Goal: Information Seeking & Learning: Learn about a topic

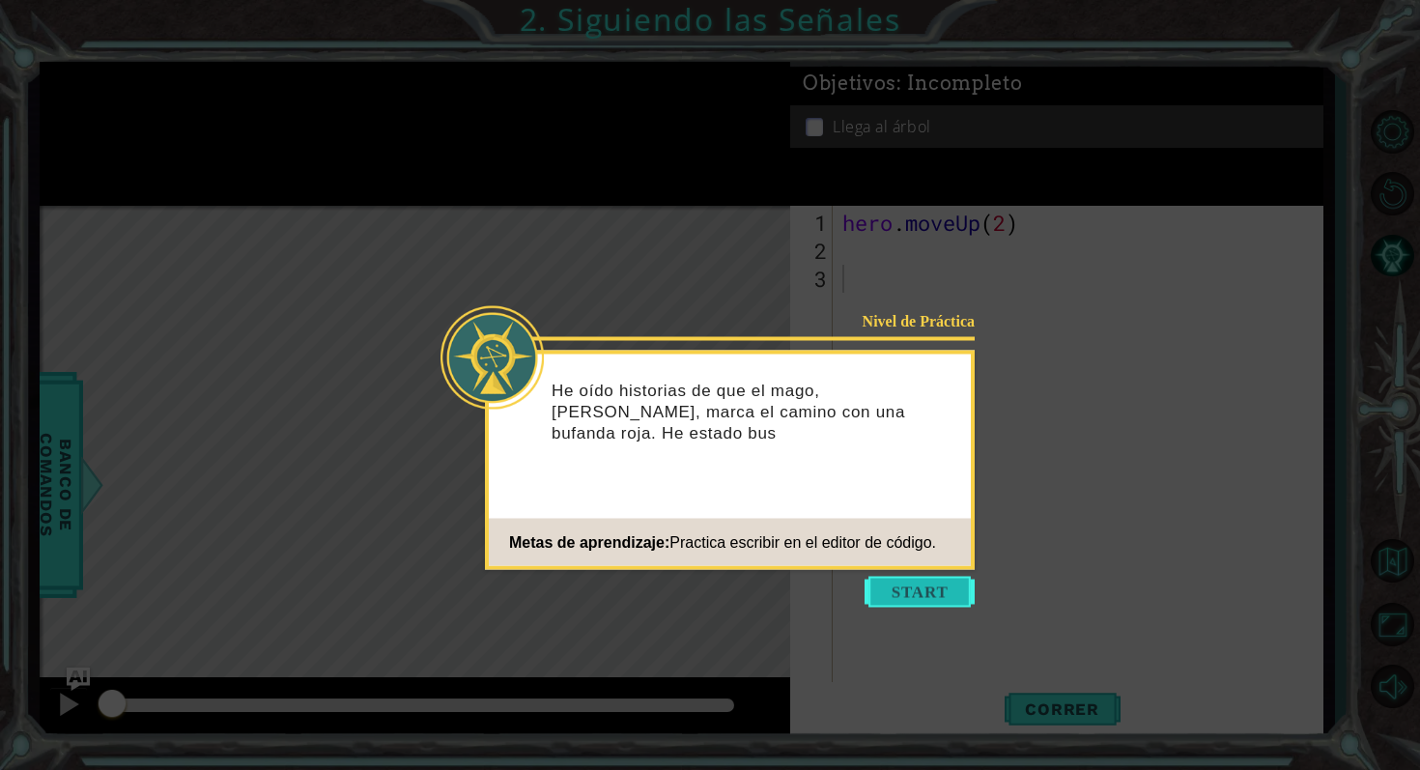
click at [910, 580] on button "Start" at bounding box center [920, 592] width 110 height 31
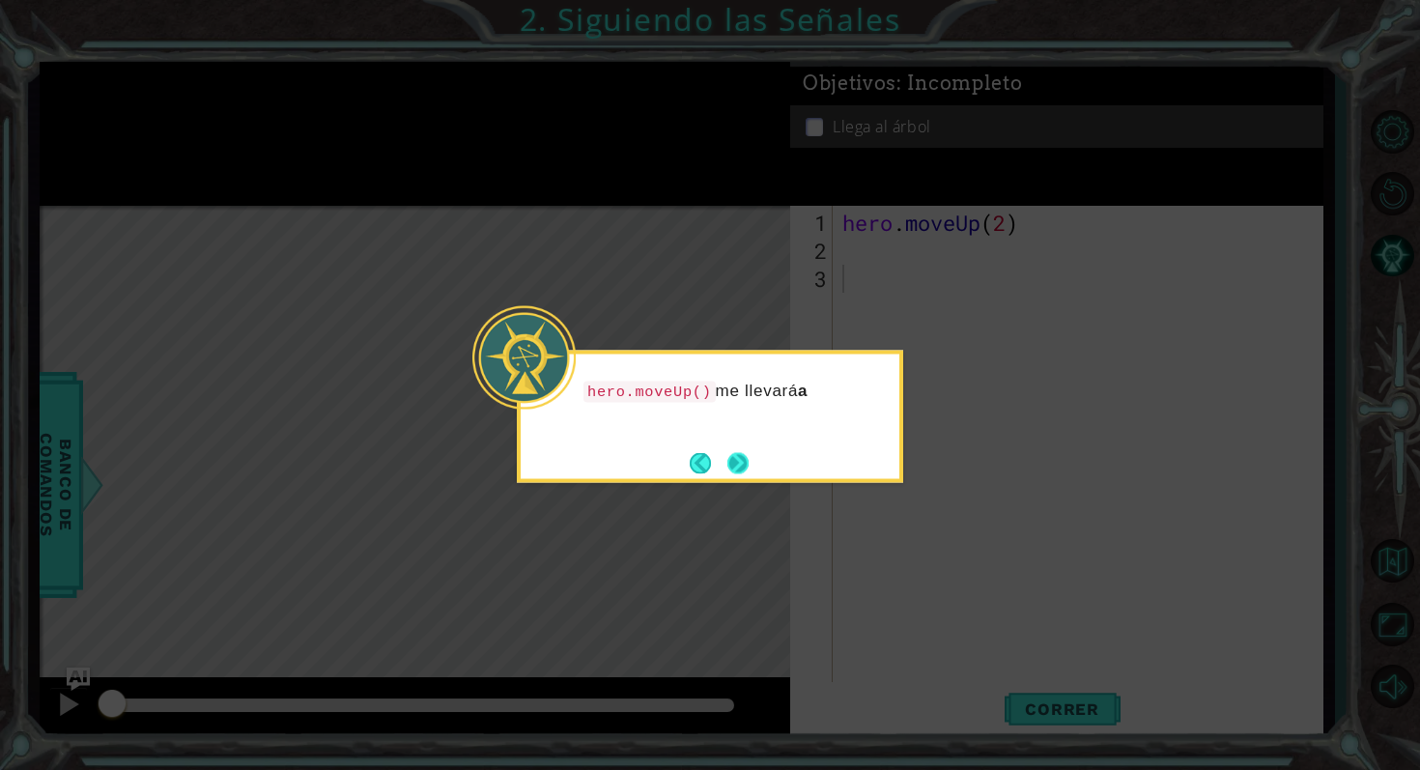
click at [746, 471] on button "Next" at bounding box center [737, 462] width 21 height 21
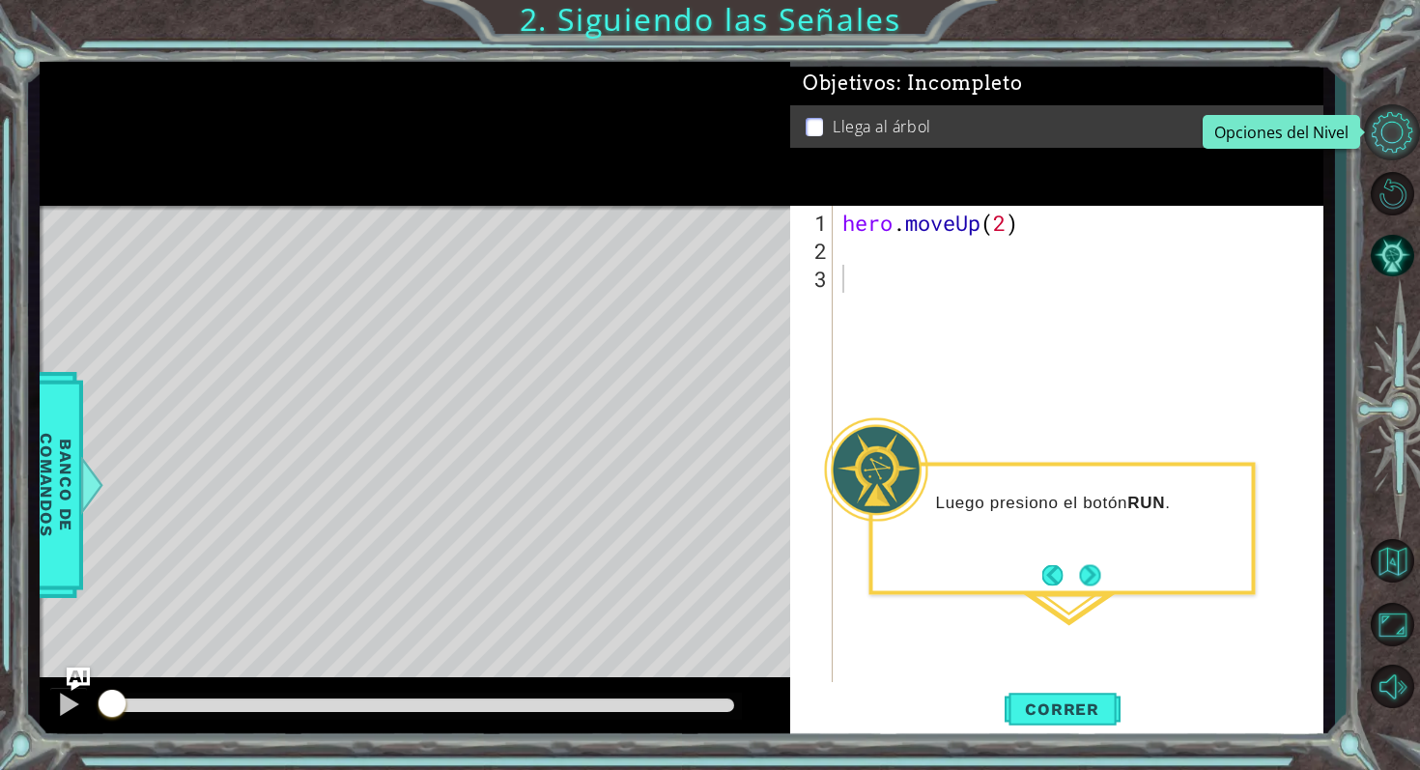
click at [1398, 137] on button "Opciones del Nivel" at bounding box center [1392, 132] width 56 height 56
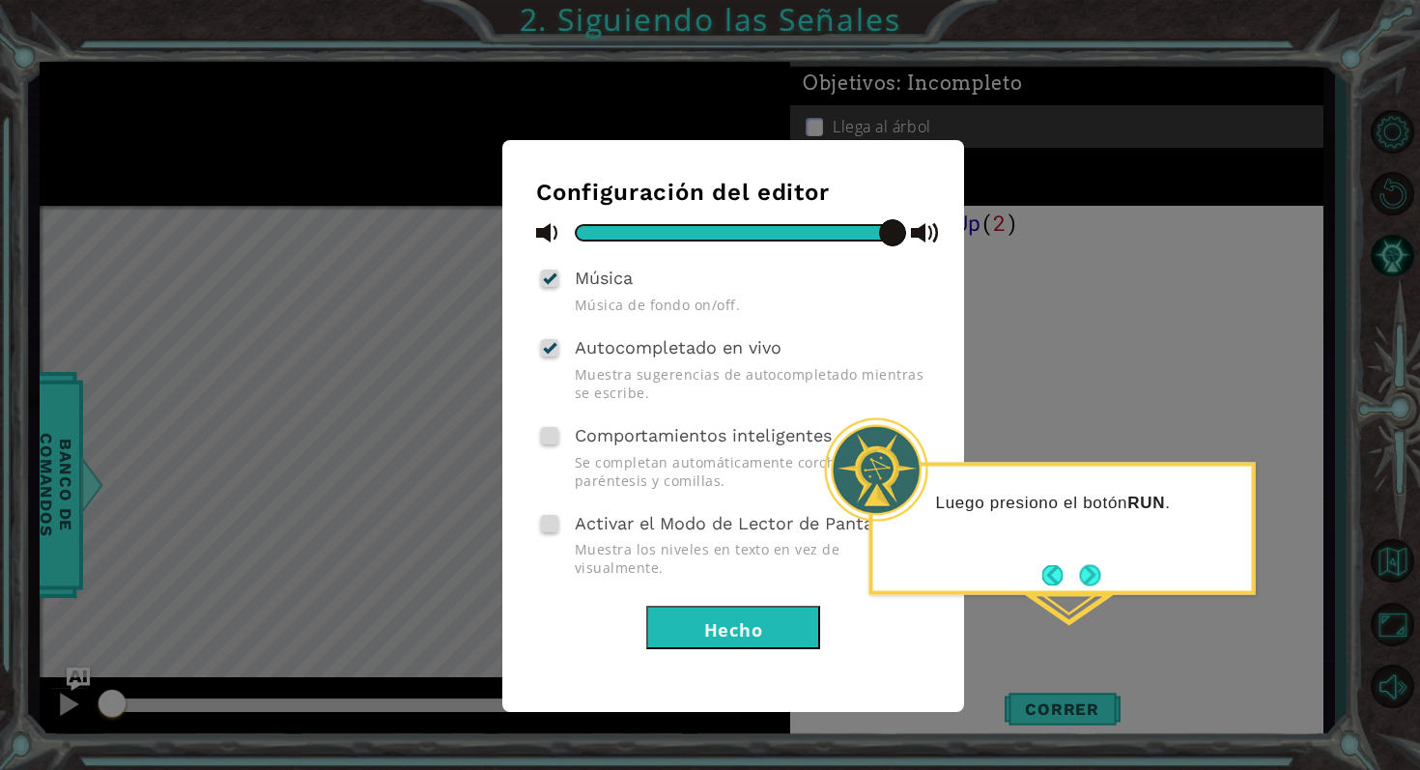
click at [726, 611] on button "Hecho" at bounding box center [733, 627] width 174 height 43
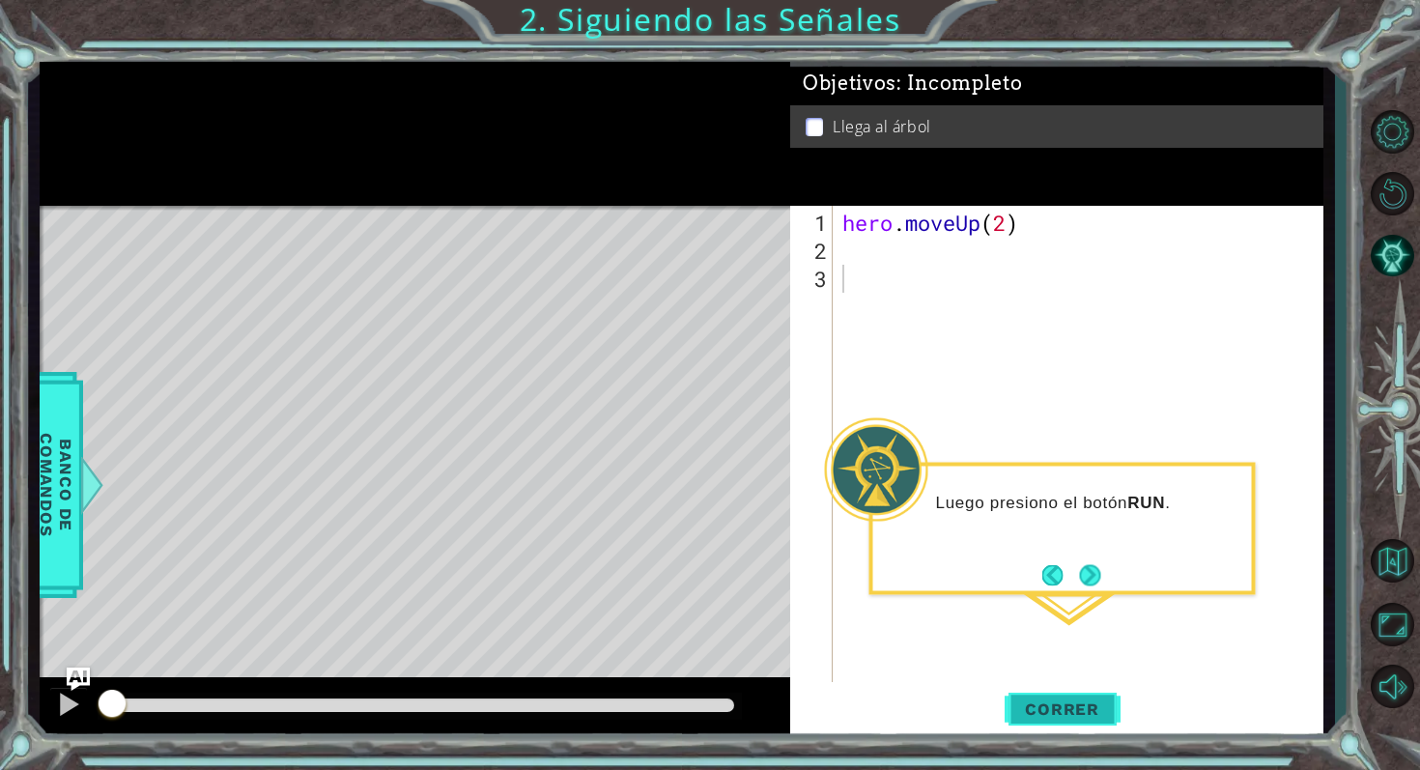
click at [1075, 720] on button "Correr" at bounding box center [1063, 708] width 116 height 53
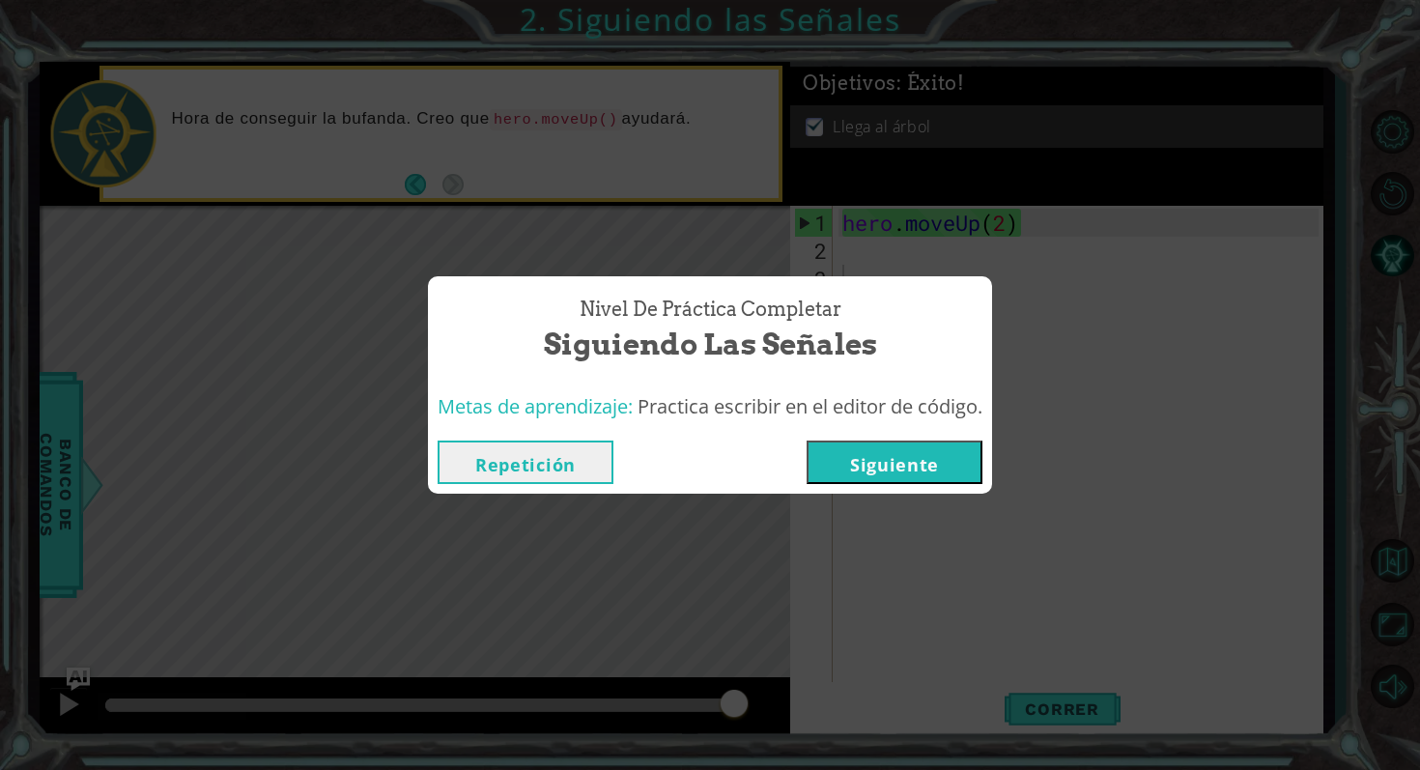
click at [858, 460] on button "Siguiente" at bounding box center [895, 462] width 176 height 43
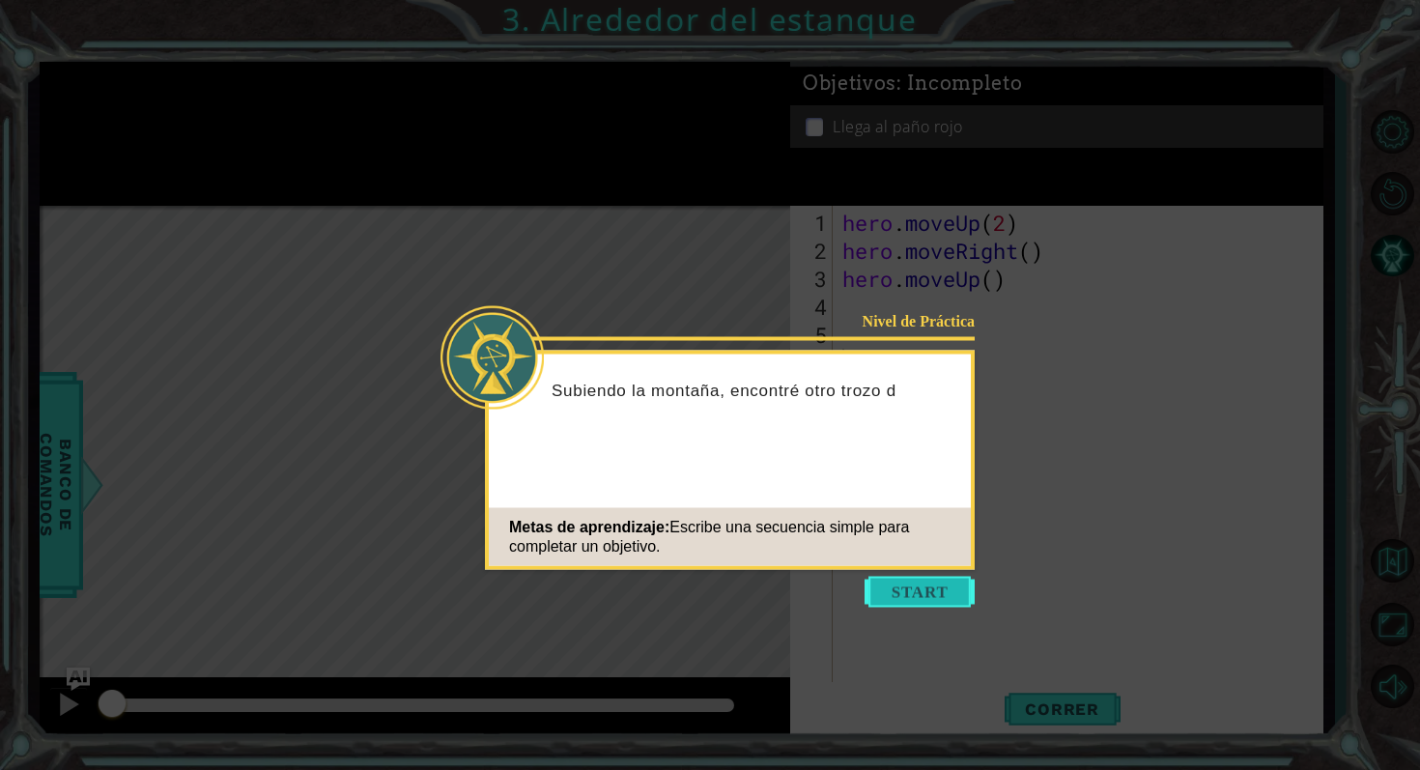
click at [909, 596] on button "Start" at bounding box center [920, 592] width 110 height 31
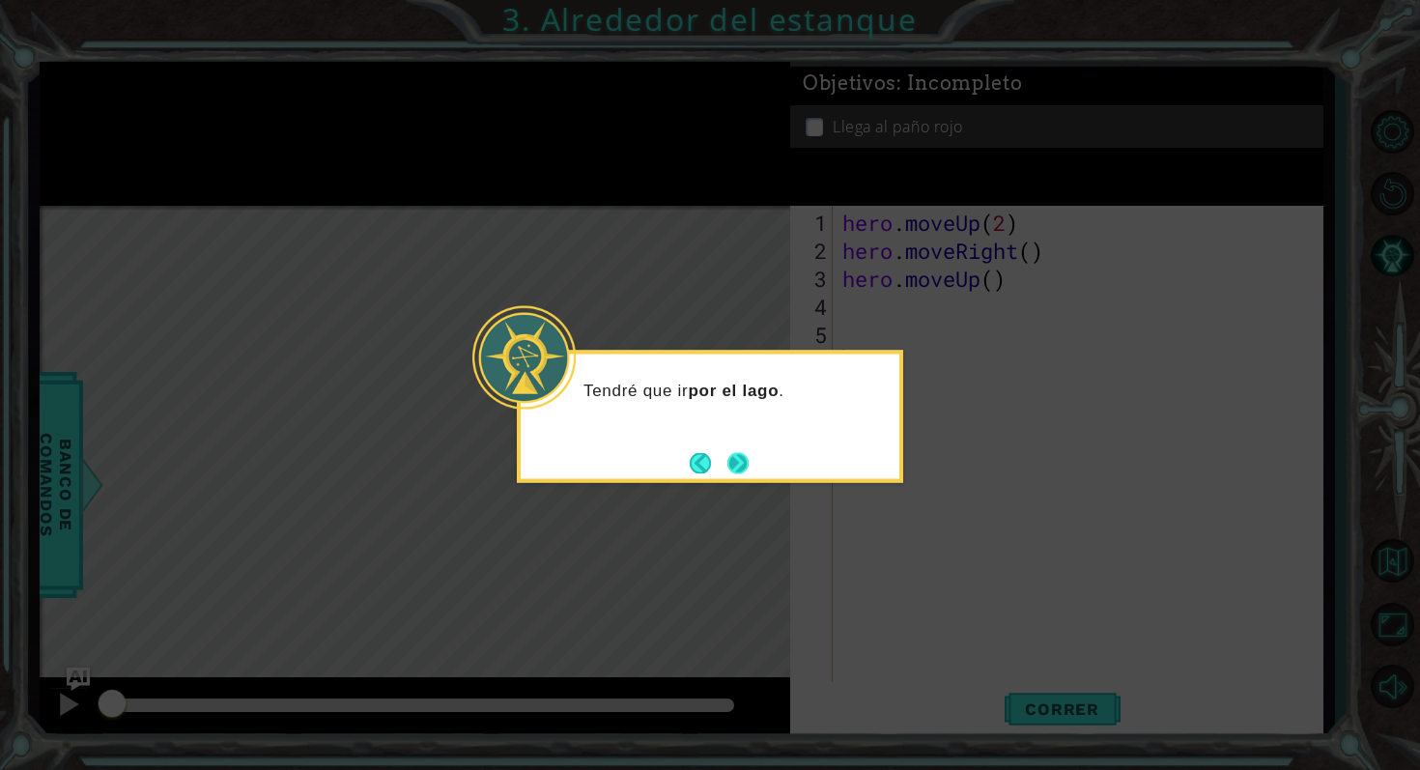
click at [731, 468] on button "Next" at bounding box center [737, 462] width 21 height 21
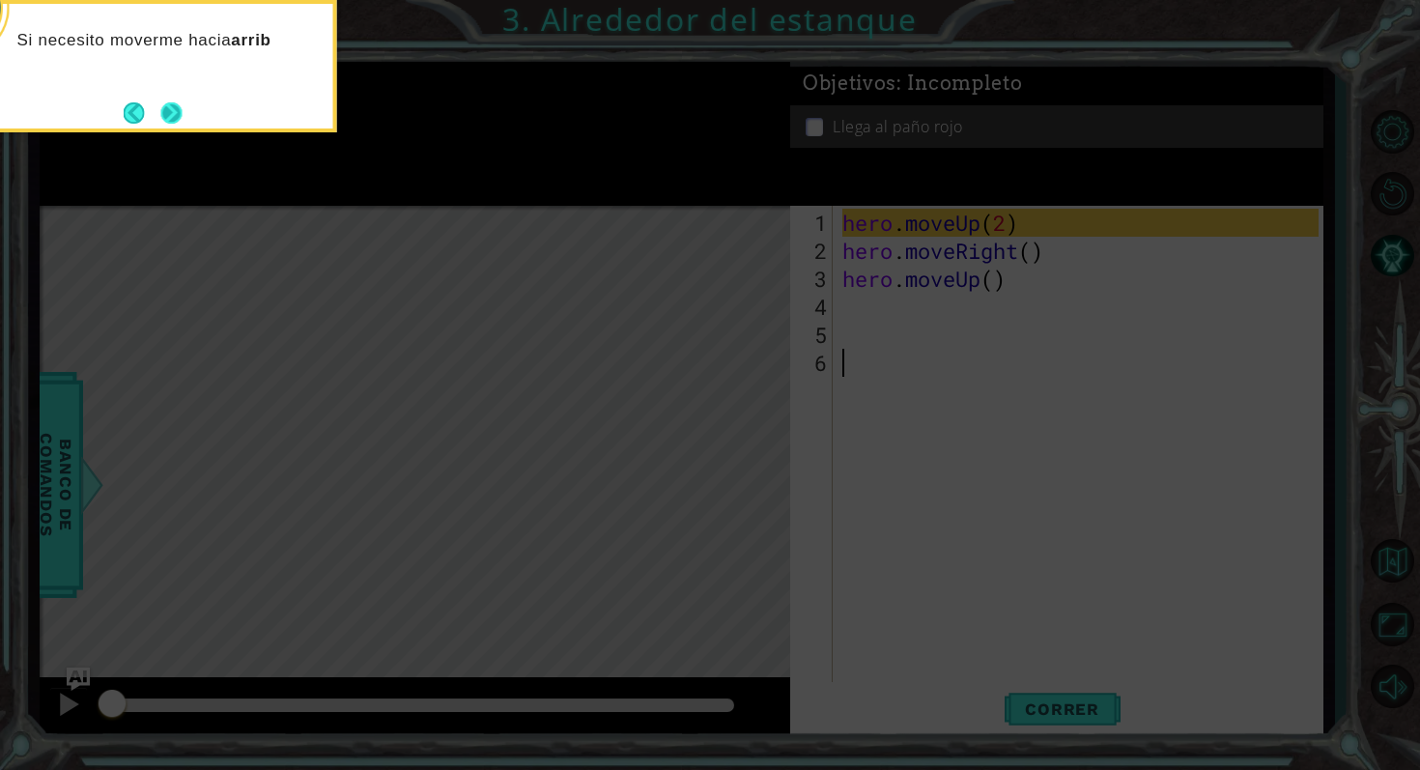
click at [176, 117] on button "Next" at bounding box center [170, 112] width 21 height 21
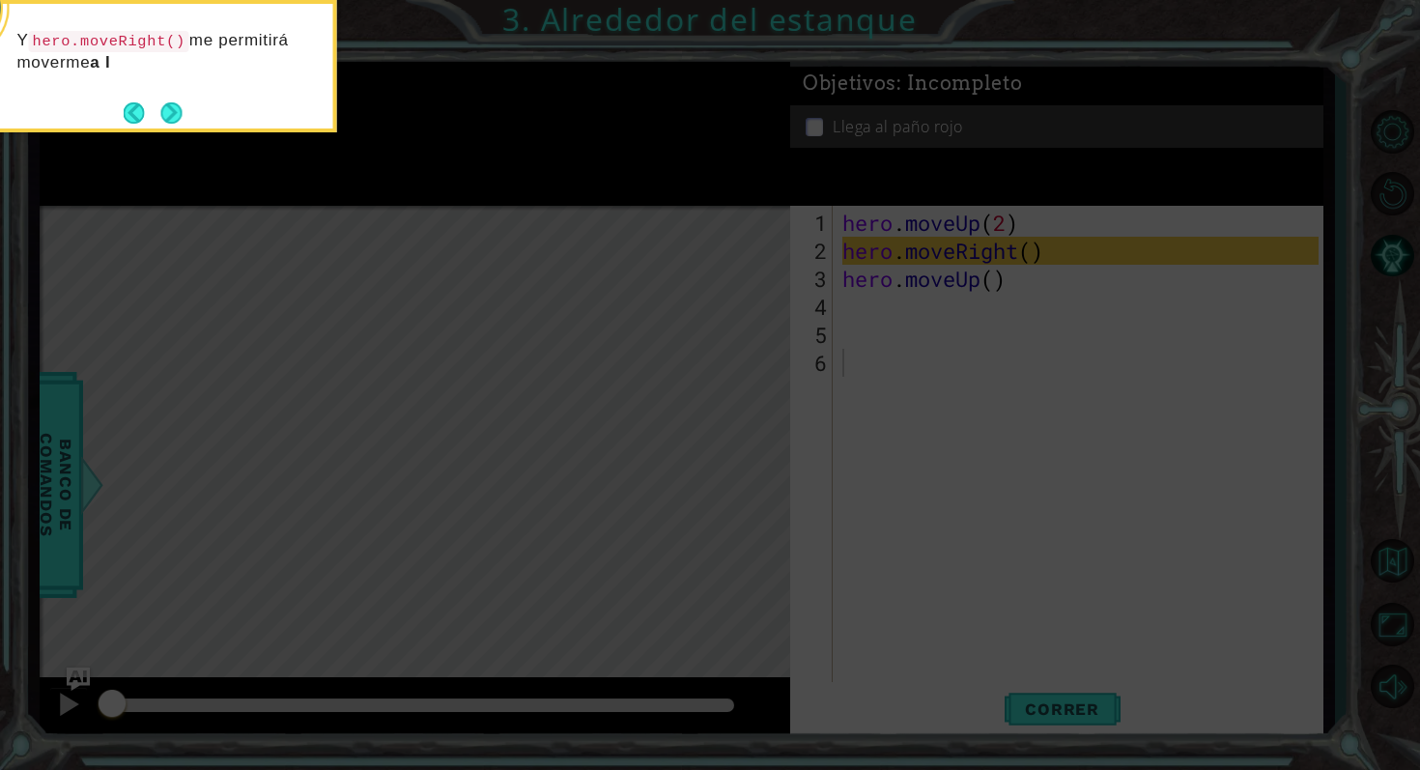
click at [162, 94] on div "Y hero.moveRight() me permitirá moverme a l" at bounding box center [144, 61] width 379 height 99
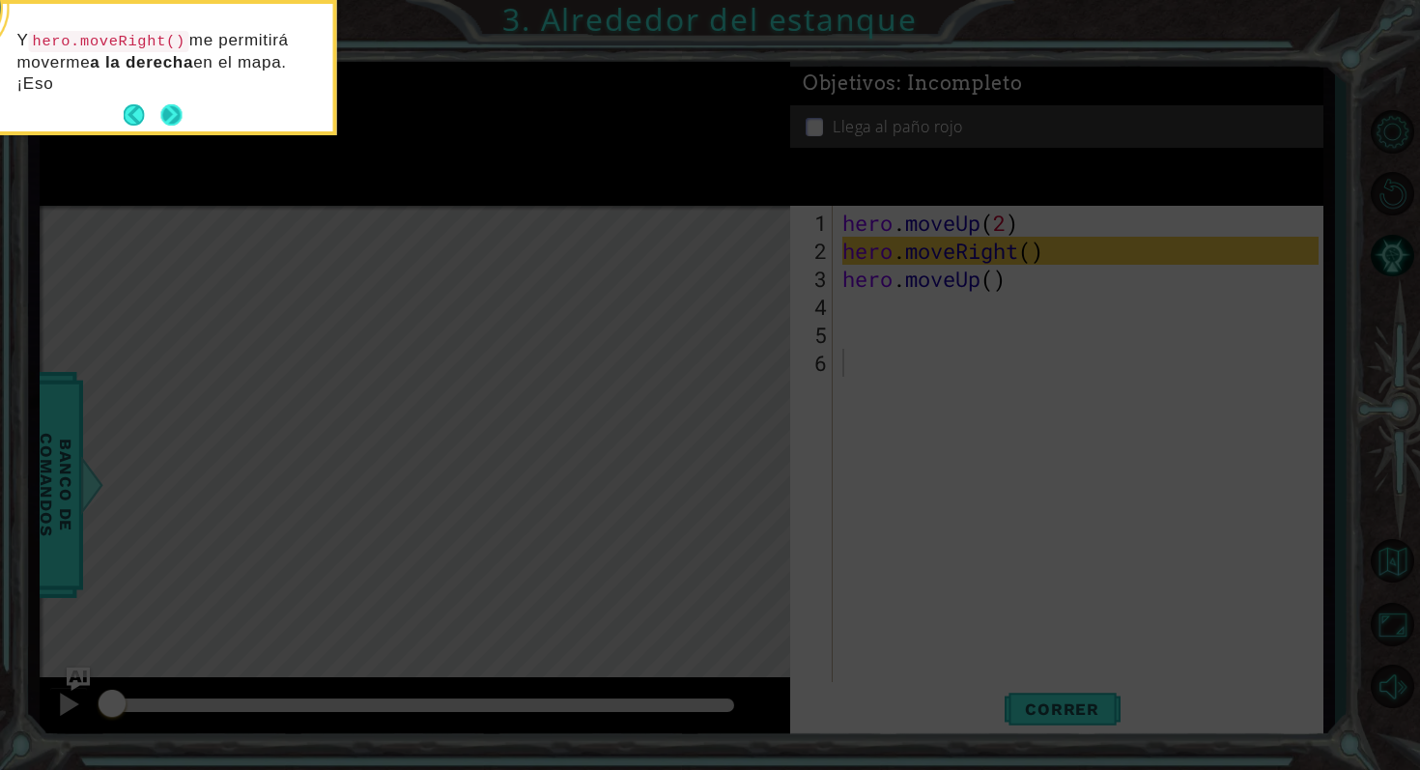
click at [182, 125] on button "Next" at bounding box center [170, 114] width 21 height 21
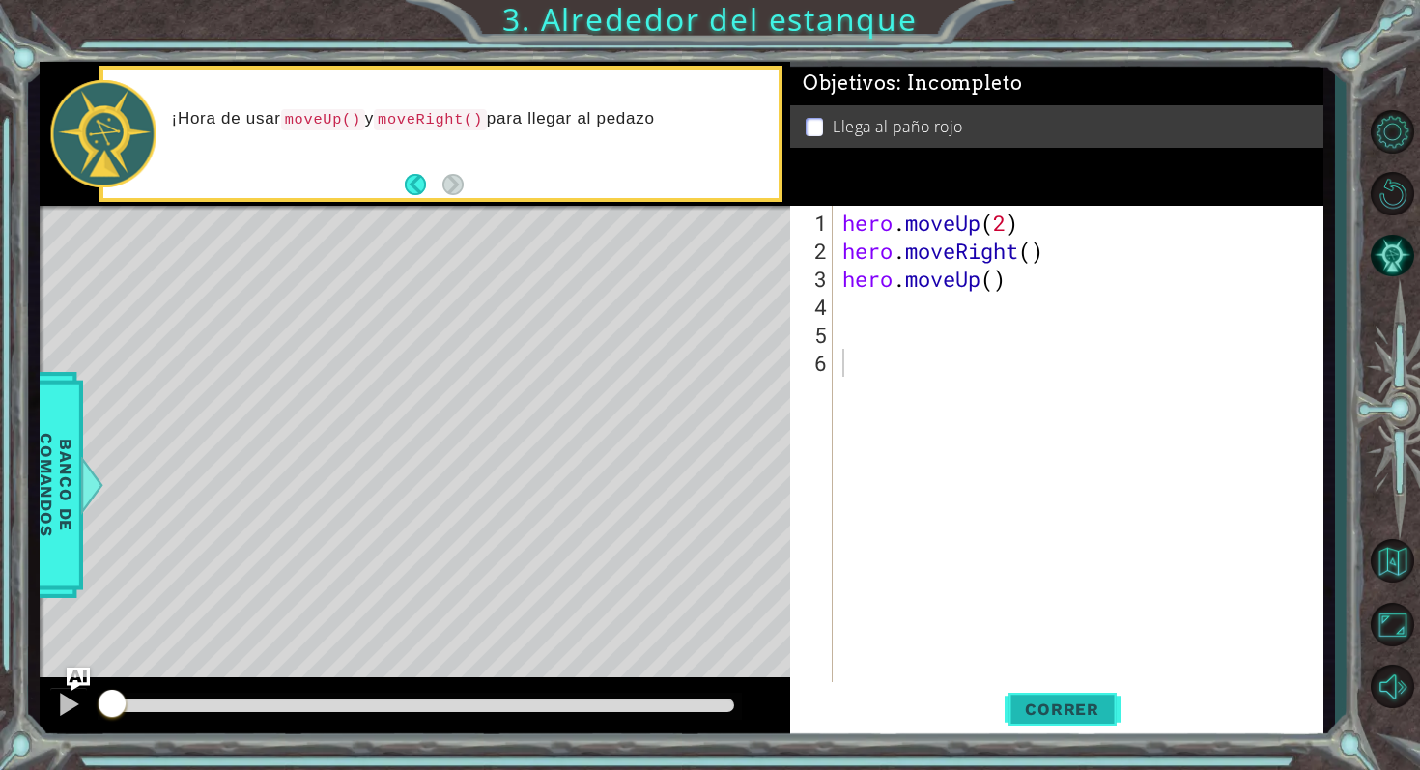
click at [1092, 718] on button "Correr" at bounding box center [1063, 708] width 116 height 53
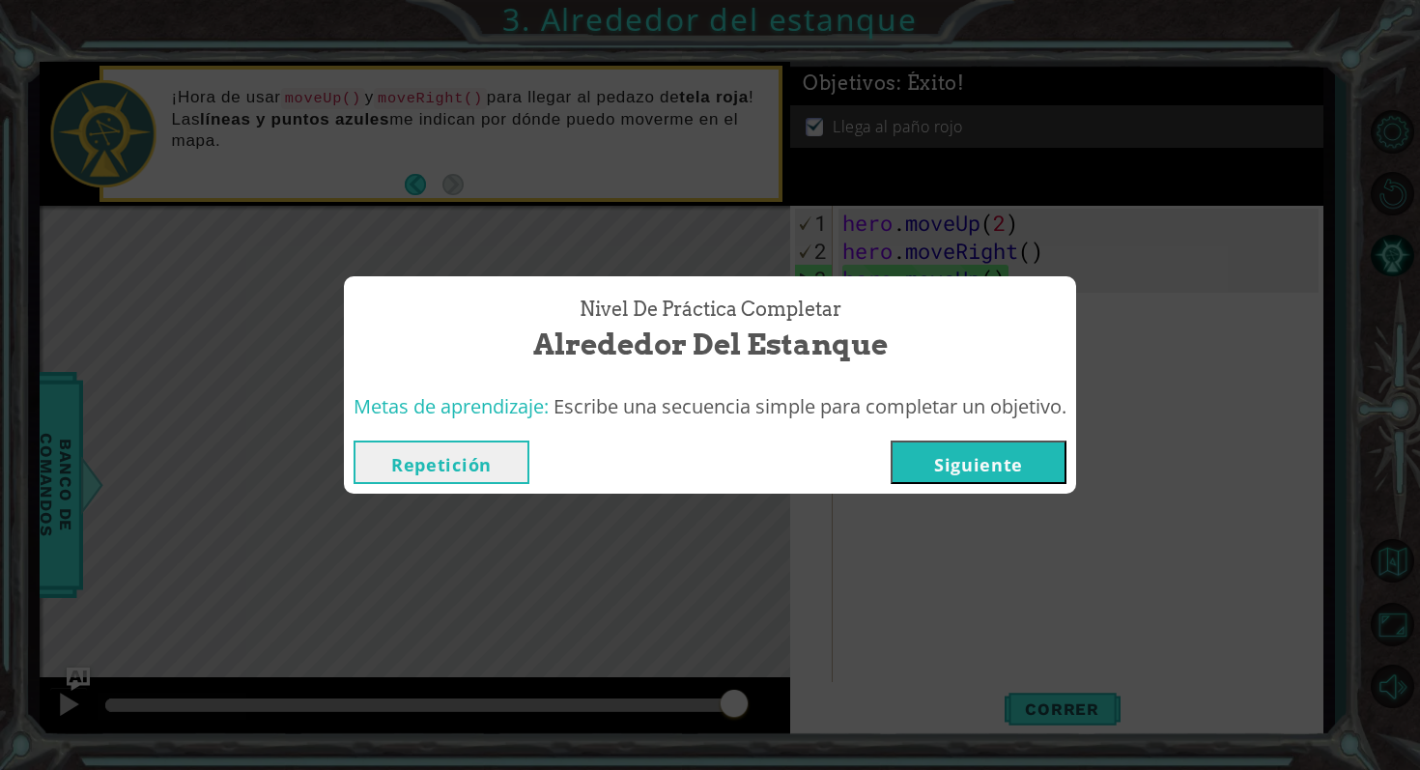
click at [967, 458] on button "Siguiente" at bounding box center [979, 462] width 176 height 43
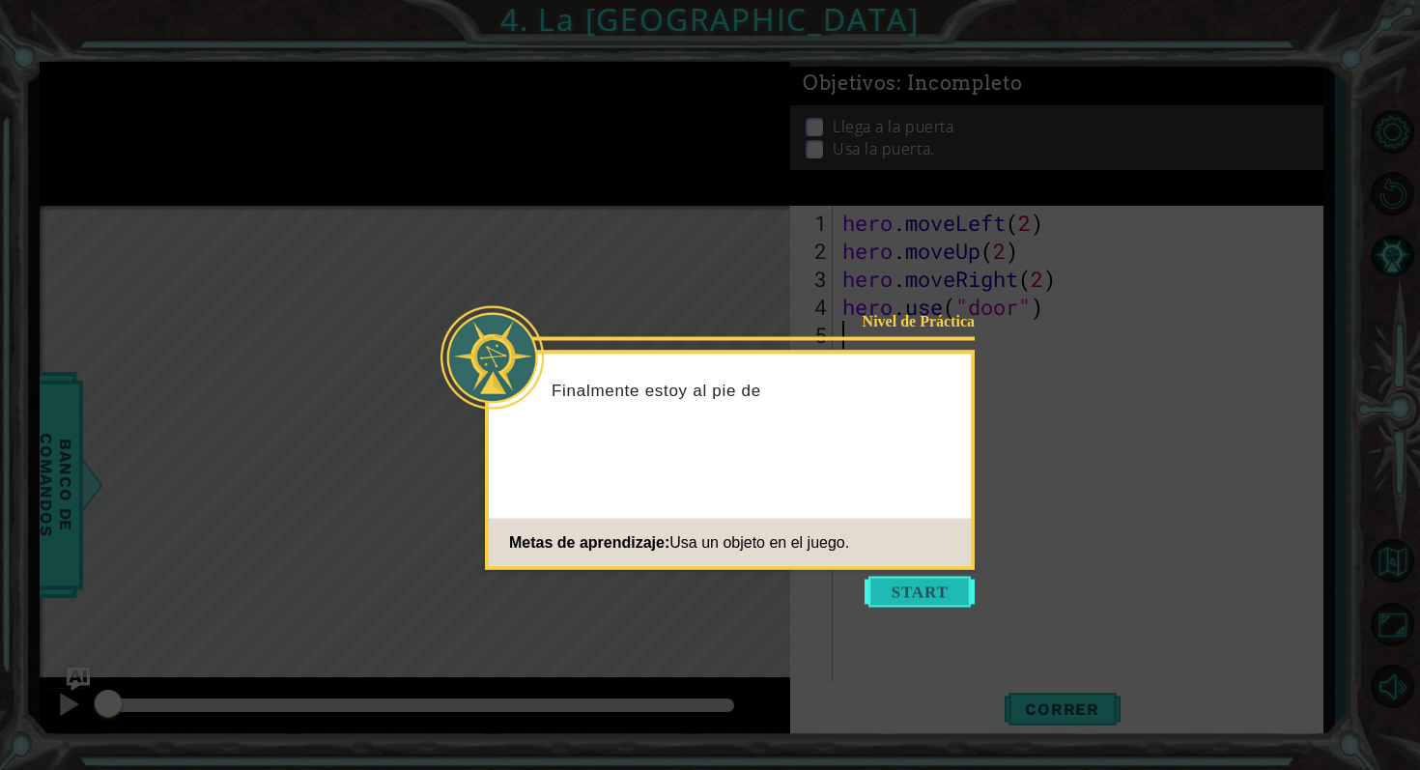
click at [898, 592] on button "Start" at bounding box center [920, 592] width 110 height 31
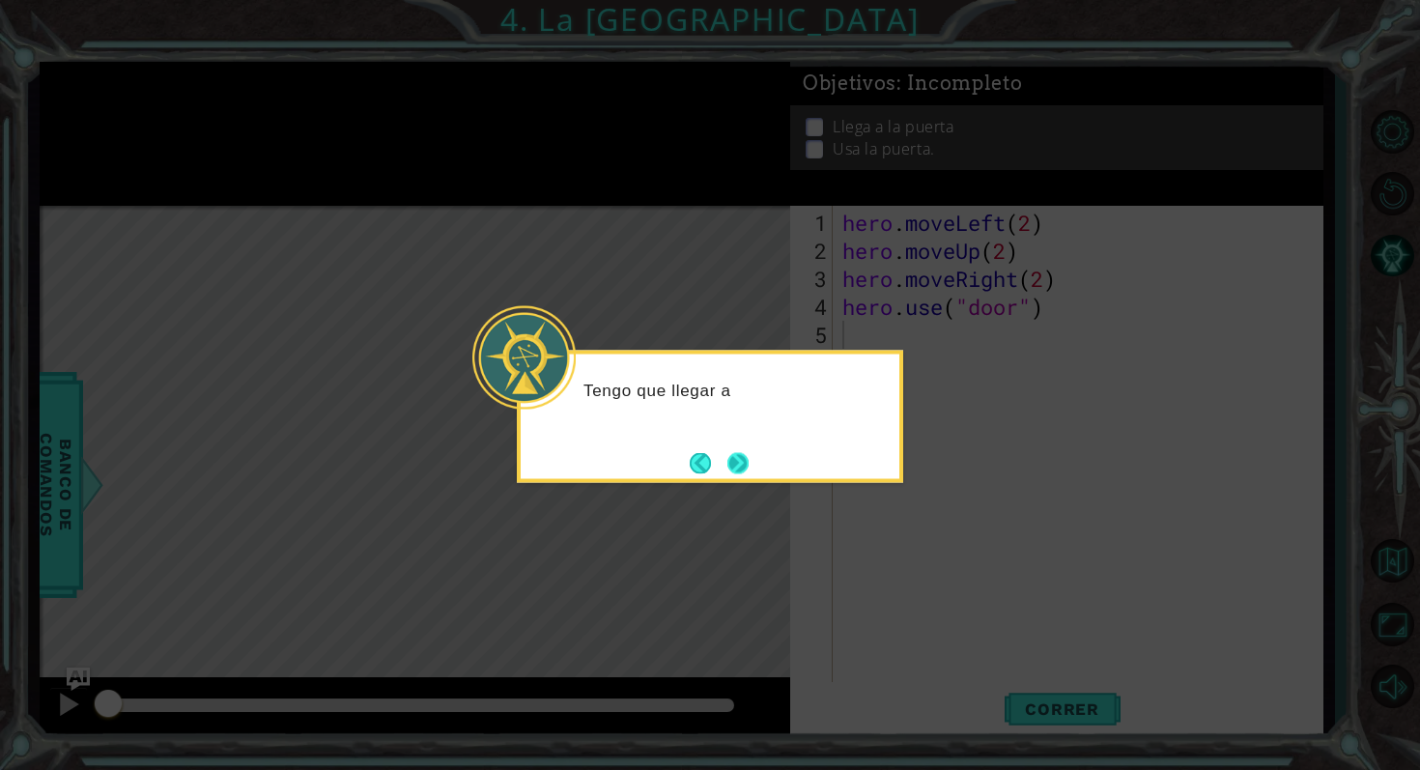
click at [739, 462] on button "Next" at bounding box center [737, 462] width 21 height 21
click at [1073, 717] on icon at bounding box center [710, 385] width 1420 height 770
click at [1025, 708] on icon at bounding box center [710, 385] width 1420 height 770
click at [734, 455] on button "Next" at bounding box center [737, 462] width 21 height 21
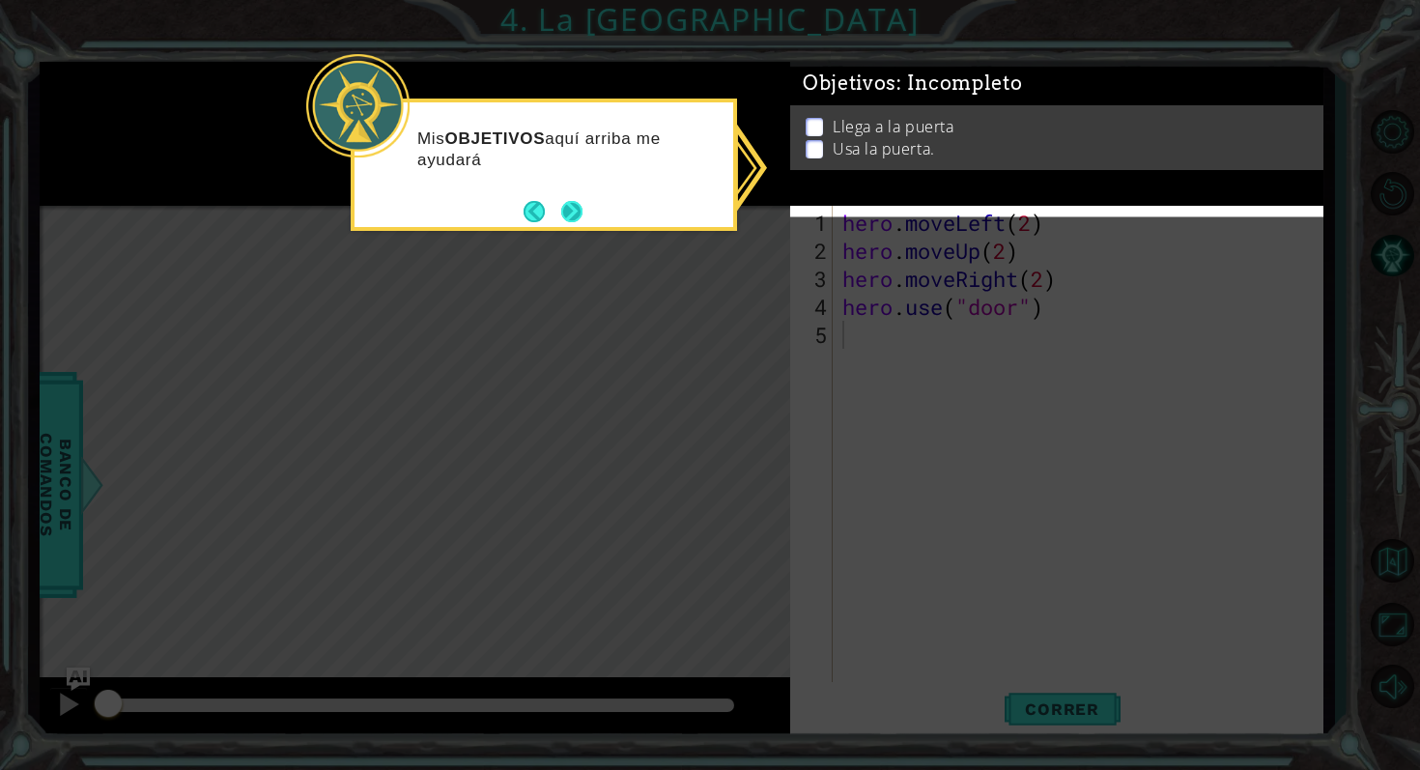
click at [574, 213] on button "Next" at bounding box center [571, 211] width 21 height 21
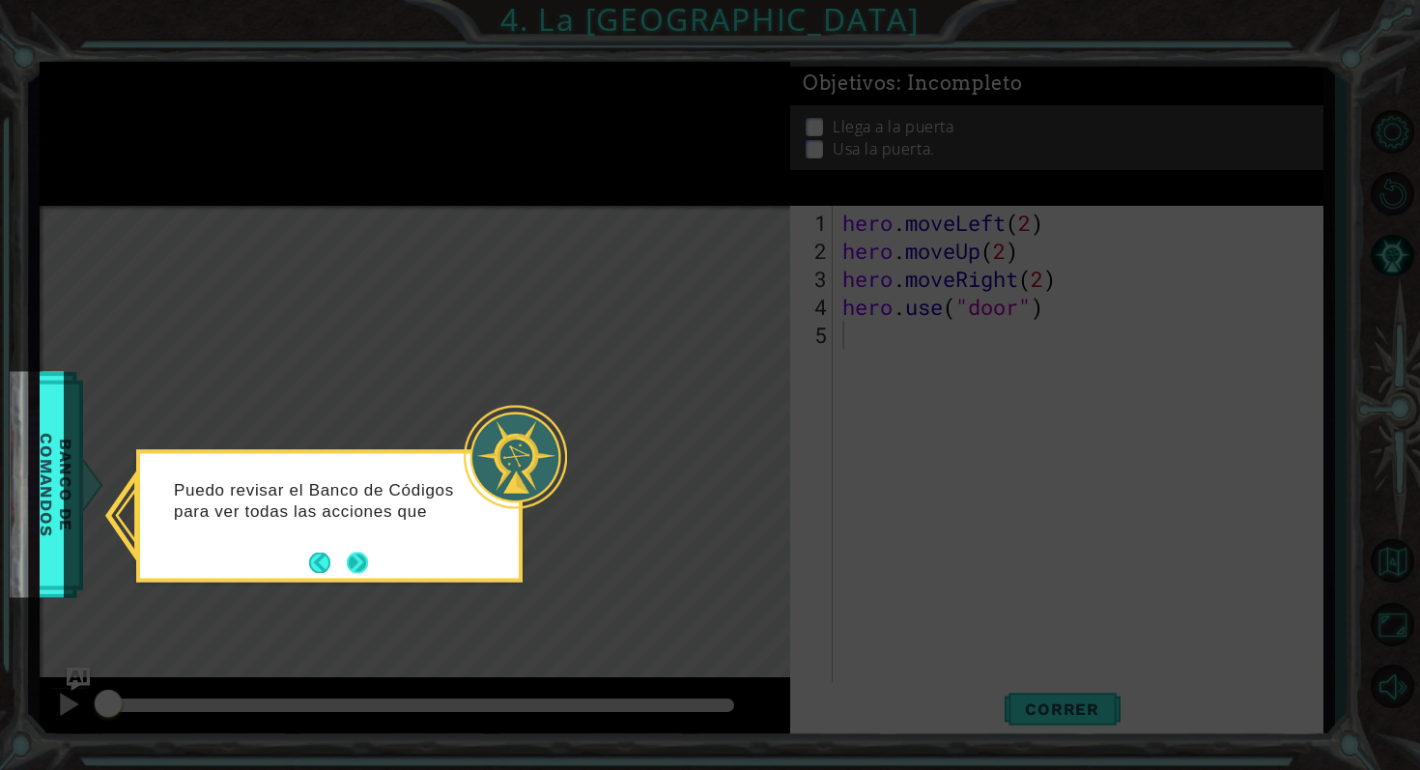
click at [356, 555] on button "Next" at bounding box center [357, 562] width 21 height 21
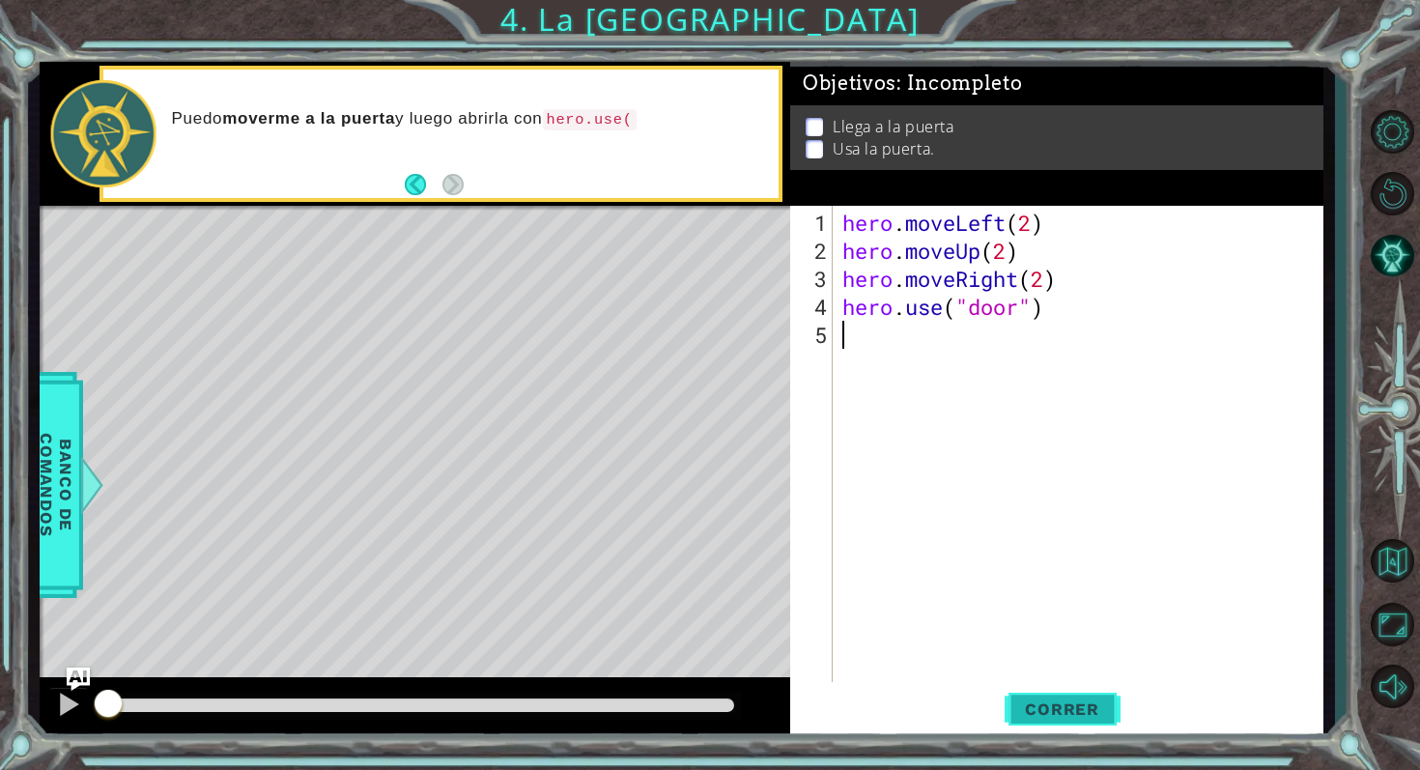
click at [1072, 720] on button "Correr" at bounding box center [1063, 708] width 116 height 53
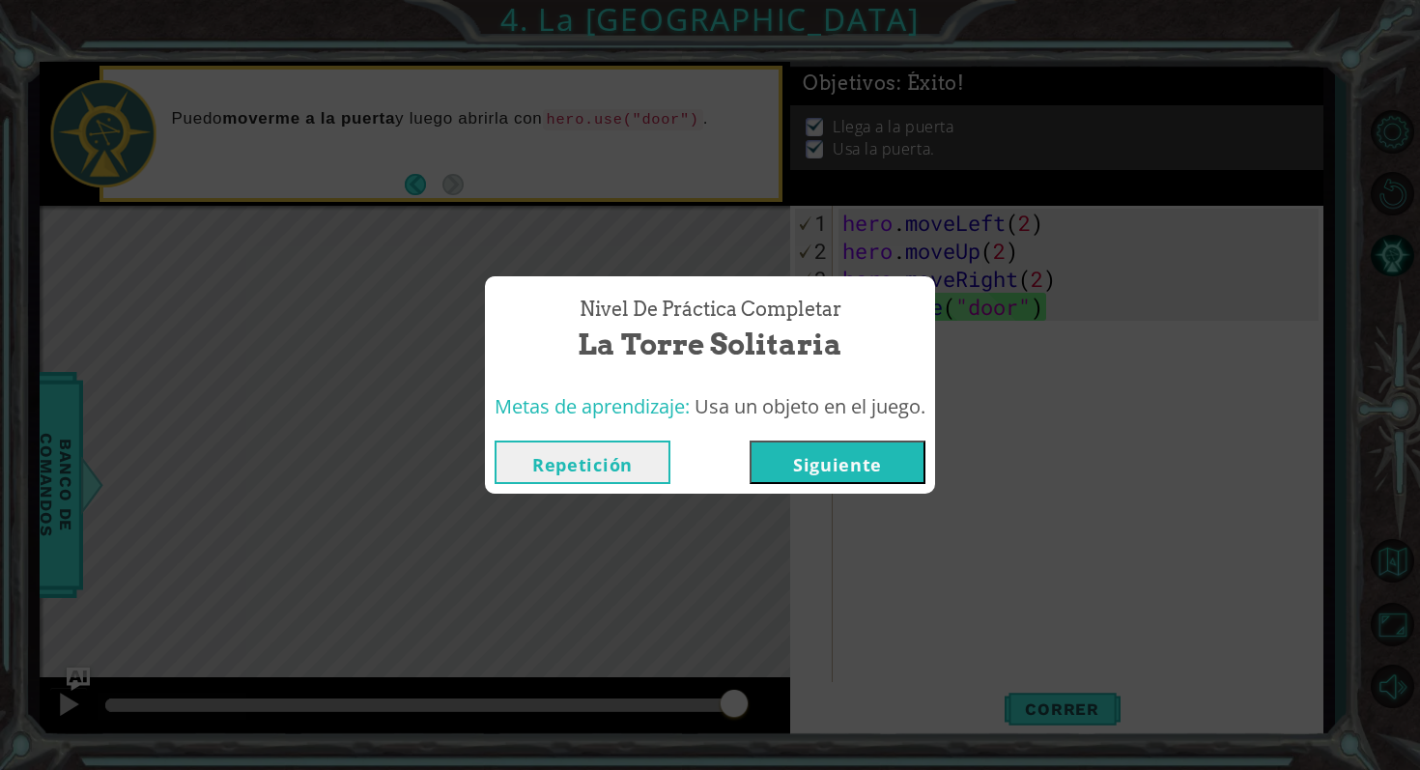
click at [861, 461] on button "Siguiente" at bounding box center [838, 462] width 176 height 43
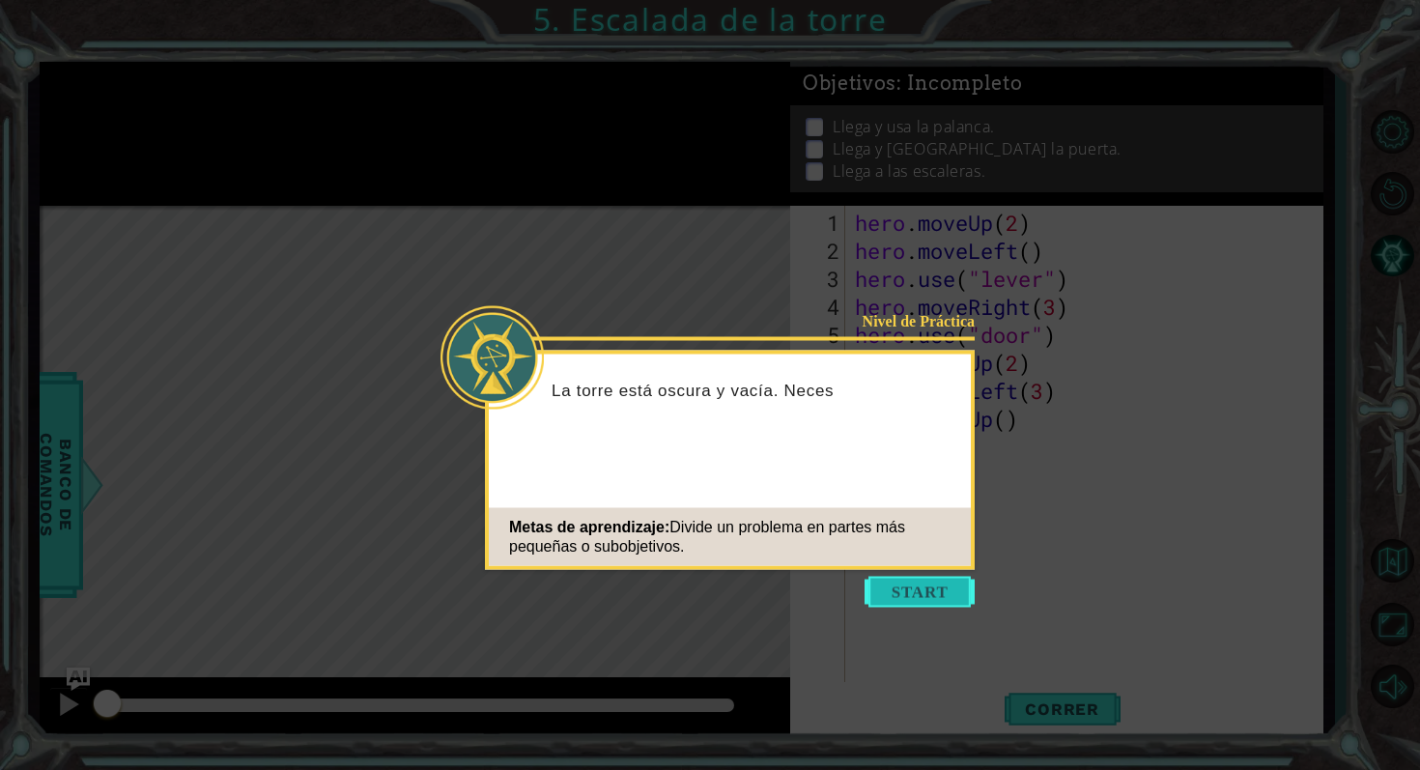
click at [913, 588] on button "Start" at bounding box center [920, 592] width 110 height 31
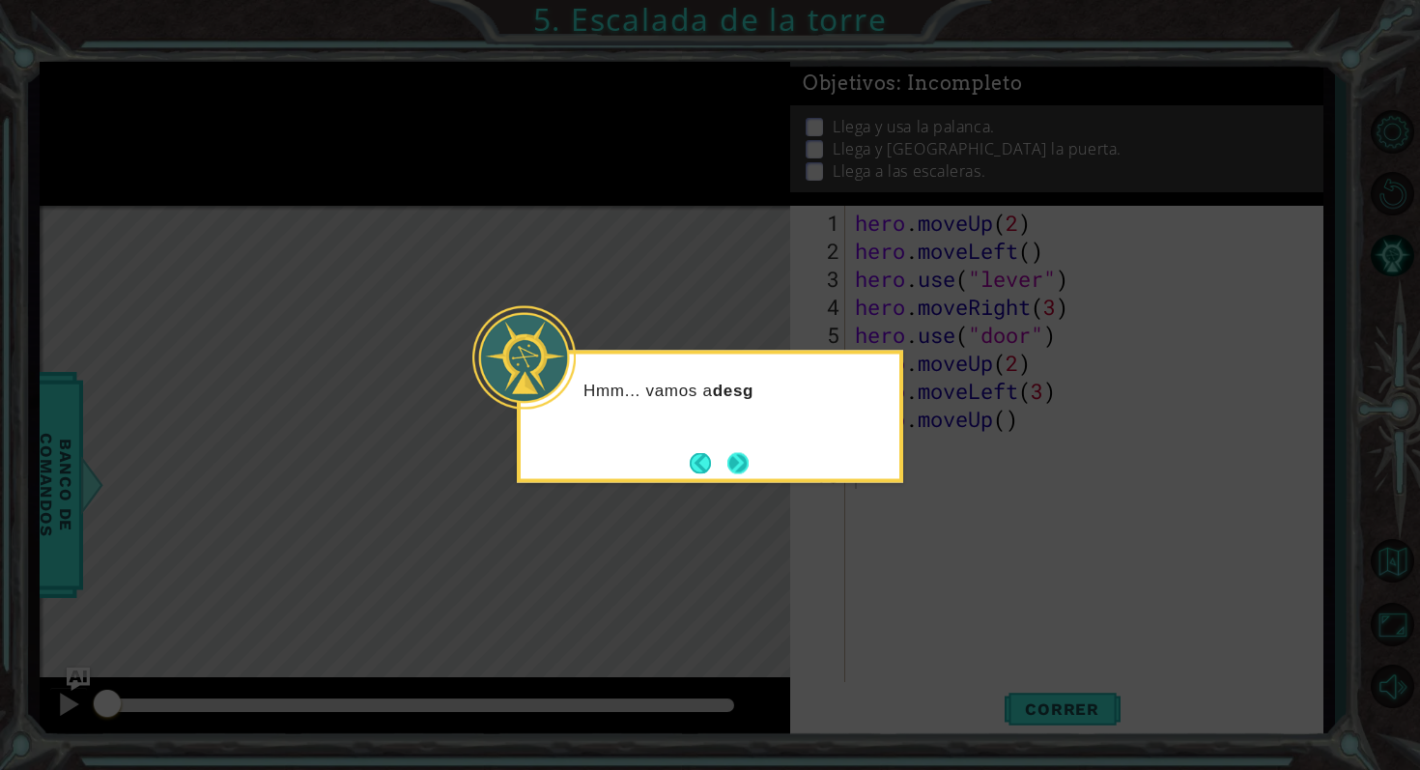
click at [749, 456] on button "Next" at bounding box center [737, 462] width 21 height 21
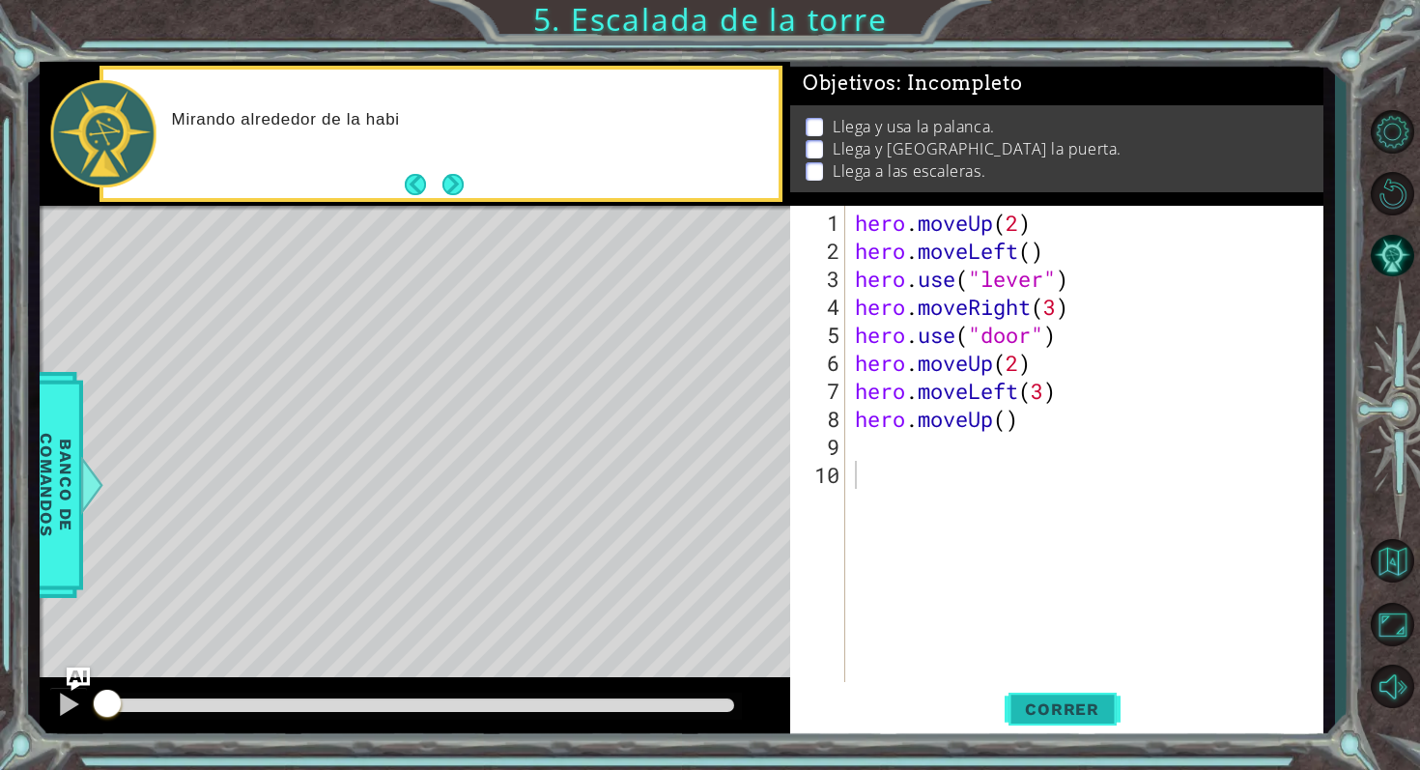
click at [1075, 724] on button "Correr" at bounding box center [1063, 708] width 116 height 53
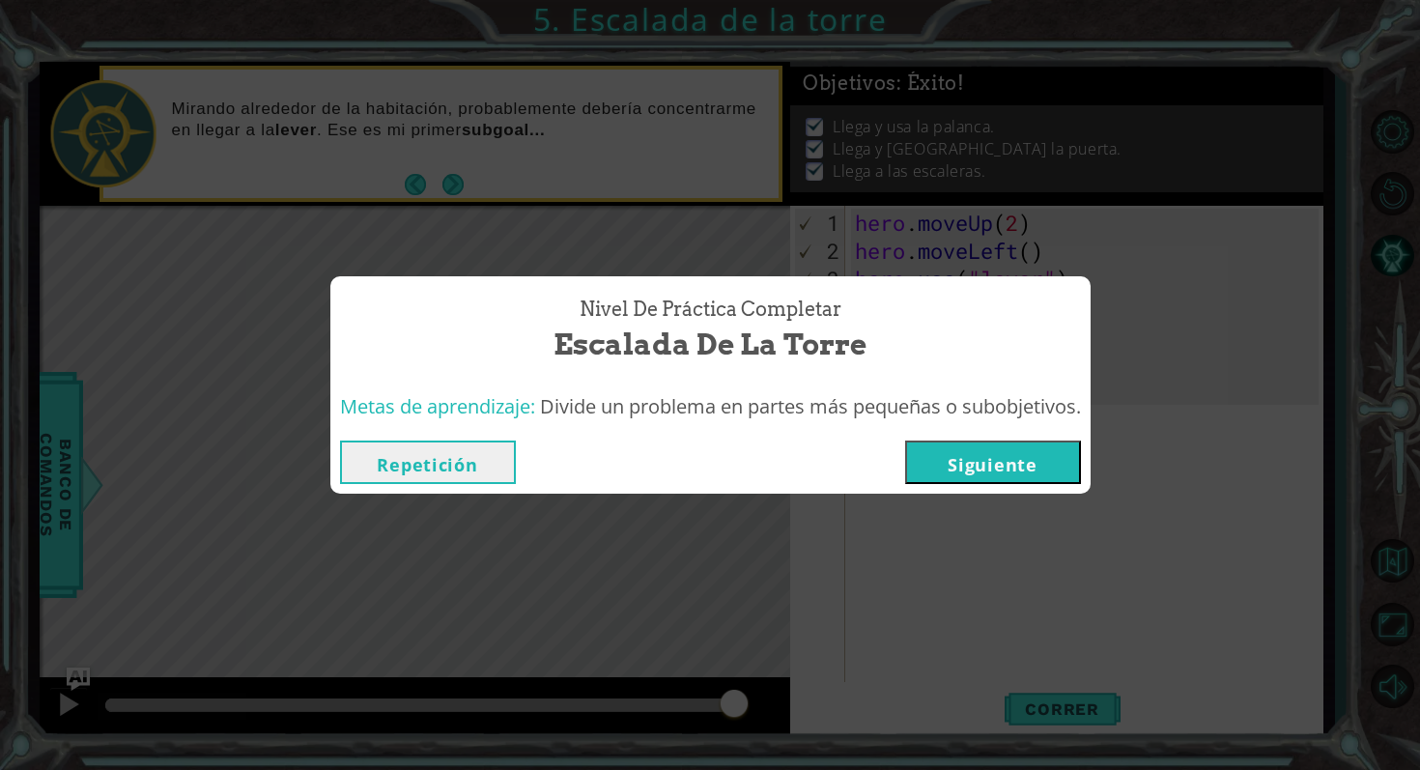
click at [381, 465] on button "Repetición" at bounding box center [428, 462] width 176 height 43
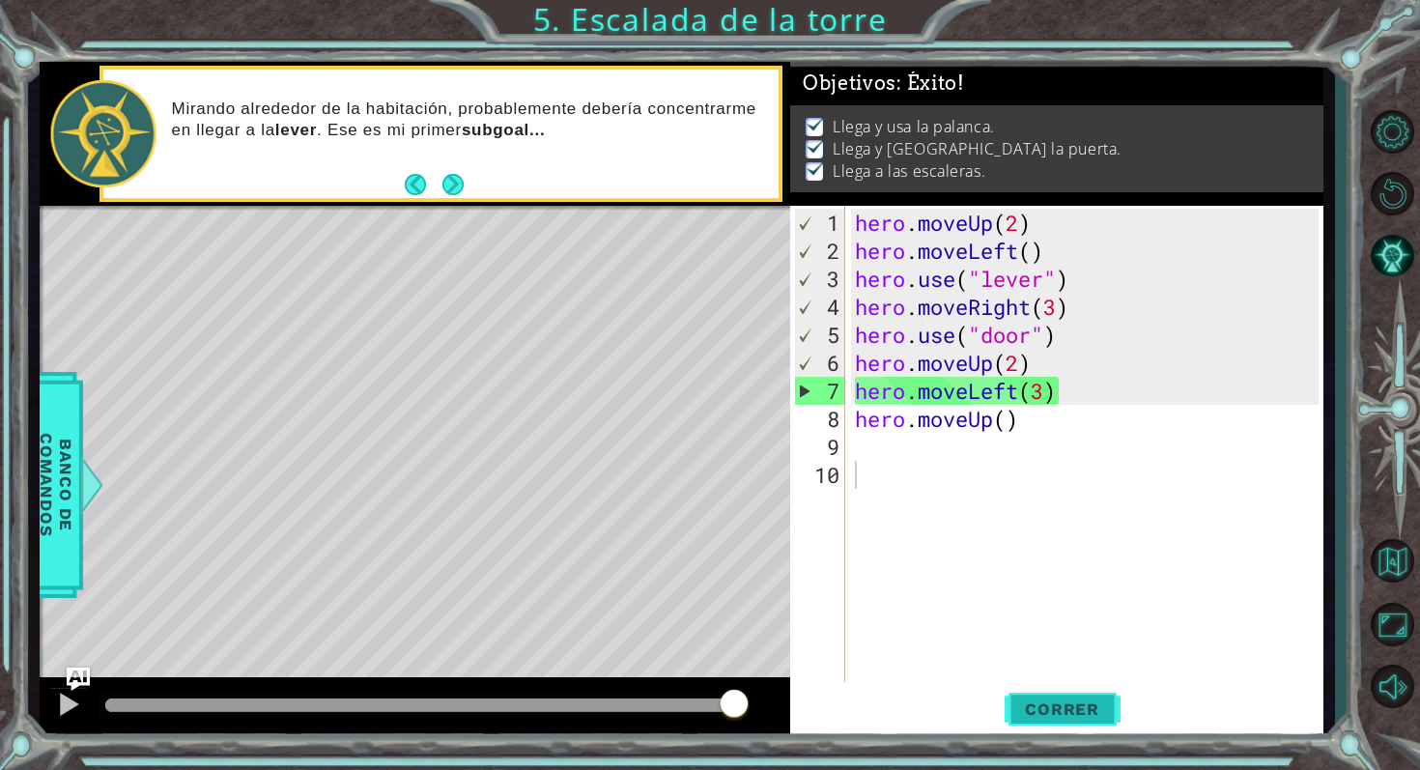
click at [1084, 701] on span "Correr" at bounding box center [1062, 708] width 113 height 19
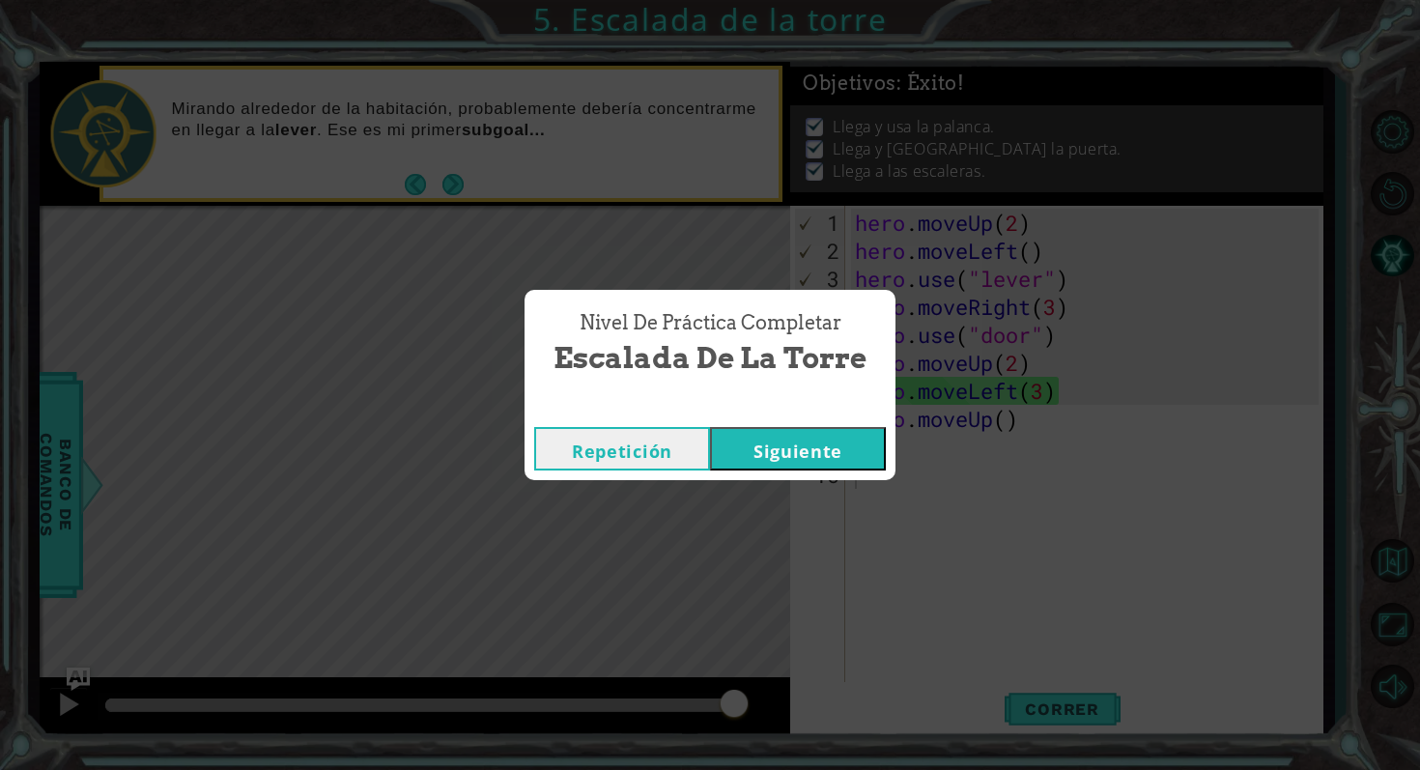
click at [827, 435] on button "Siguiente" at bounding box center [798, 448] width 176 height 43
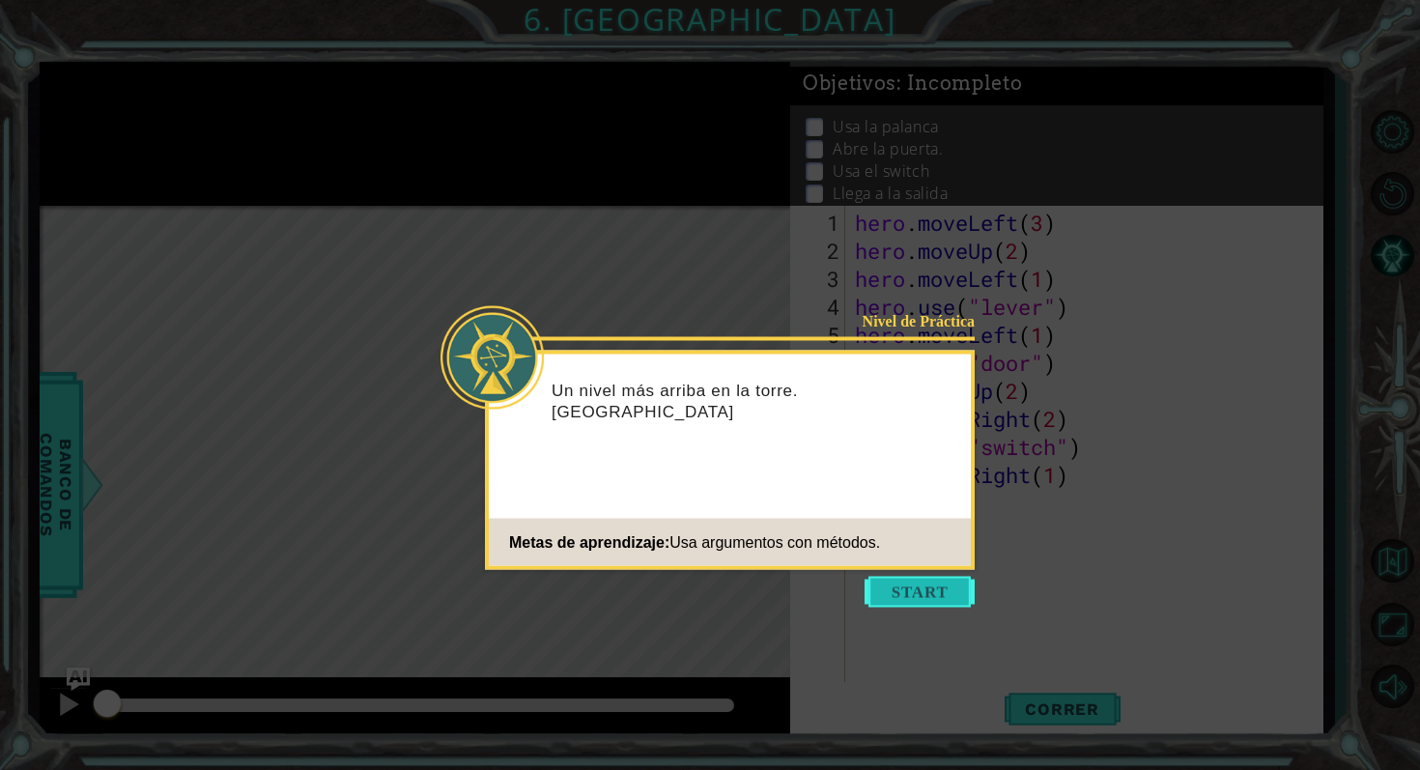
click at [910, 590] on button "Start" at bounding box center [920, 592] width 110 height 31
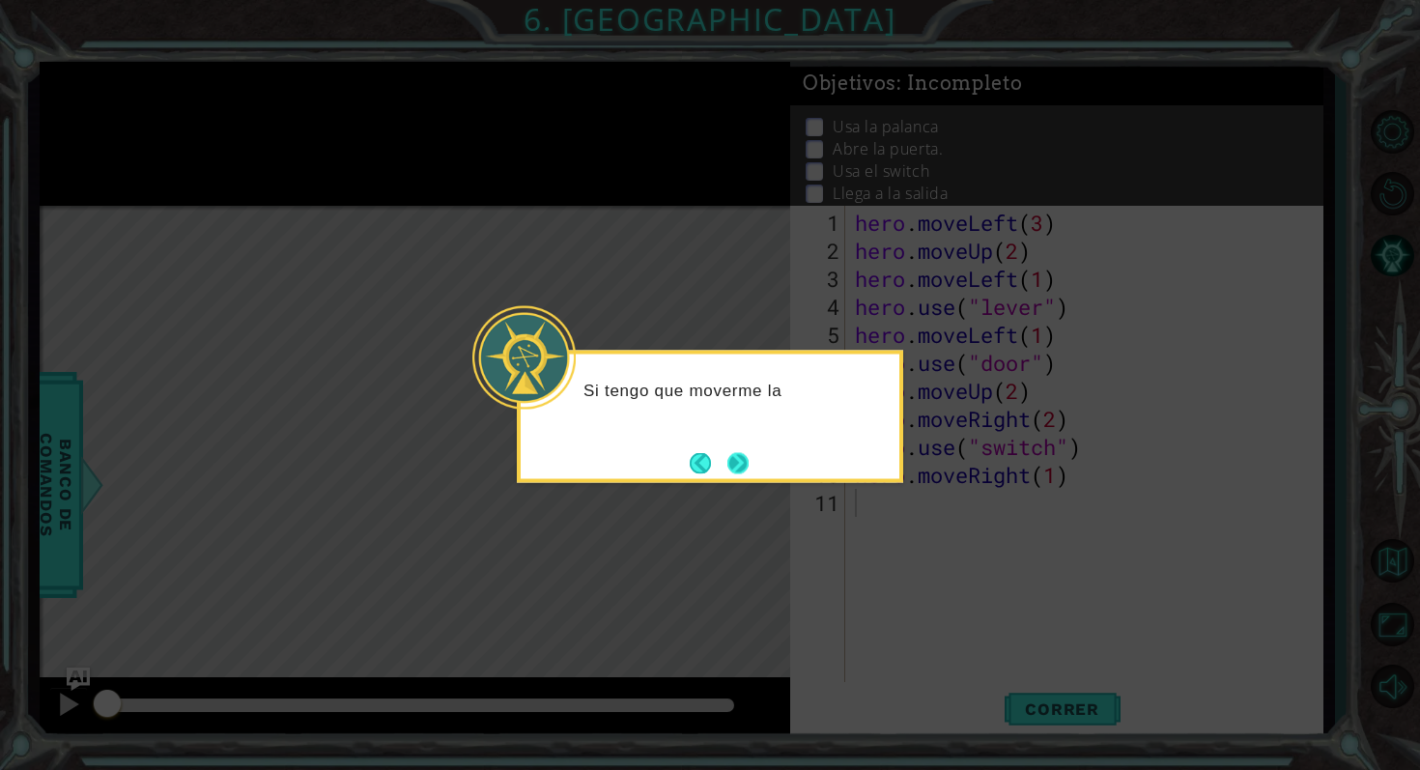
click at [727, 456] on button "Next" at bounding box center [737, 462] width 21 height 21
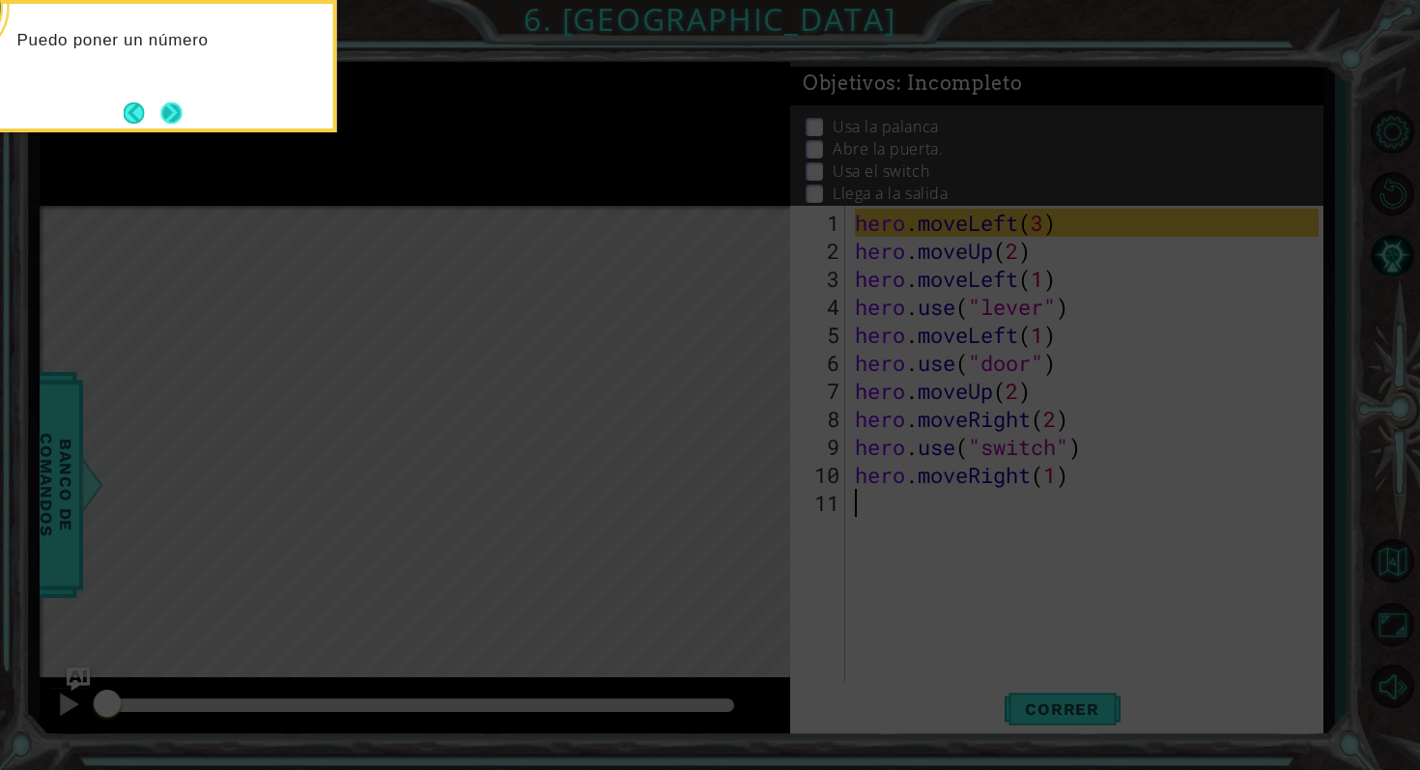
click at [179, 109] on button "Next" at bounding box center [170, 112] width 21 height 21
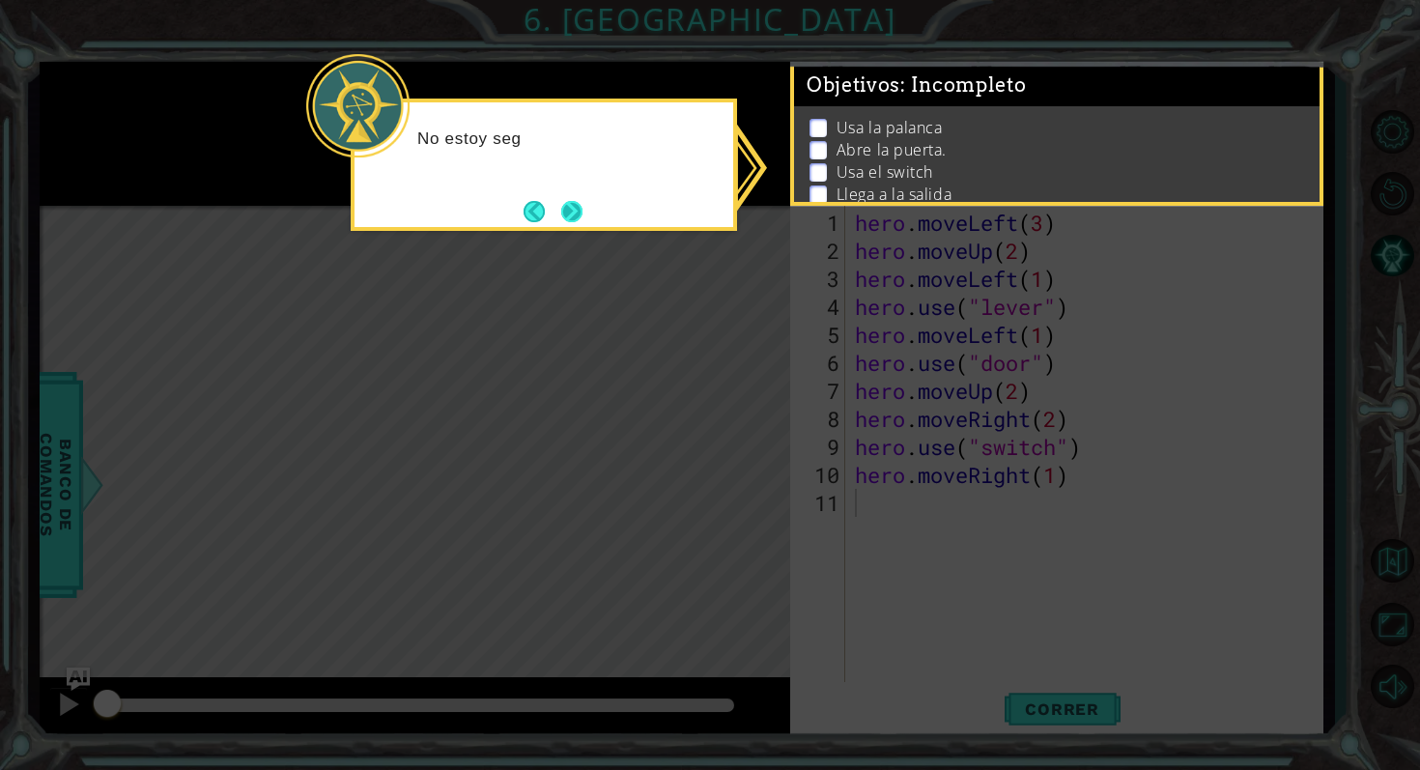
click at [573, 211] on button "Next" at bounding box center [571, 211] width 21 height 21
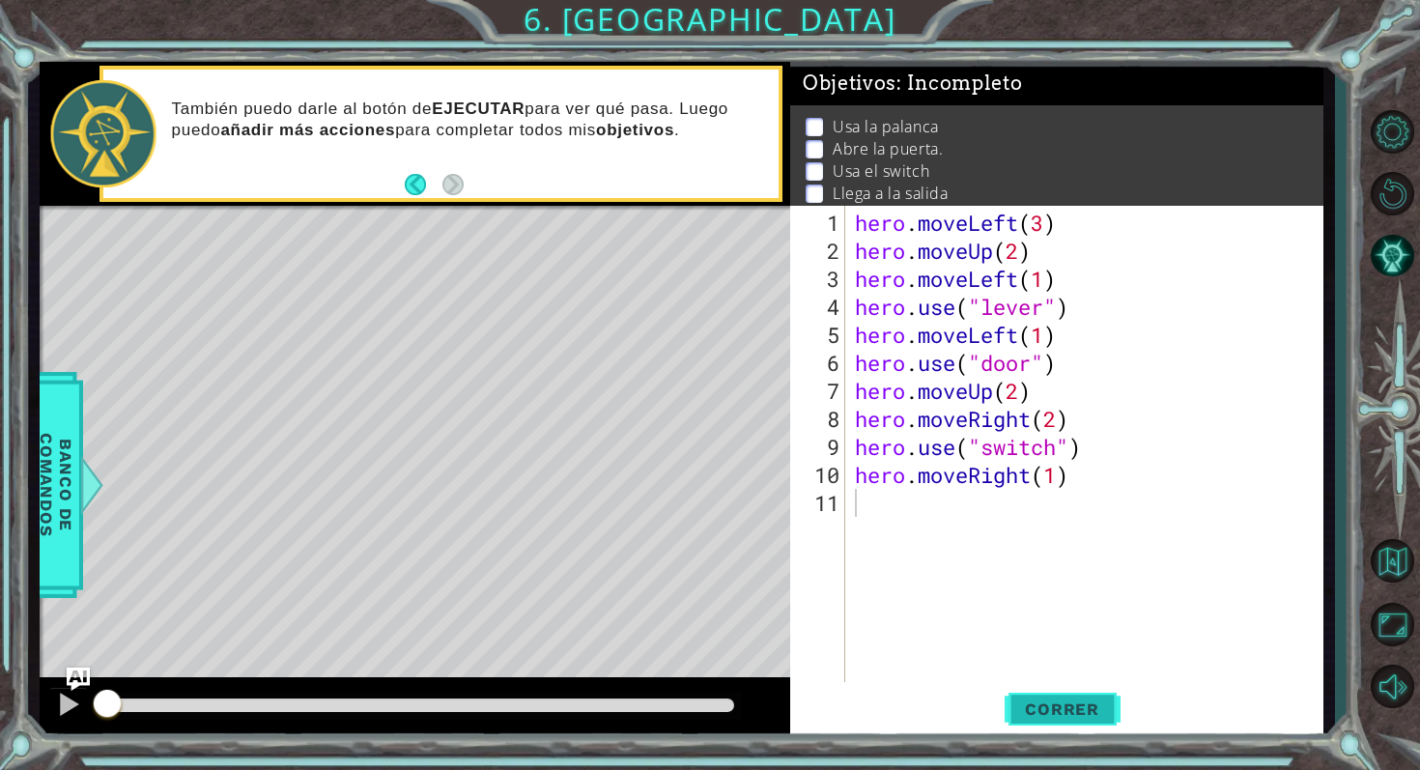
click at [1058, 711] on span "Correr" at bounding box center [1062, 708] width 113 height 19
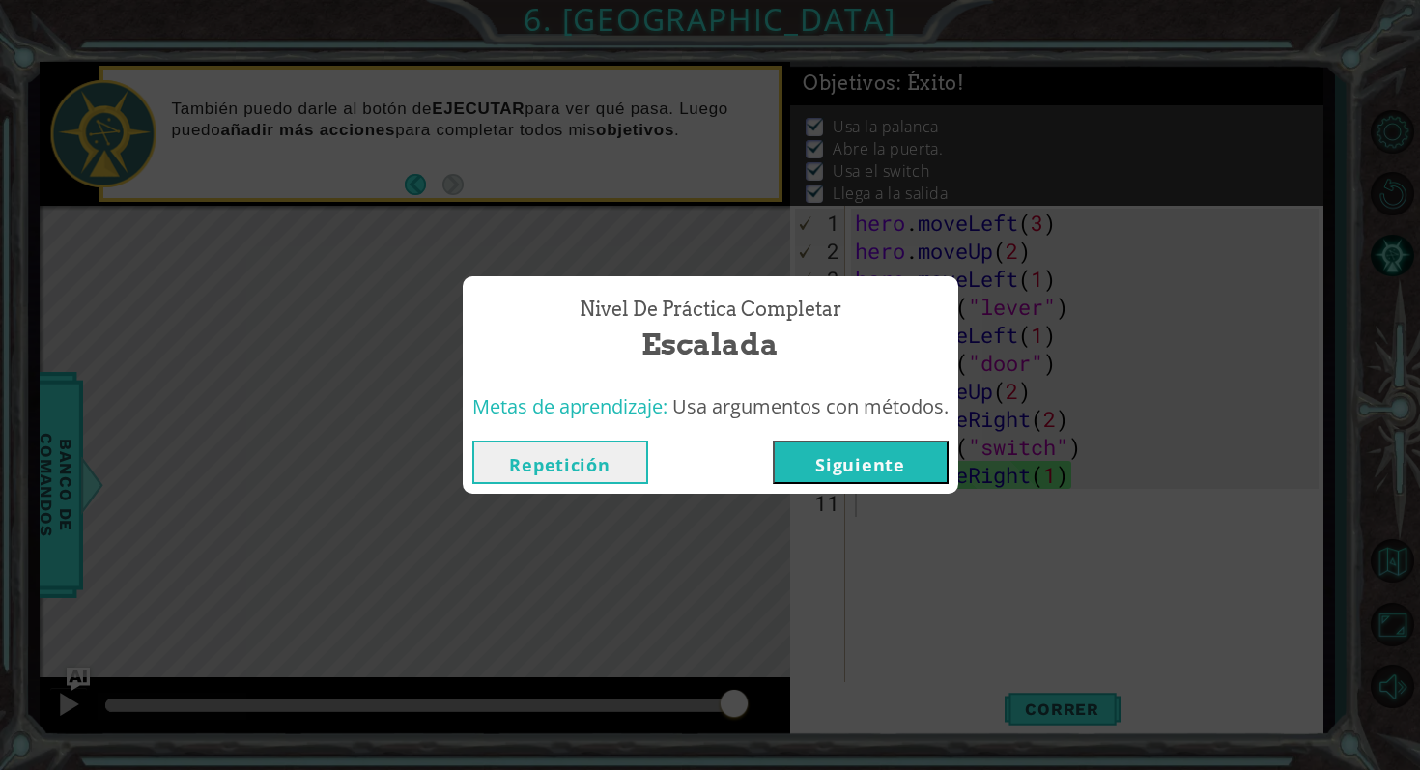
click at [890, 469] on button "Siguiente" at bounding box center [861, 462] width 176 height 43
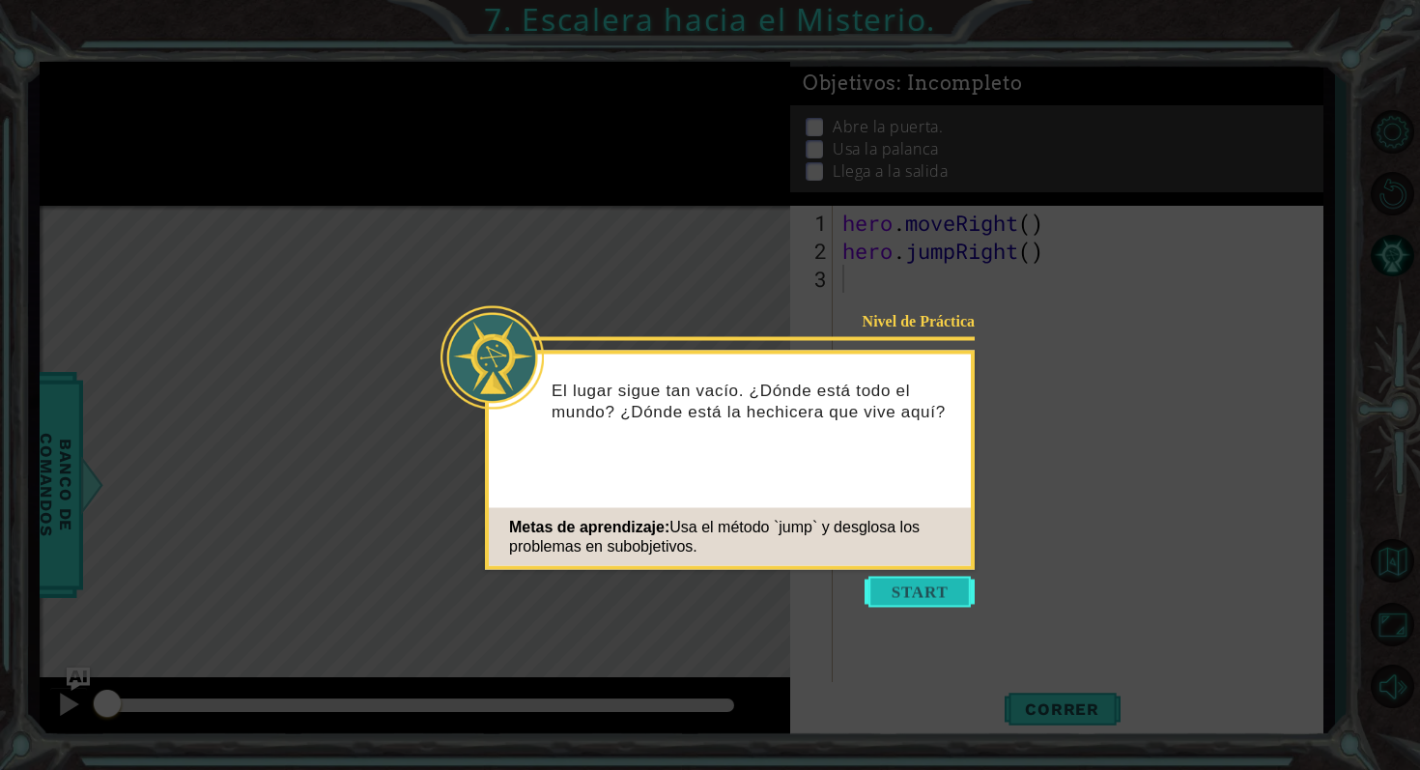
click at [915, 601] on button "Start" at bounding box center [920, 592] width 110 height 31
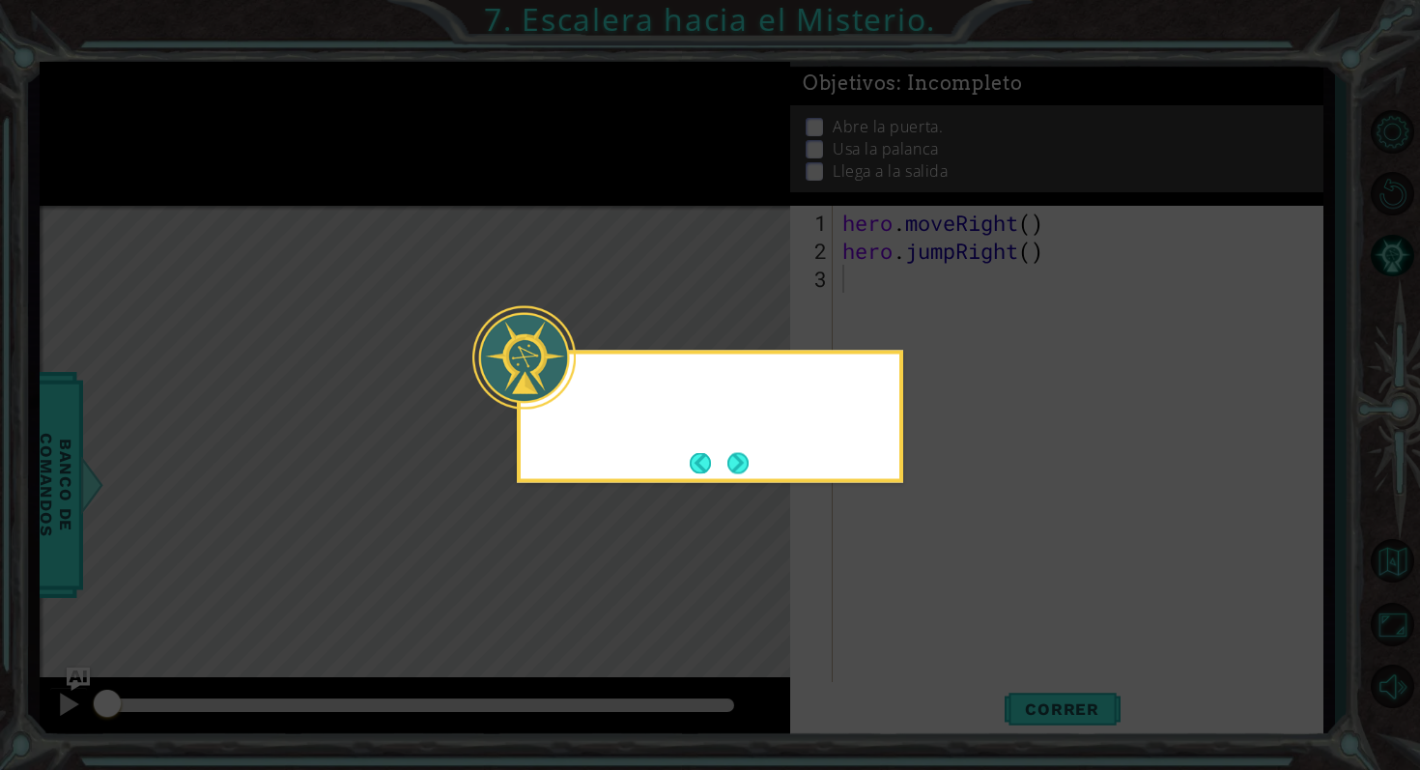
click at [915, 601] on icon at bounding box center [710, 385] width 1420 height 770
click at [729, 464] on button "Next" at bounding box center [737, 462] width 21 height 21
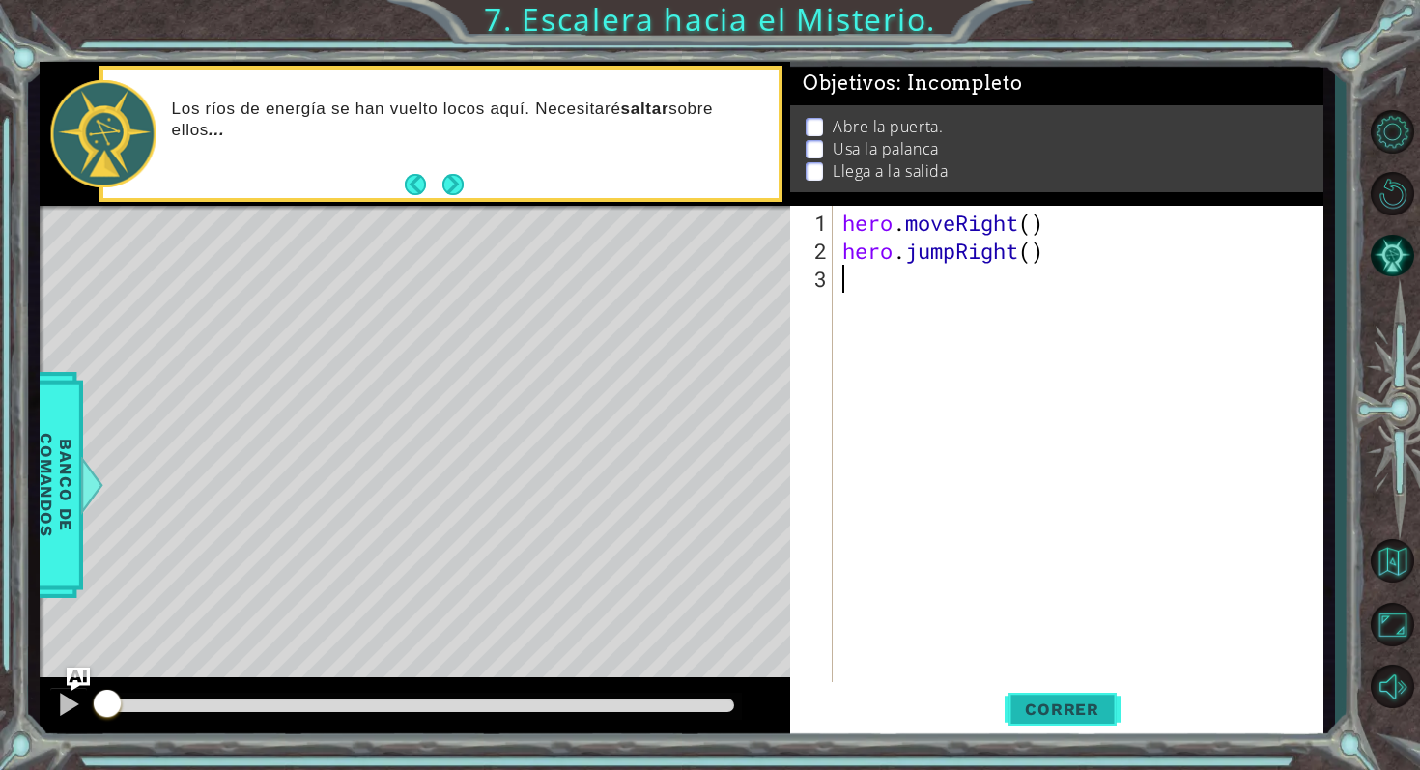
click at [1049, 708] on span "Correr" at bounding box center [1062, 708] width 113 height 19
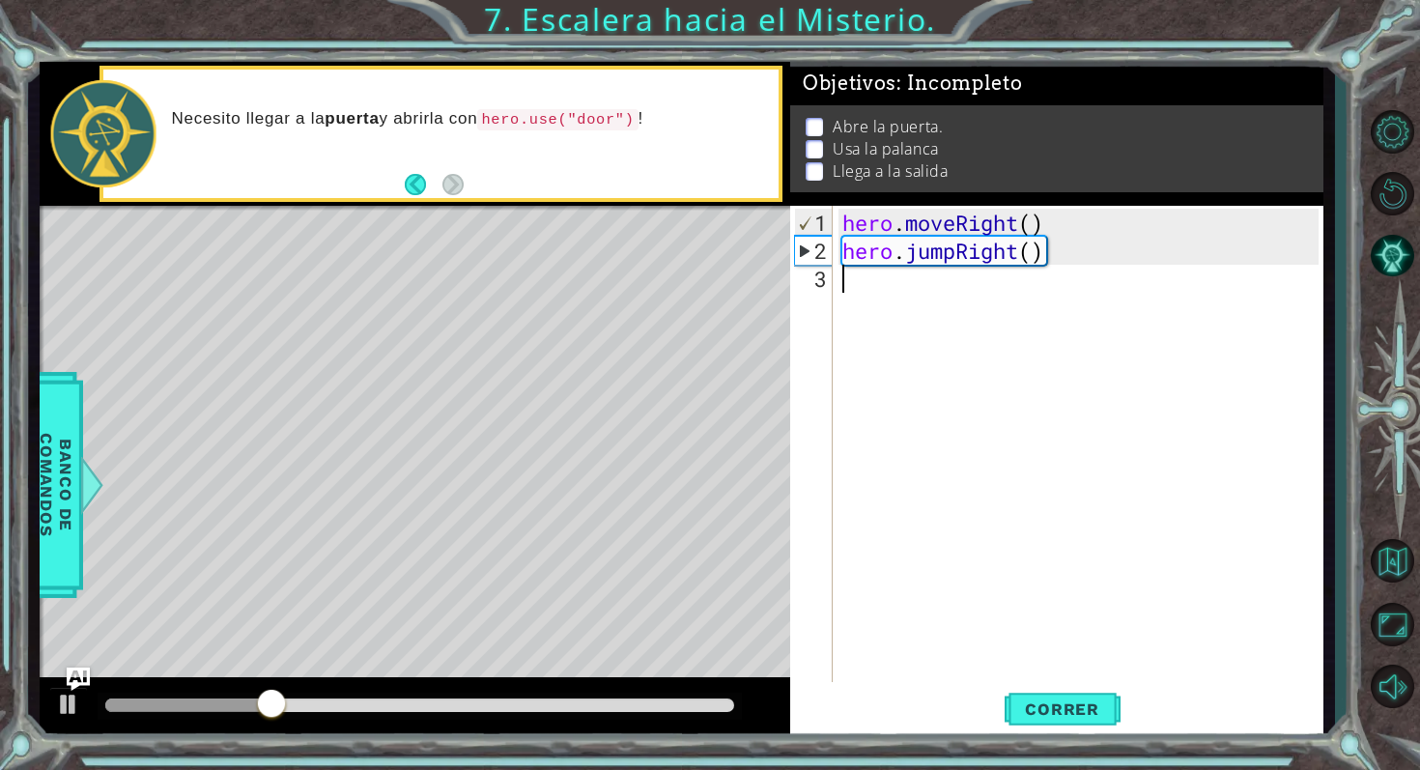
click at [849, 288] on div "hero . moveRight ( ) hero . jumpRight ( )" at bounding box center [1084, 475] width 490 height 532
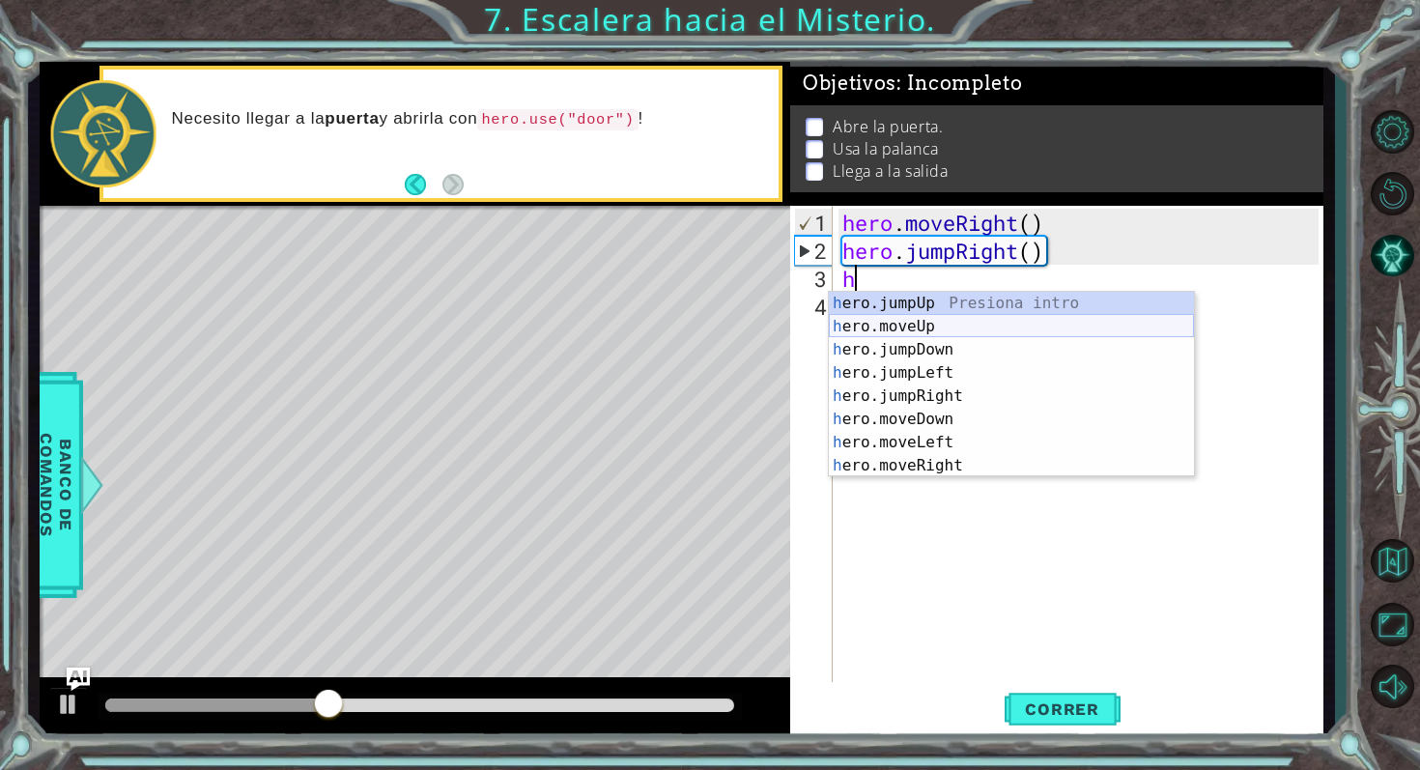
click at [877, 324] on div "h ero.jumpUp Presiona intro h ero.moveUp Presiona intro h ero.jumpDown Presiona…" at bounding box center [1011, 408] width 365 height 232
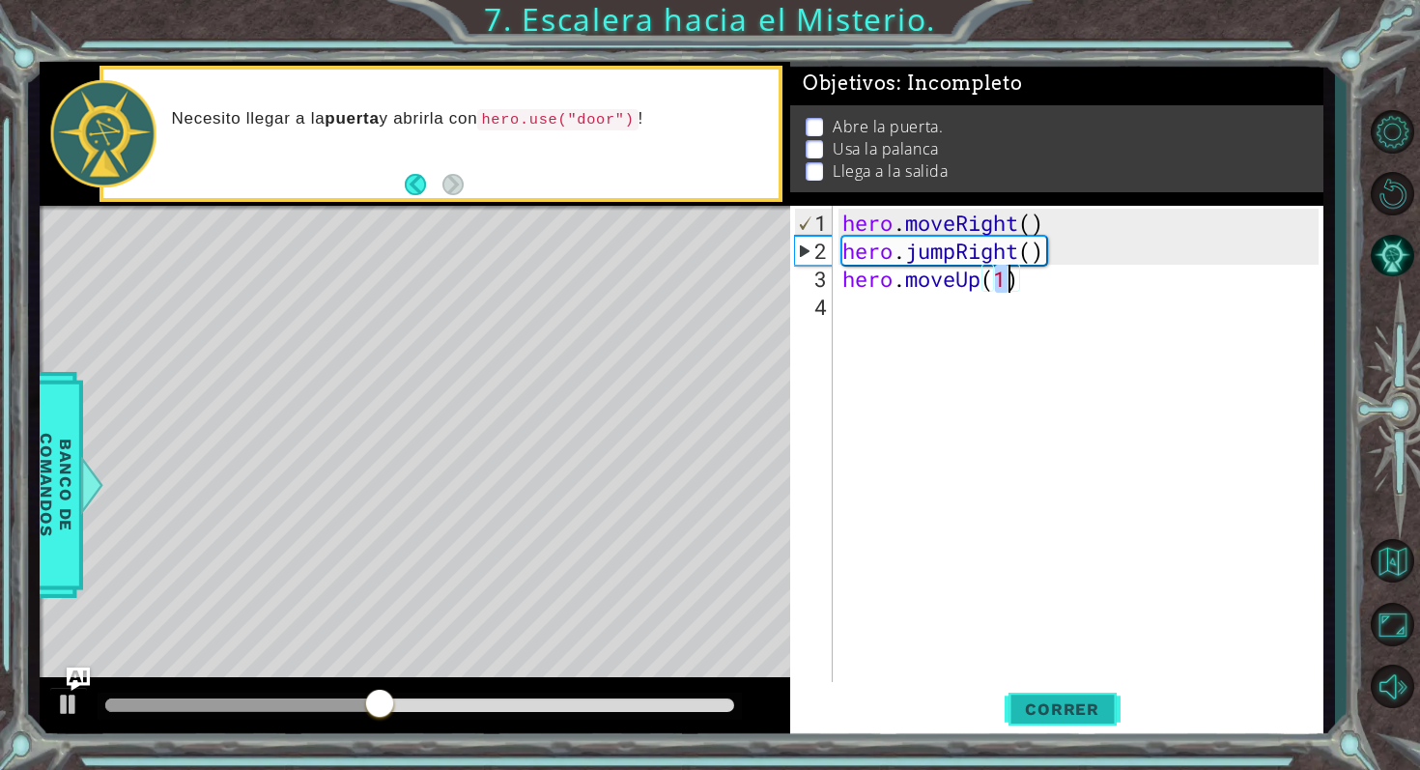
type textarea "hero.moveUp(1)"
click at [1045, 708] on span "Correr" at bounding box center [1062, 708] width 113 height 19
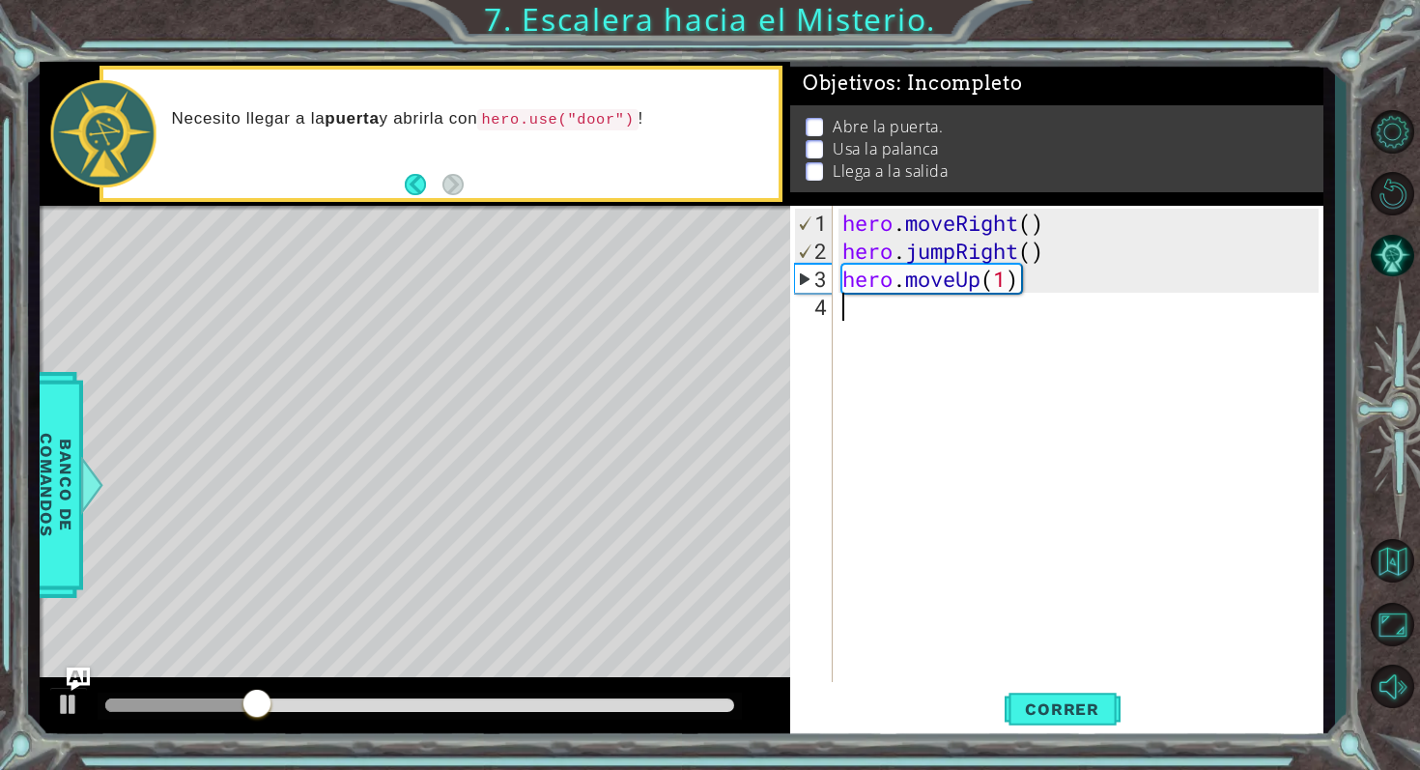
click at [896, 311] on div "hero . moveRight ( ) hero . jumpRight ( ) hero . moveUp ( 1 )" at bounding box center [1084, 475] width 490 height 532
type textarea "h"
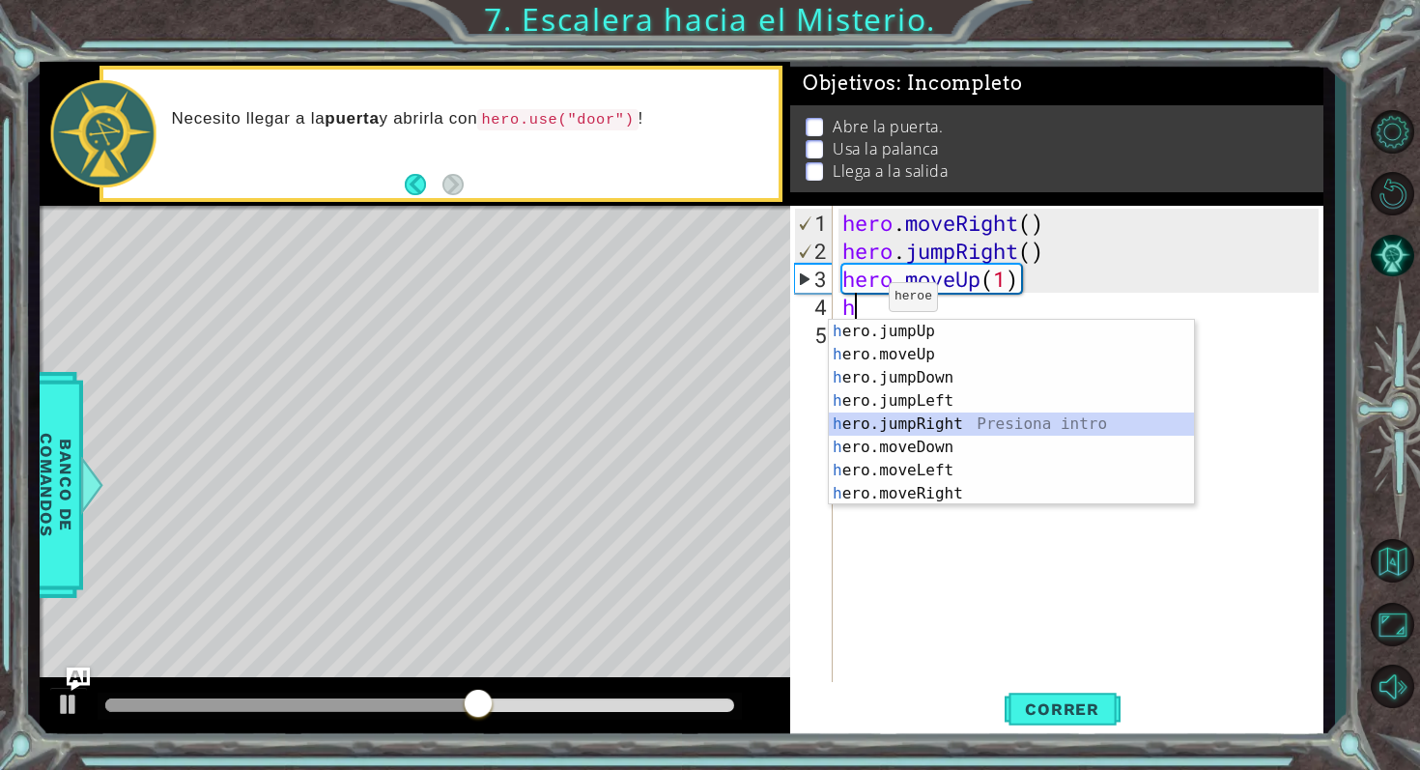
click at [930, 426] on div "h ero.jumpUp Presiona intro h ero.moveUp Presiona intro h ero.jumpDown Presiona…" at bounding box center [1011, 436] width 365 height 232
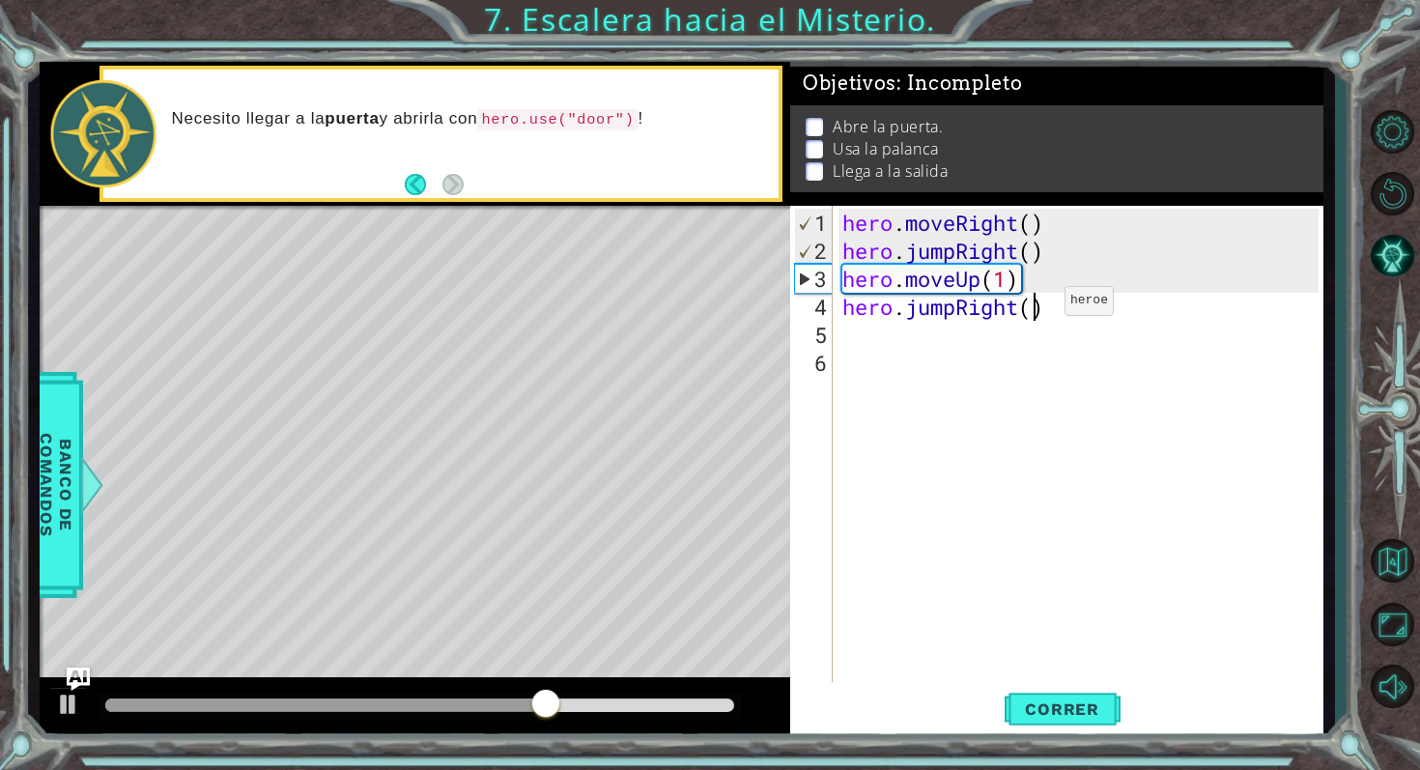
click at [1036, 308] on div "hero . moveRight ( ) hero . jumpRight ( ) hero . moveUp ( 1 ) hero . jumpRight …" at bounding box center [1084, 475] width 490 height 532
click at [1076, 712] on span "Correr" at bounding box center [1062, 708] width 113 height 19
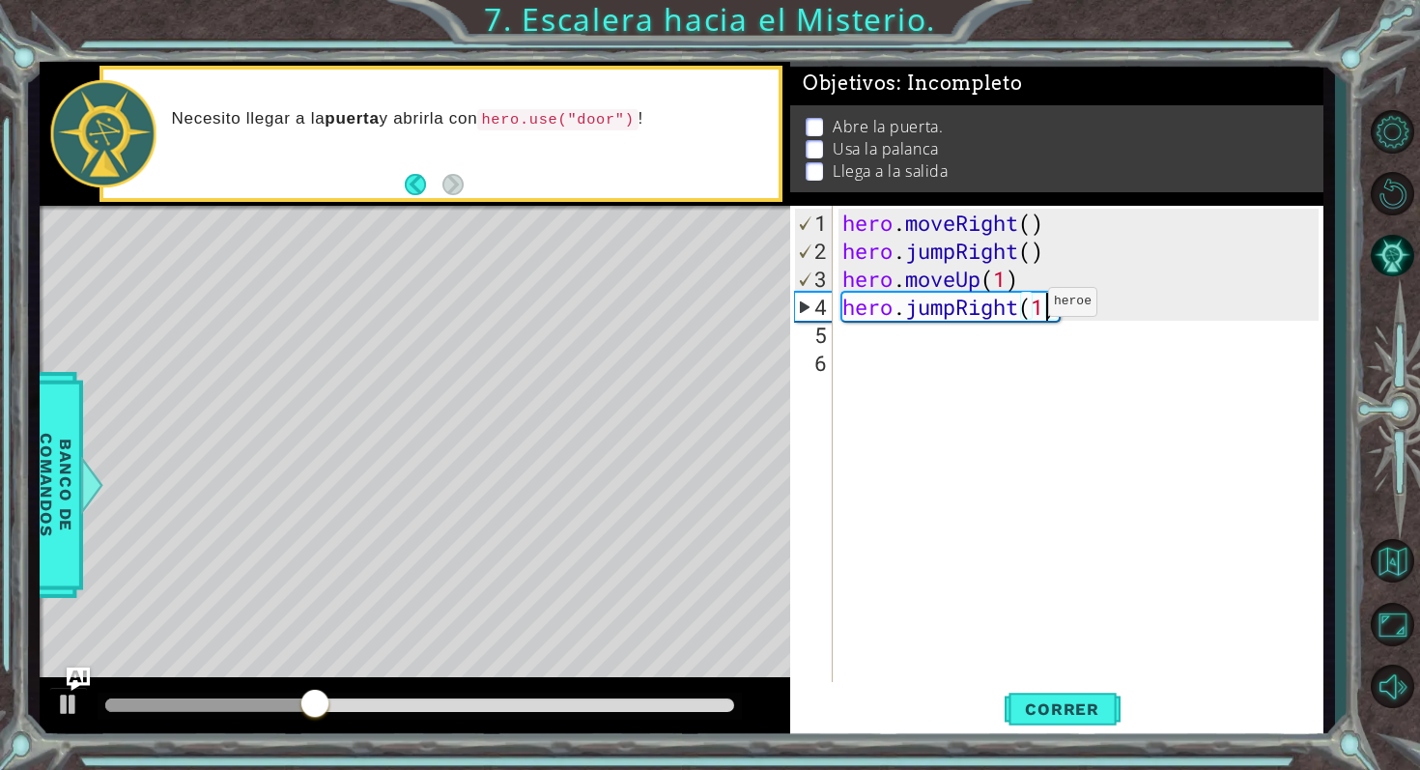
click at [1019, 309] on div "hero . moveRight ( ) hero . jumpRight ( ) hero . moveUp ( 1 ) hero . jumpRight …" at bounding box center [1084, 475] width 490 height 532
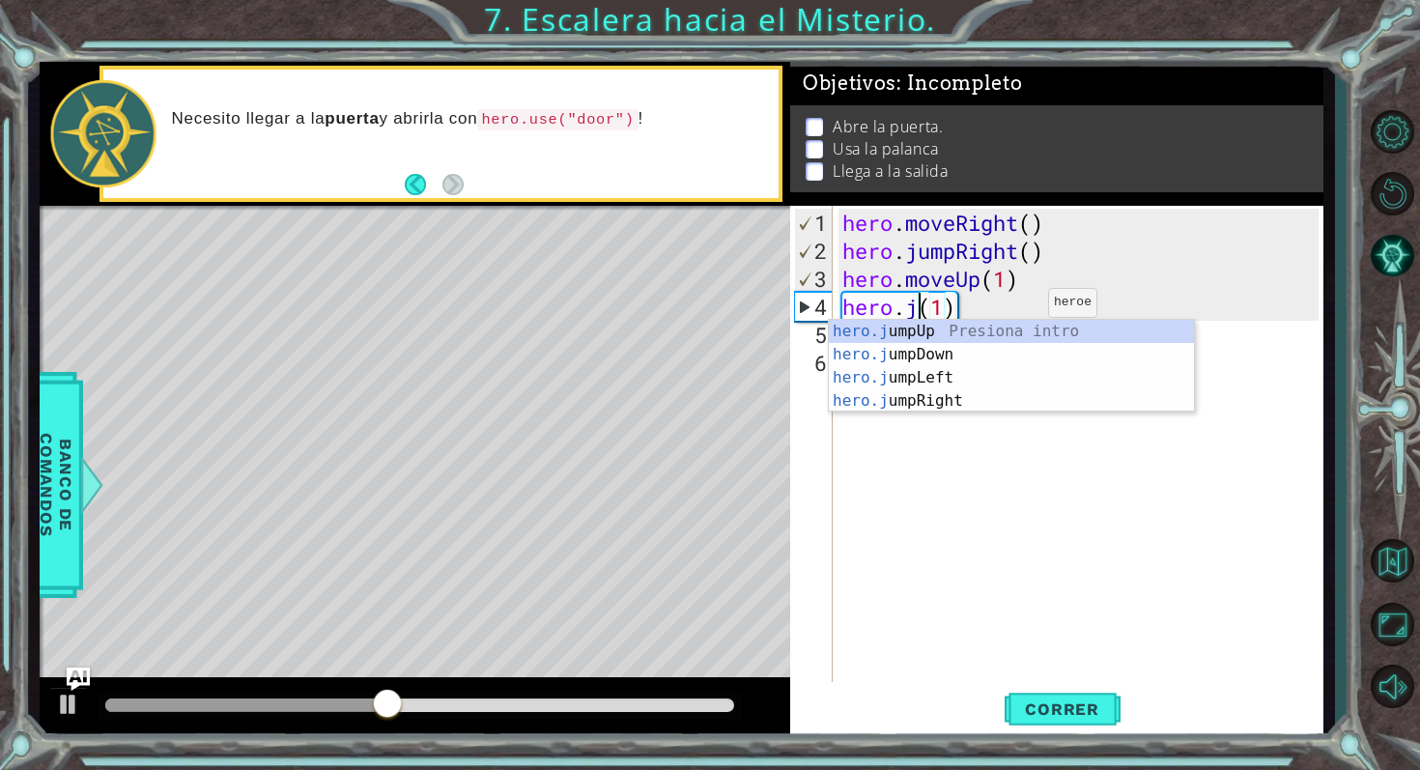
scroll to position [0, 4]
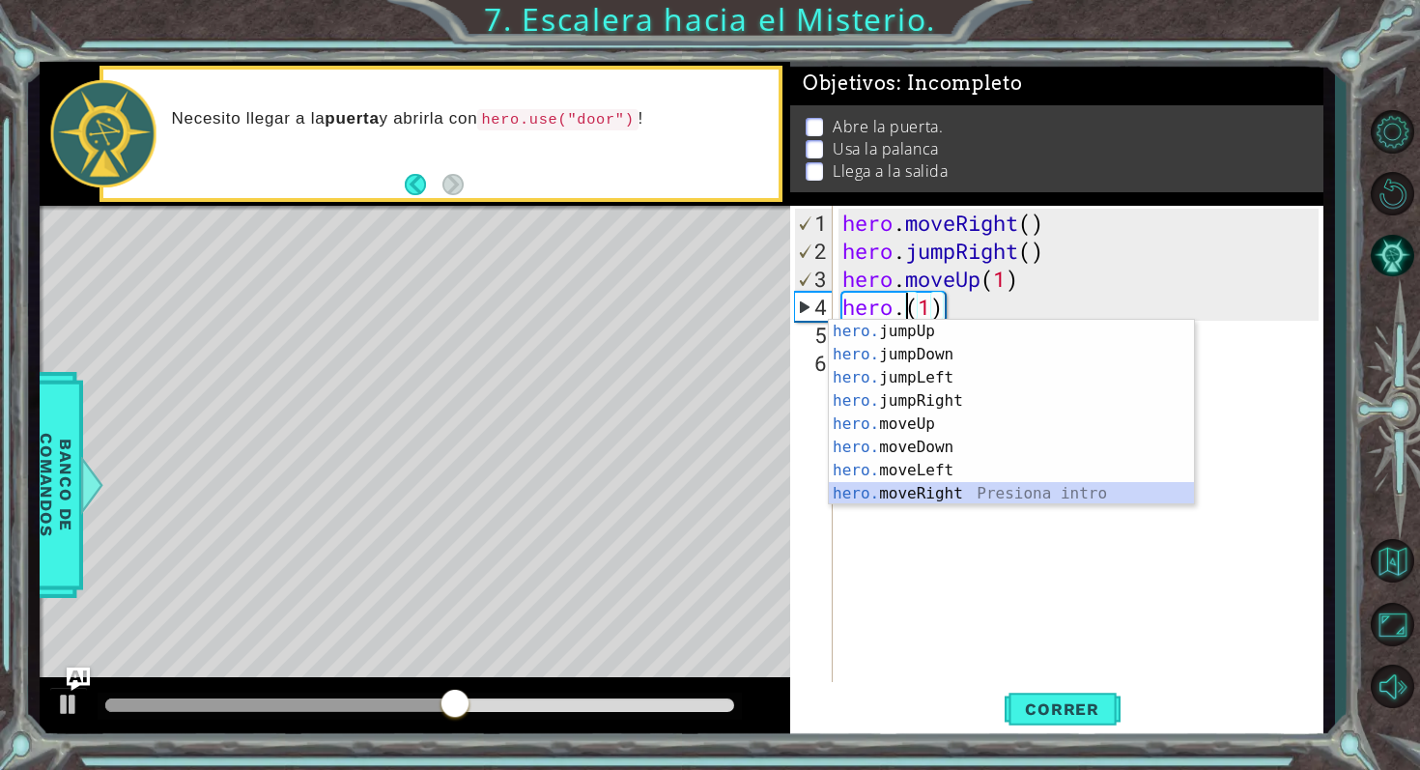
click at [954, 494] on div "hero. jumpUp Presiona intro hero. jumpDown Presiona intro hero. jumpLeft Presio…" at bounding box center [1011, 436] width 365 height 232
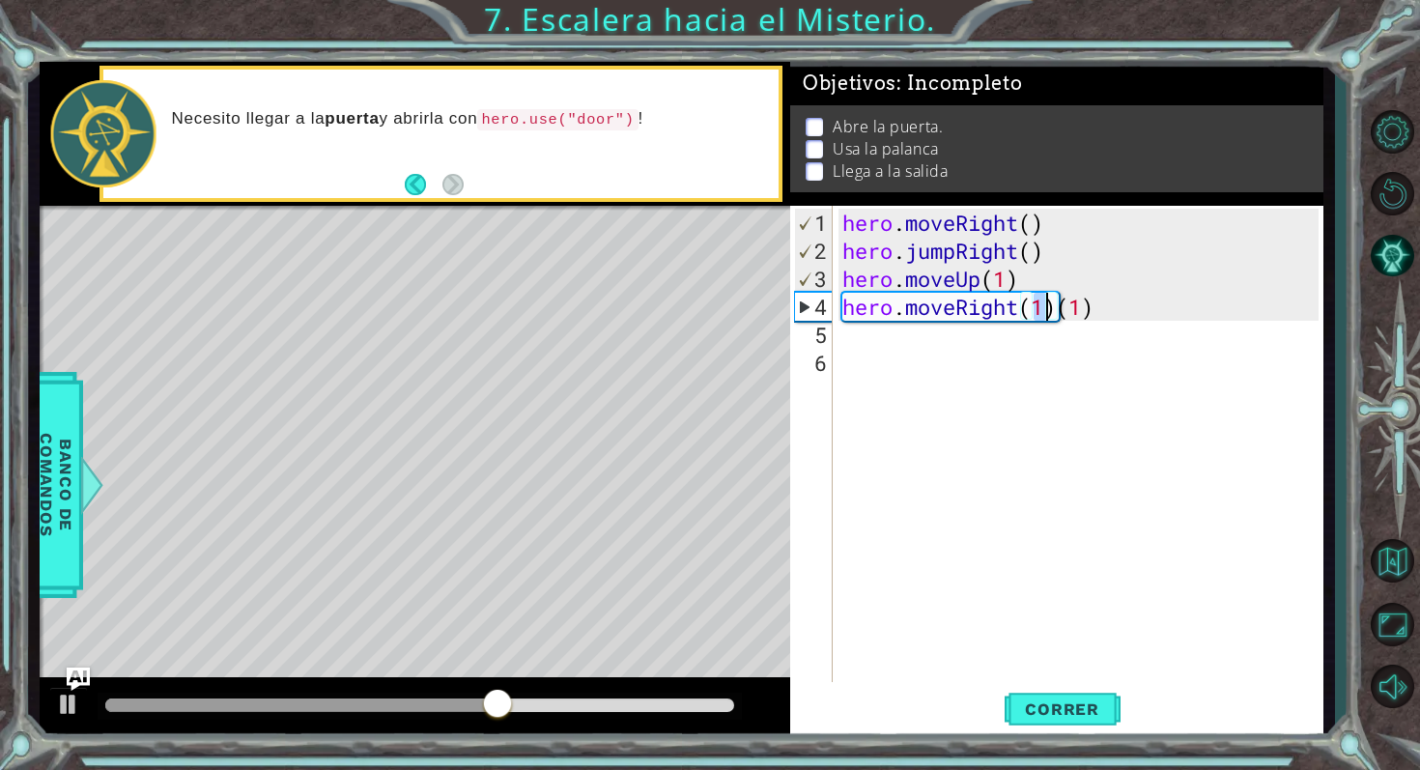
click at [1096, 318] on div "hero . moveRight ( ) hero . jumpRight ( ) hero . moveUp ( 1 ) hero . moveRight …" at bounding box center [1084, 475] width 490 height 532
type textarea "hero.moveRight(1)"
click at [963, 342] on div "hero . moveRight ( ) hero . jumpRight ( ) hero . moveUp ( 1 ) hero . moveRight …" at bounding box center [1084, 475] width 490 height 532
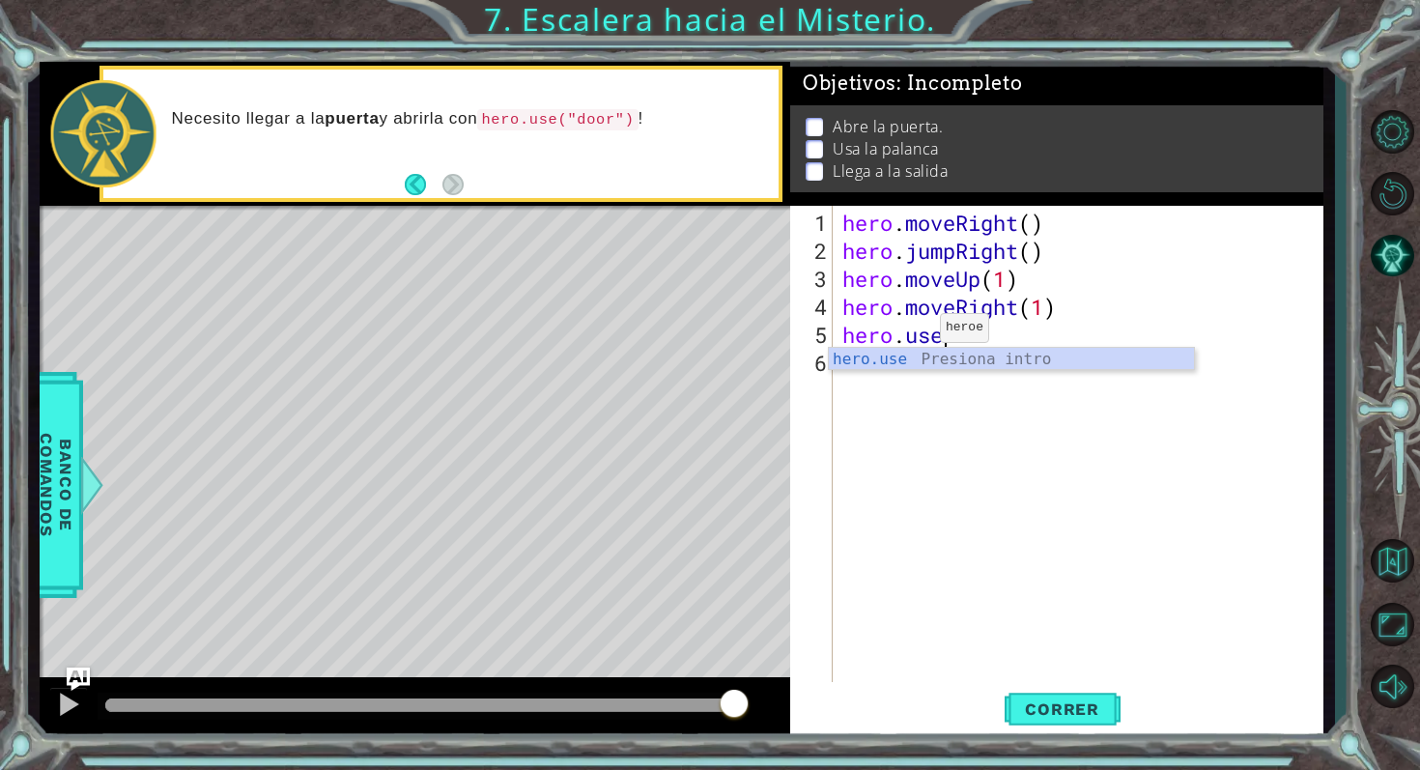
scroll to position [0, 3]
click at [896, 356] on div "hero.use Presiona intro" at bounding box center [1011, 383] width 365 height 70
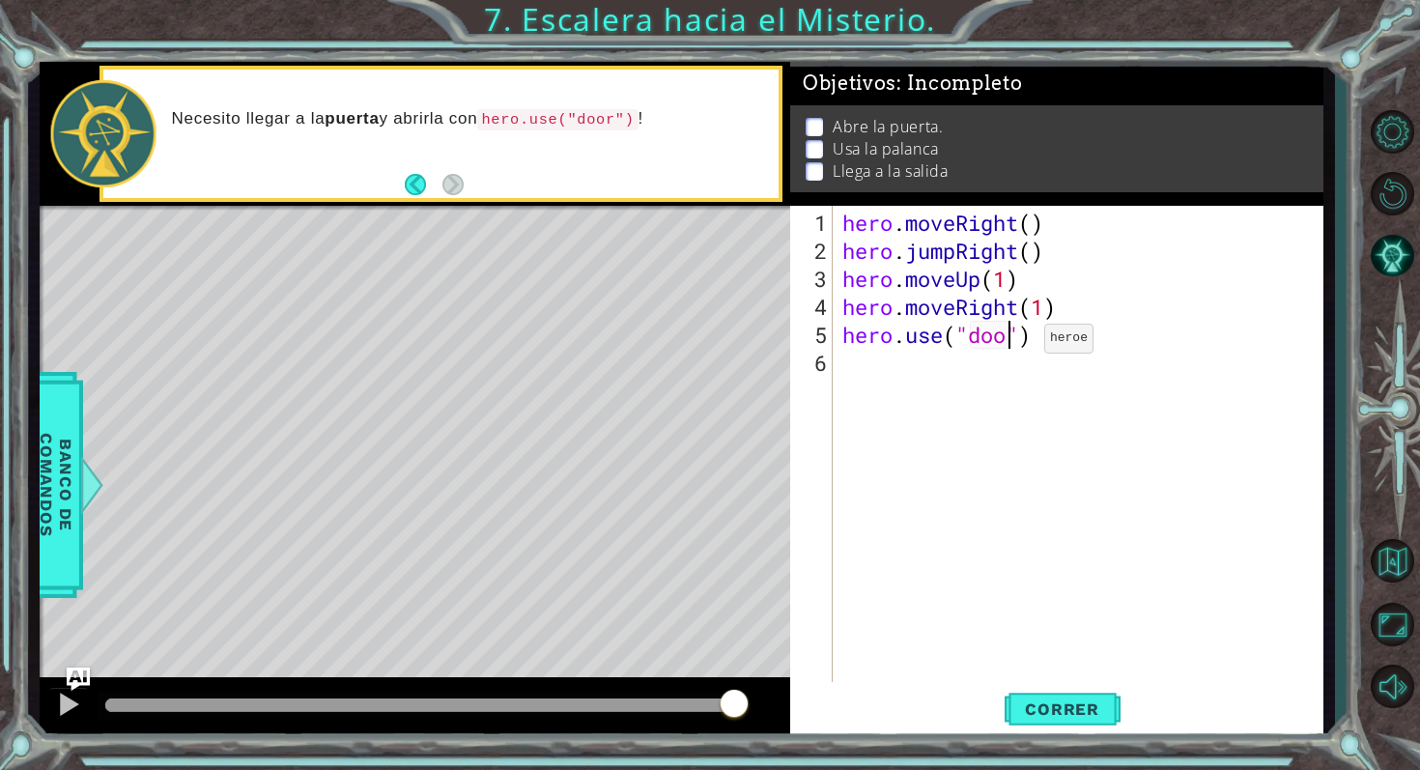
type textarea "hero.use("door")"
click at [866, 363] on div "hero . moveRight ( ) hero . jumpRight ( ) hero . moveUp ( 1 ) hero . moveRight …" at bounding box center [1084, 475] width 490 height 532
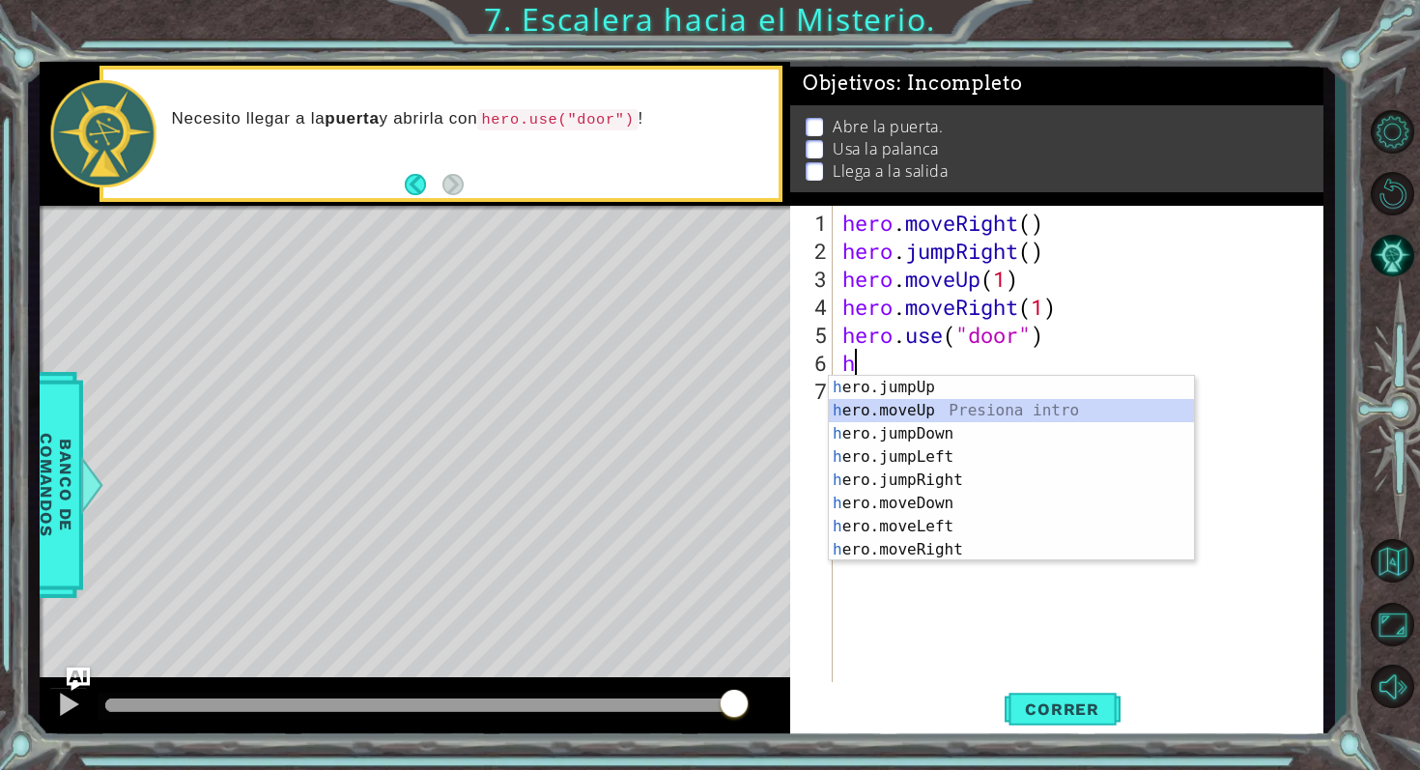
click at [868, 408] on div "h ero.jumpUp Presiona intro h ero.moveUp Presiona intro h ero.jumpDown Presiona…" at bounding box center [1011, 492] width 365 height 232
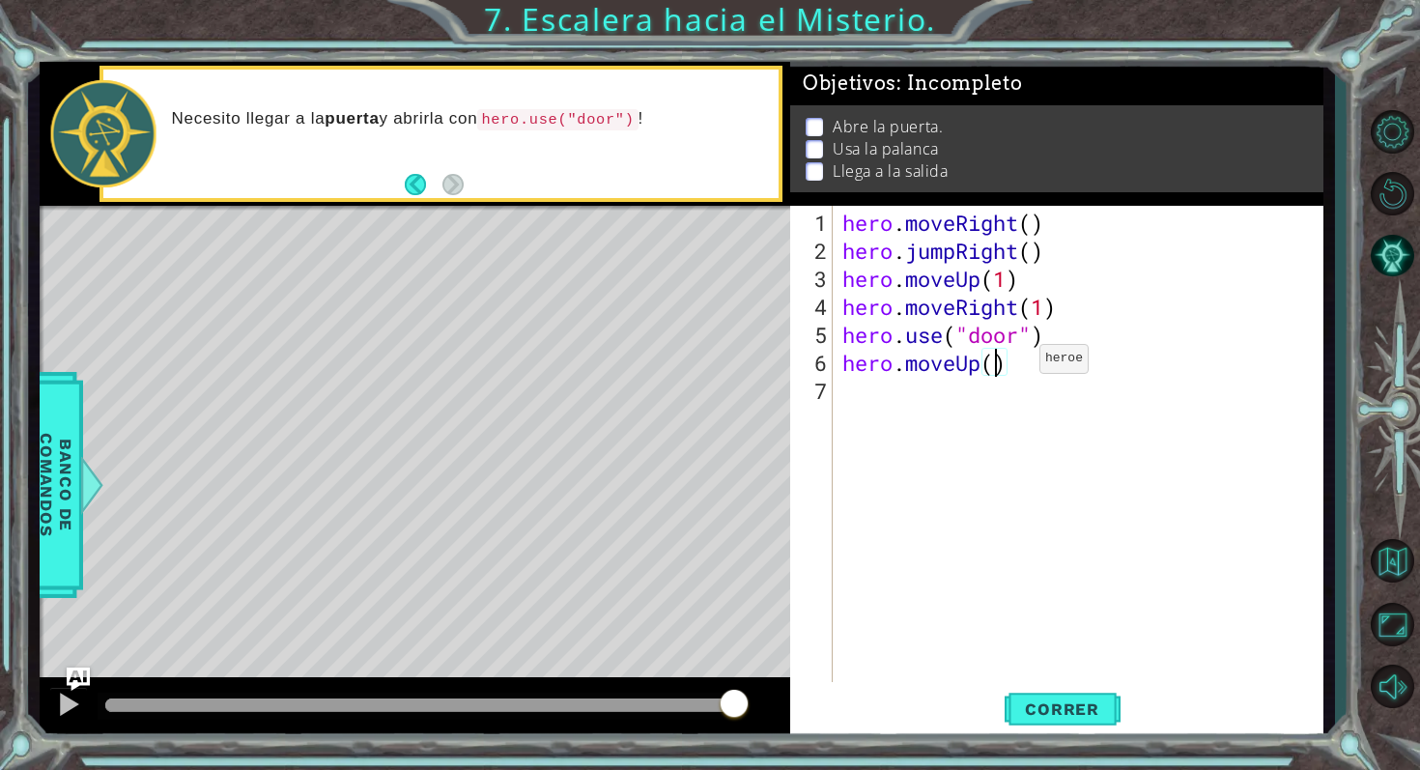
scroll to position [0, 7]
type textarea "hero.moveUp(2)"
click at [864, 403] on div "hero . moveRight ( ) hero . jumpRight ( ) hero . moveUp ( 1 ) hero . moveRight …" at bounding box center [1084, 475] width 490 height 532
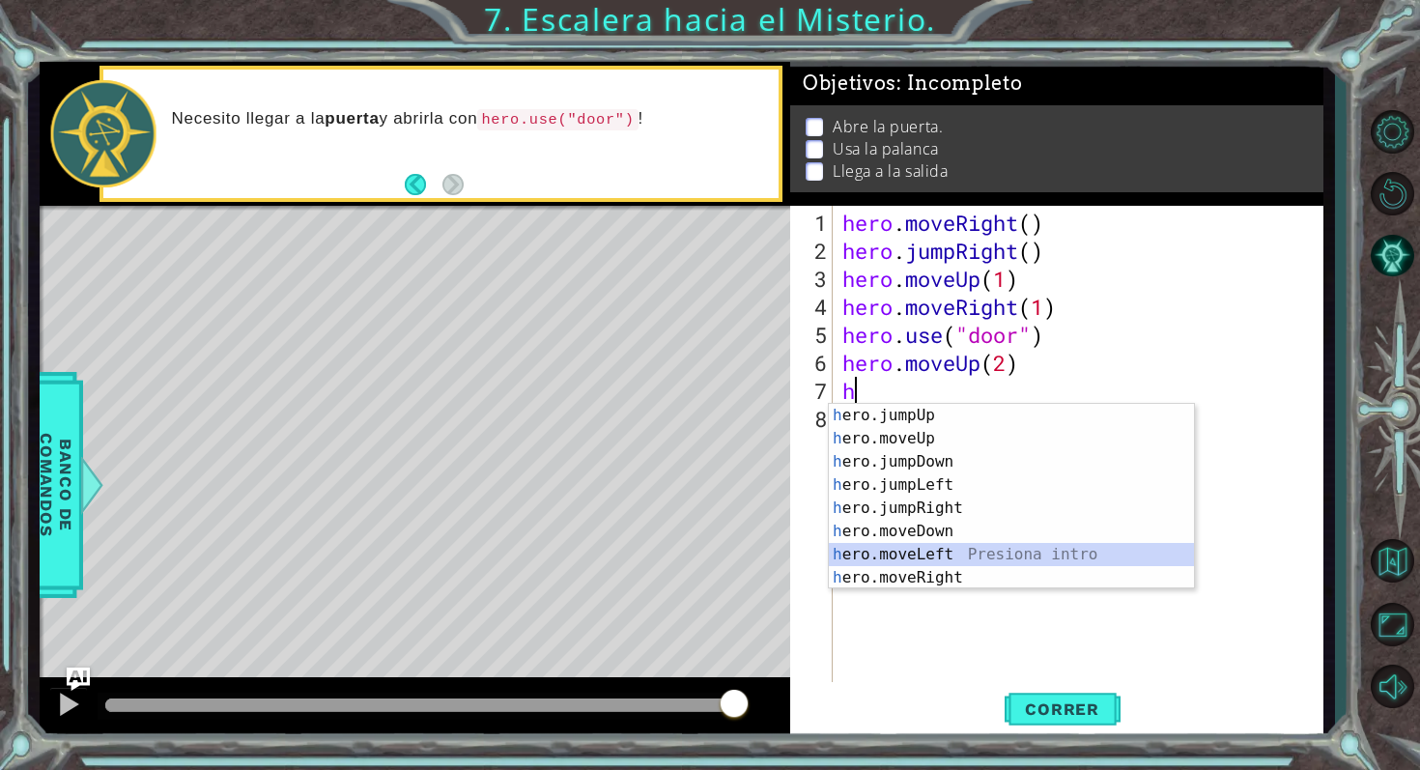
click at [913, 555] on div "h ero.jumpUp Presiona intro h ero.moveUp Presiona intro h ero.jumpDown Presiona…" at bounding box center [1011, 520] width 365 height 232
type textarea "hero.moveLeft(1)"
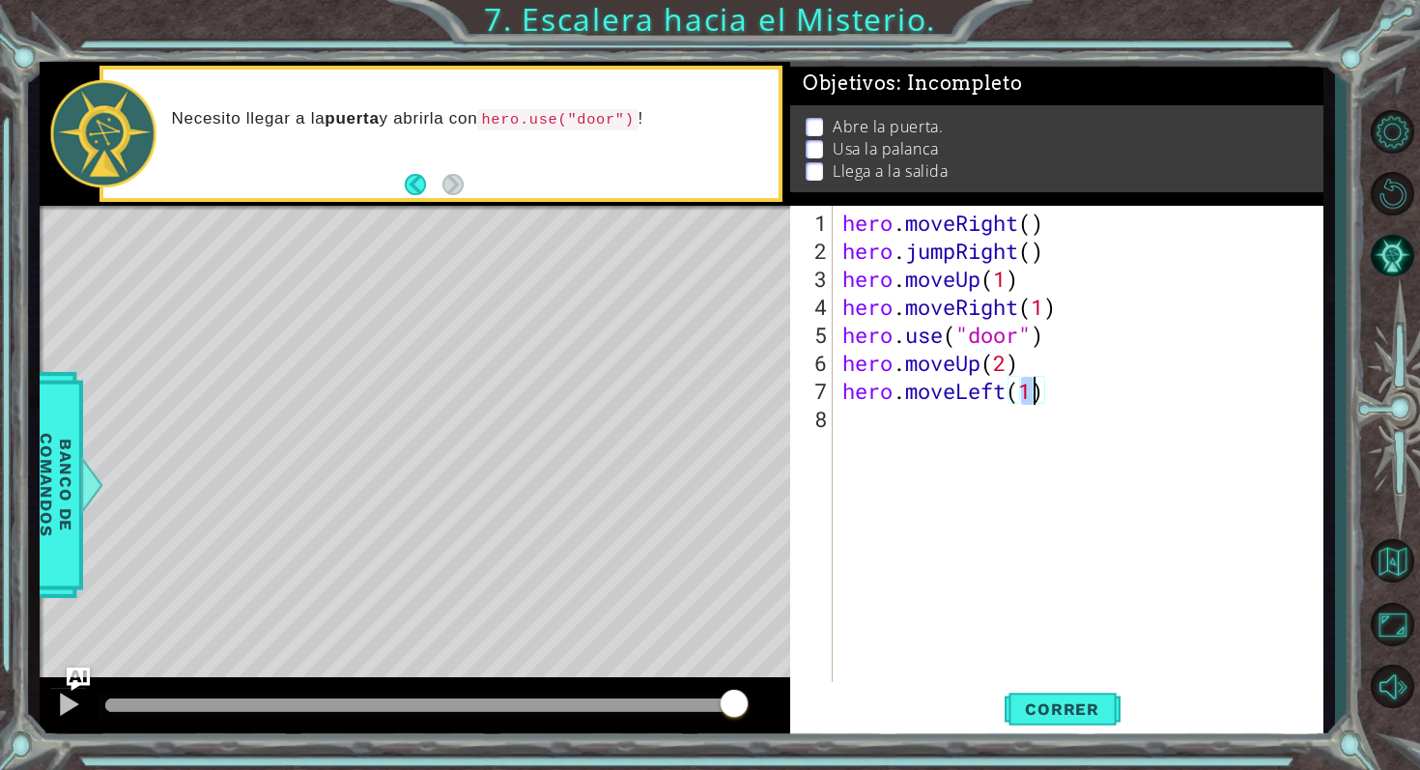
click at [882, 425] on div "hero . moveRight ( ) hero . jumpRight ( ) hero . moveUp ( 1 ) hero . moveRight …" at bounding box center [1084, 475] width 490 height 532
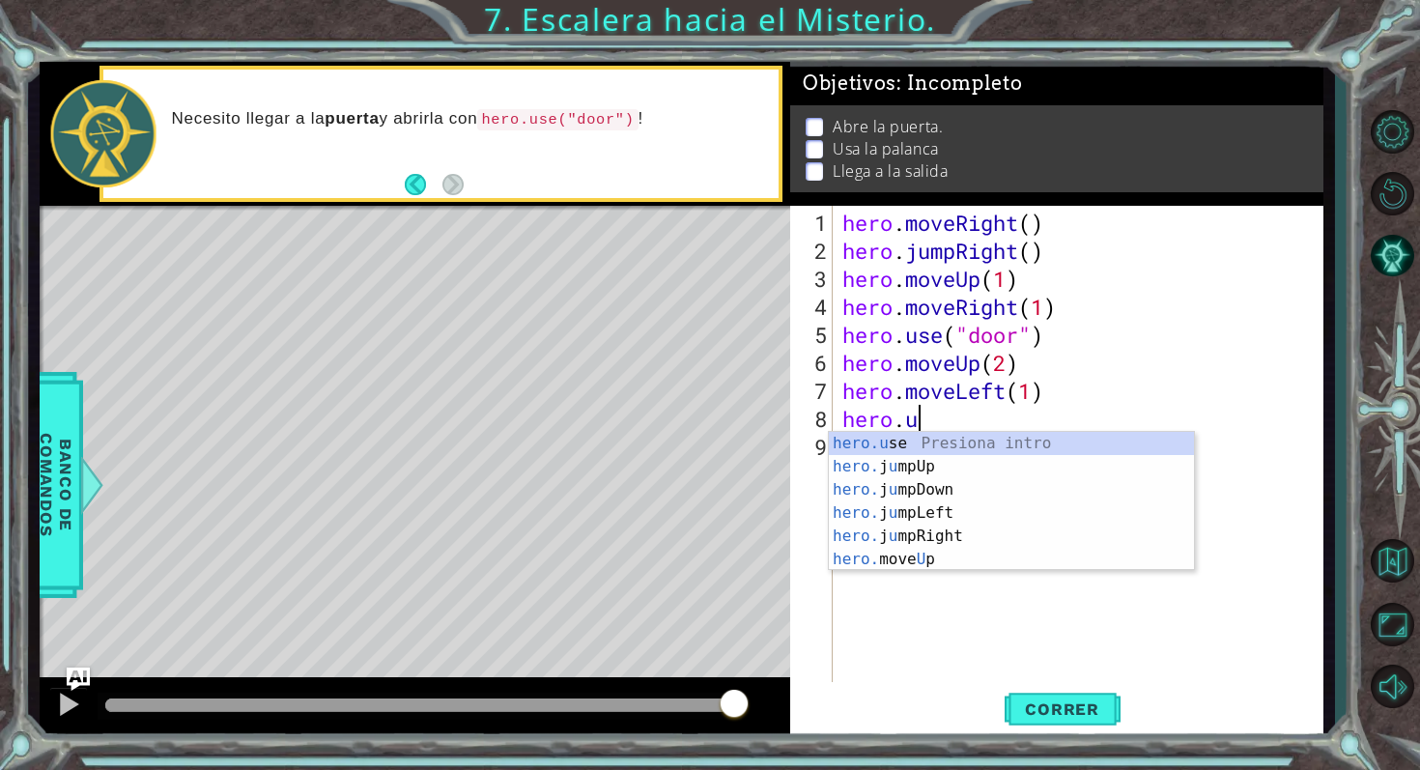
scroll to position [0, 2]
click at [870, 441] on div "hero.u se Presiona intro hero. j u mpUp Presiona intro hero. j u mpDown Presion…" at bounding box center [1011, 524] width 365 height 185
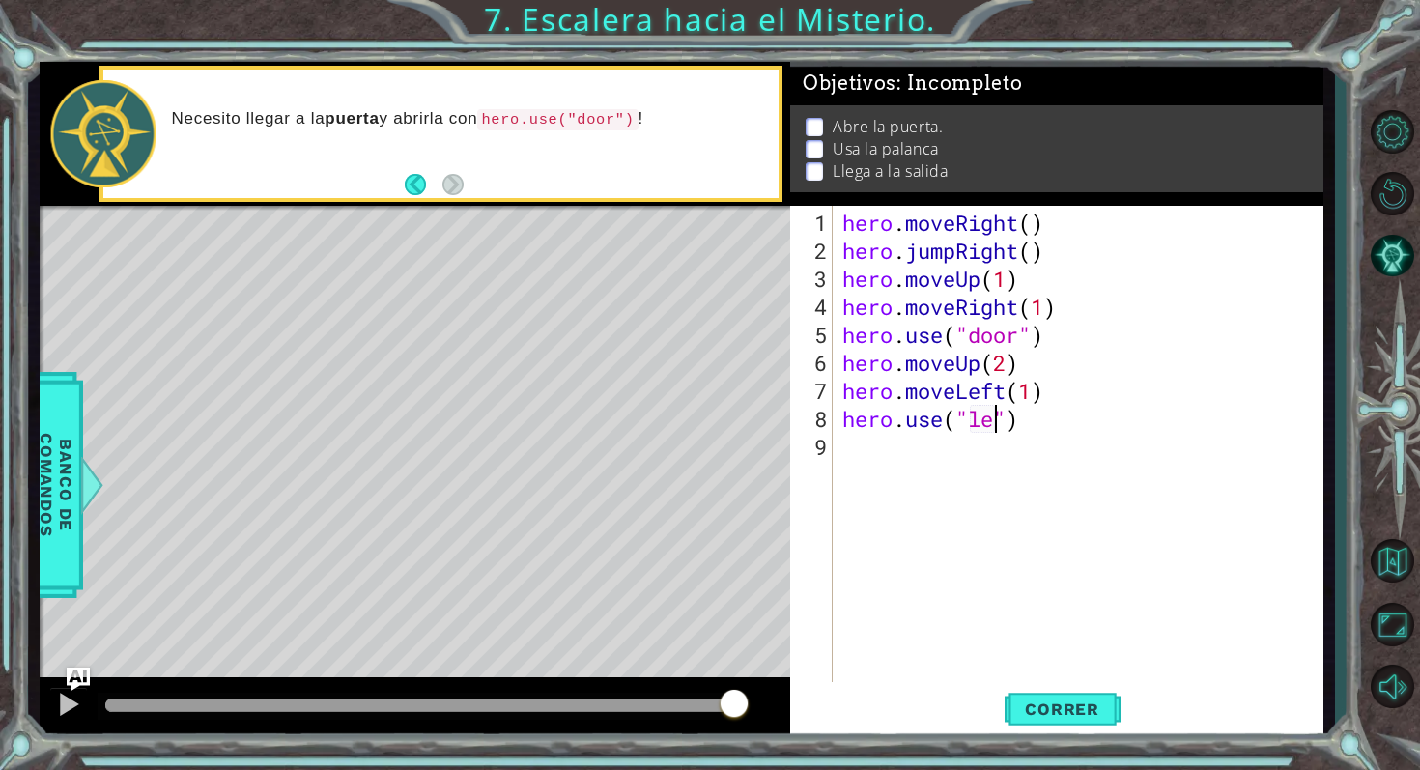
scroll to position [0, 7]
type textarea "hero.use("lever")"
click at [953, 453] on div "hero . moveRight ( ) hero . jumpRight ( ) hero . moveUp ( 1 ) hero . moveRight …" at bounding box center [1084, 475] width 490 height 532
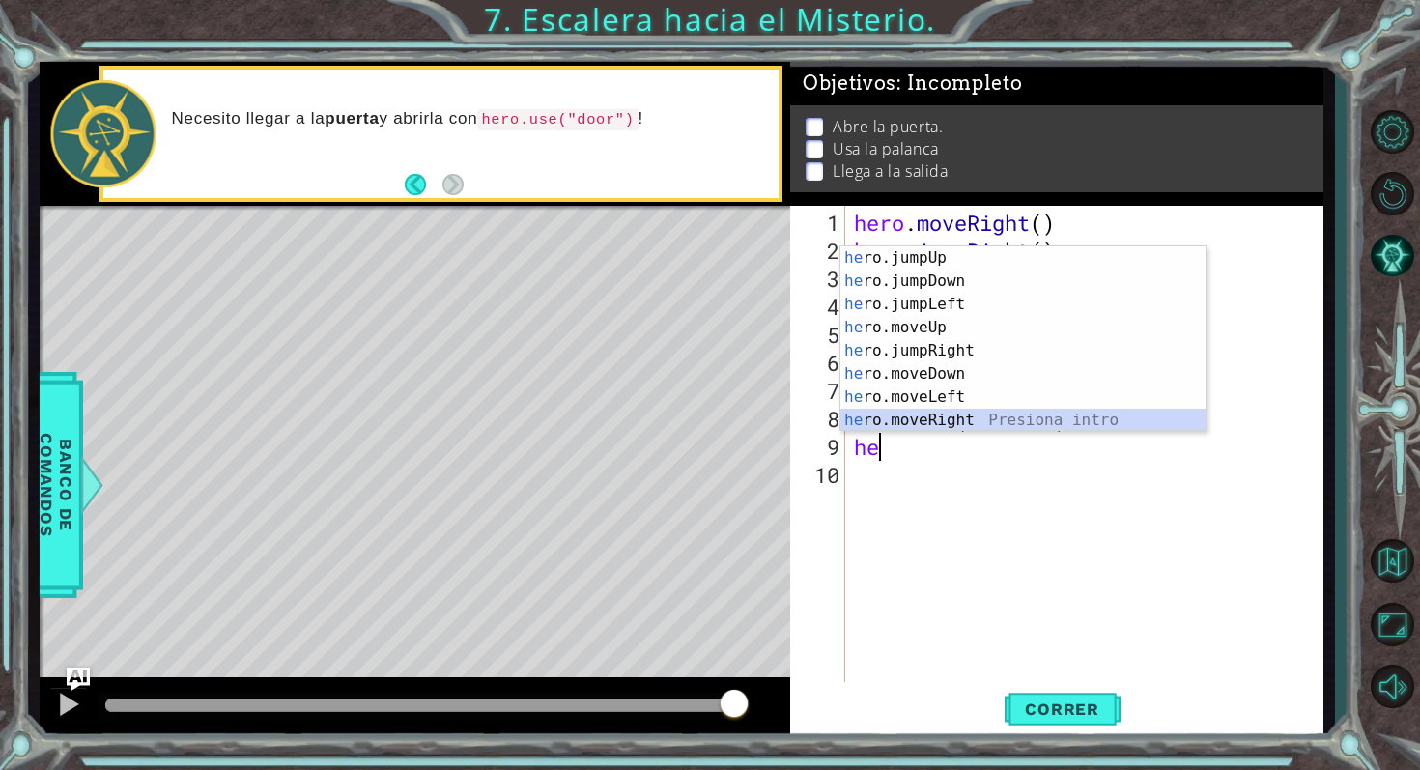
click at [957, 421] on div "he ro.jumpUp Presiona intro he ro.jumpDown Presiona intro he ro.jumpLeft Presio…" at bounding box center [1022, 362] width 365 height 232
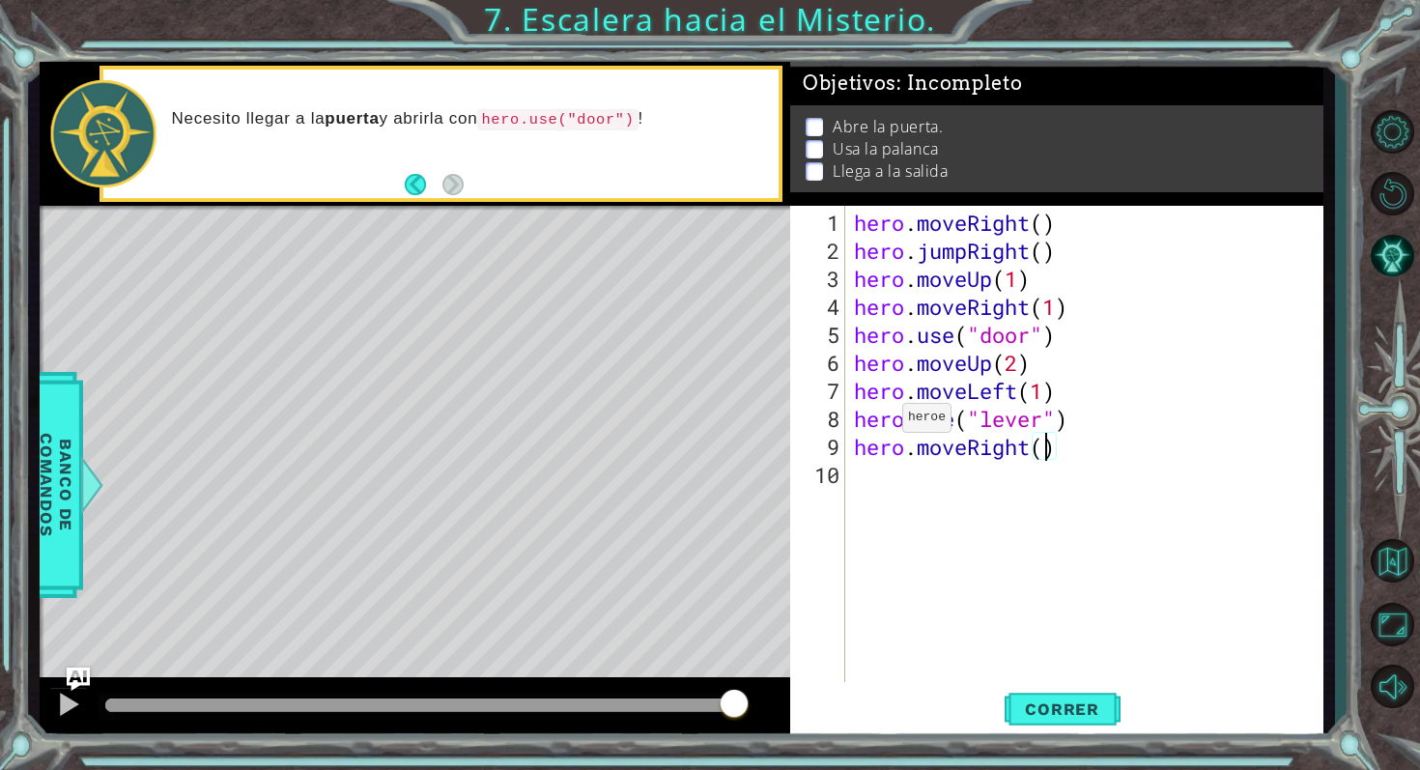
type textarea "hero.moveRight(2)"
click at [870, 480] on div "hero . moveRight ( ) hero . jumpRight ( ) hero . moveUp ( 1 ) hero . moveRight …" at bounding box center [1089, 475] width 478 height 532
type textarea "h"
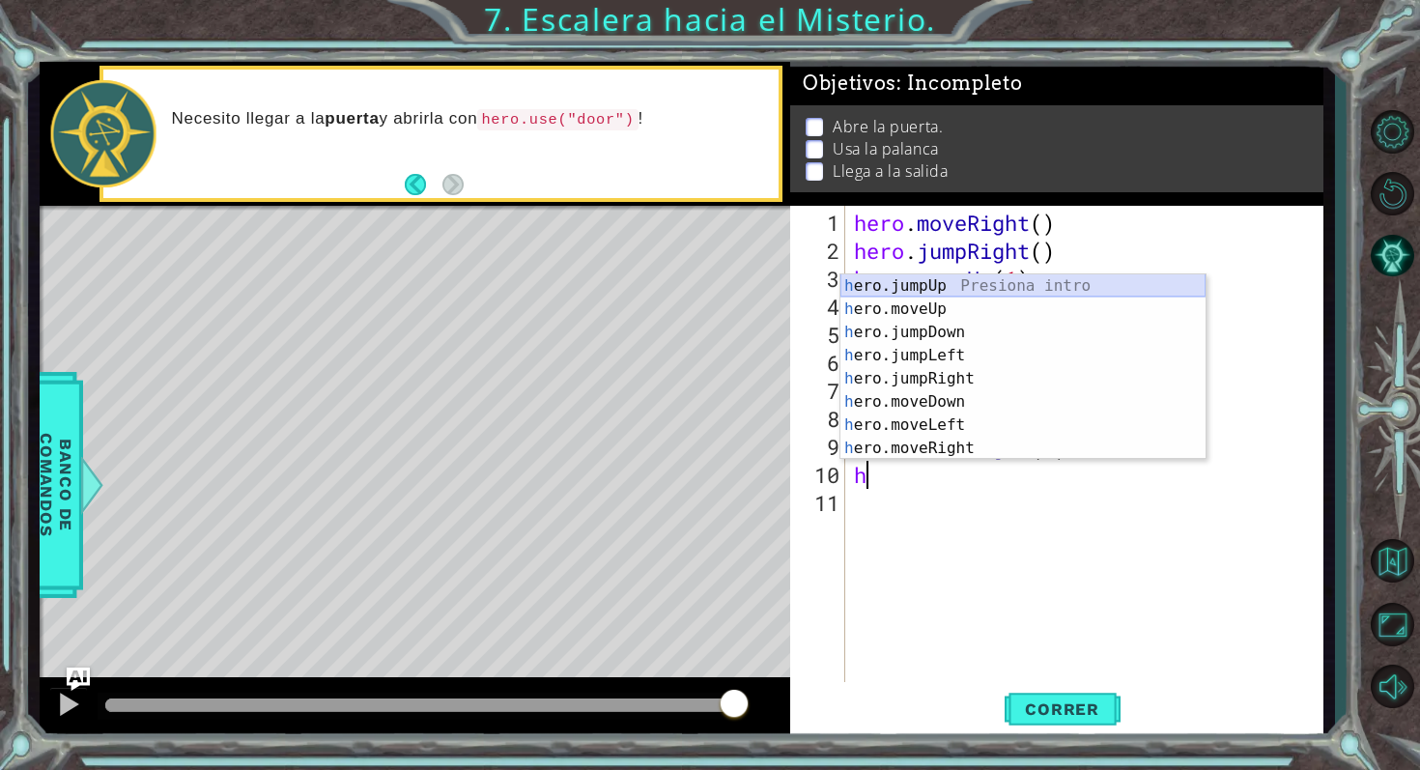
click at [942, 289] on div "h ero.jumpUp Presiona intro h ero.moveUp Presiona intro h ero.jumpDown Presiona…" at bounding box center [1022, 390] width 365 height 232
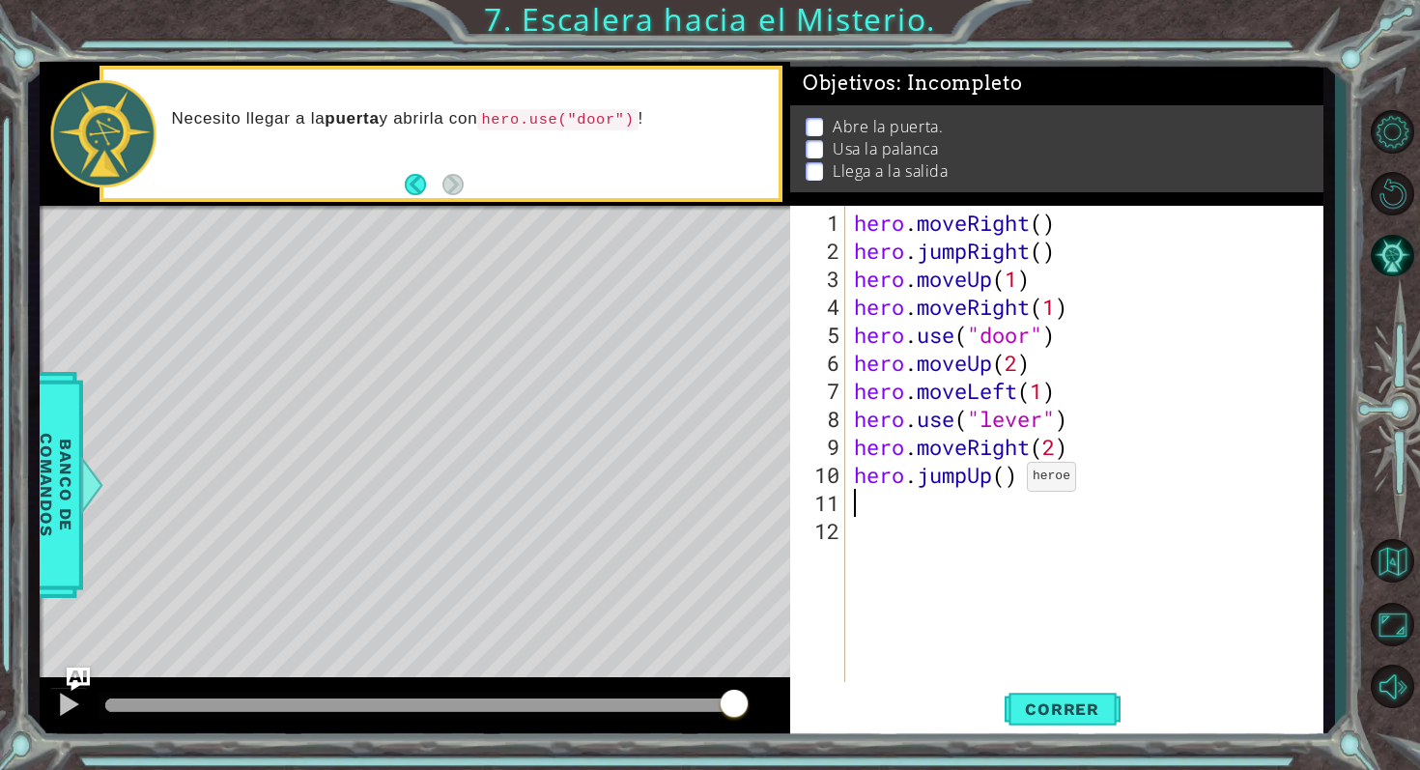
click at [1010, 483] on div "hero . moveRight ( ) hero . jumpRight ( ) hero . moveUp ( 1 ) hero . moveRight …" at bounding box center [1089, 475] width 478 height 532
click at [1048, 251] on div "hero . moveRight ( ) hero . jumpRight ( ) hero . moveUp ( 1 ) hero . moveRight …" at bounding box center [1089, 475] width 478 height 532
click at [1048, 225] on div "hero . moveRight ( ) hero . jumpRight ( 1 ) hero . moveUp ( 1 ) hero . moveRigh…" at bounding box center [1089, 475] width 478 height 532
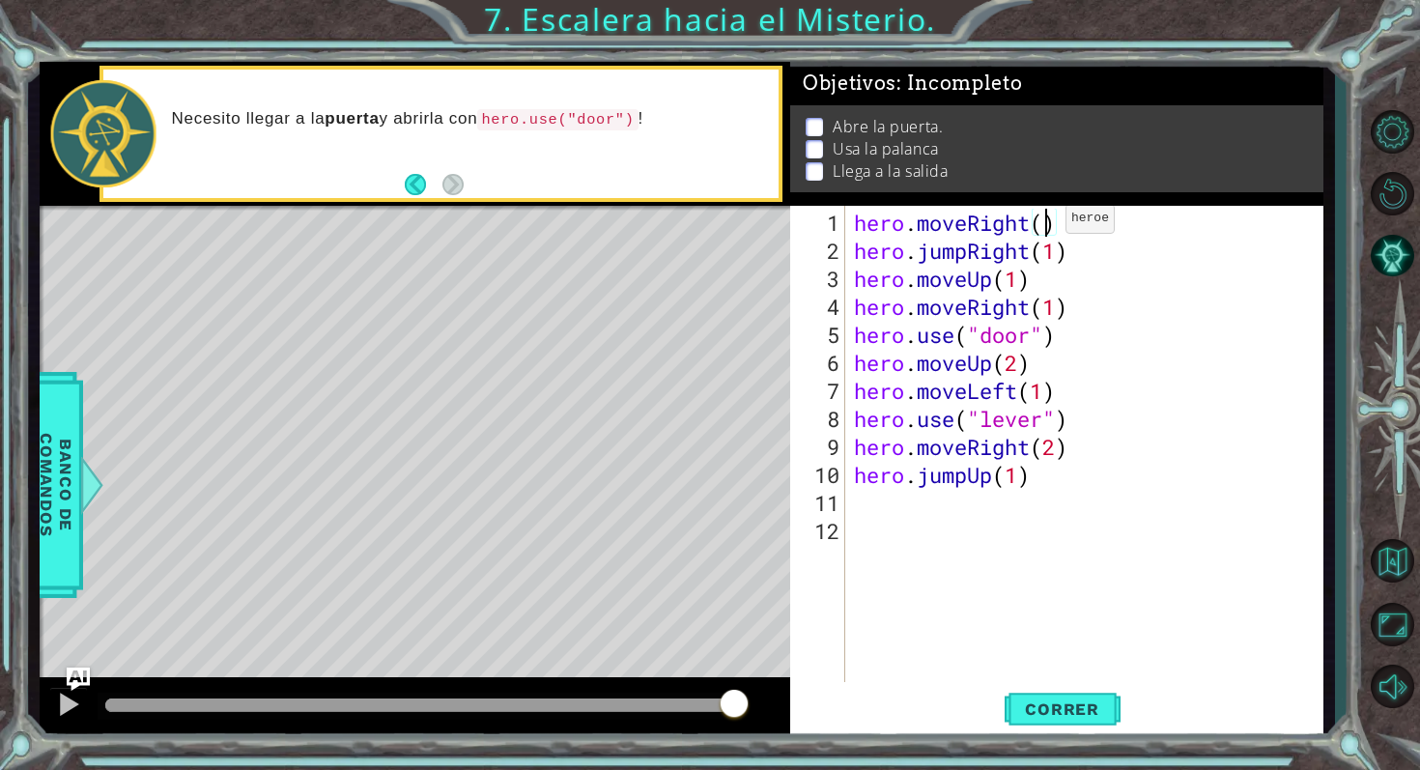
type textarea "hero.moveRight(1)"
click at [936, 514] on div "hero . moveRight ( 1 ) hero . jumpRight ( 1 ) hero . moveUp ( 1 ) hero . moveRi…" at bounding box center [1089, 475] width 478 height 532
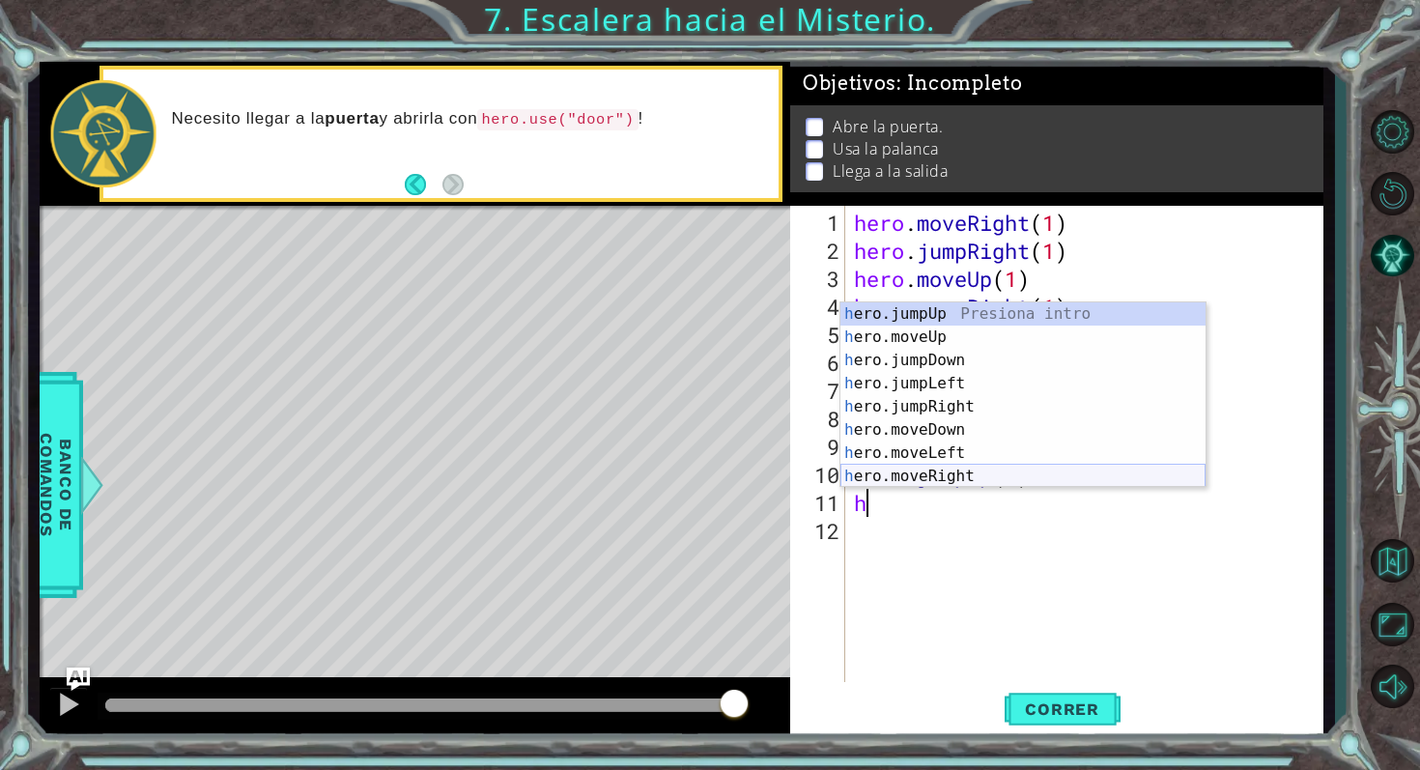
click at [938, 476] on div "h ero.jumpUp Presiona intro h ero.moveUp Presiona intro h ero.jumpDown Presiona…" at bounding box center [1022, 418] width 365 height 232
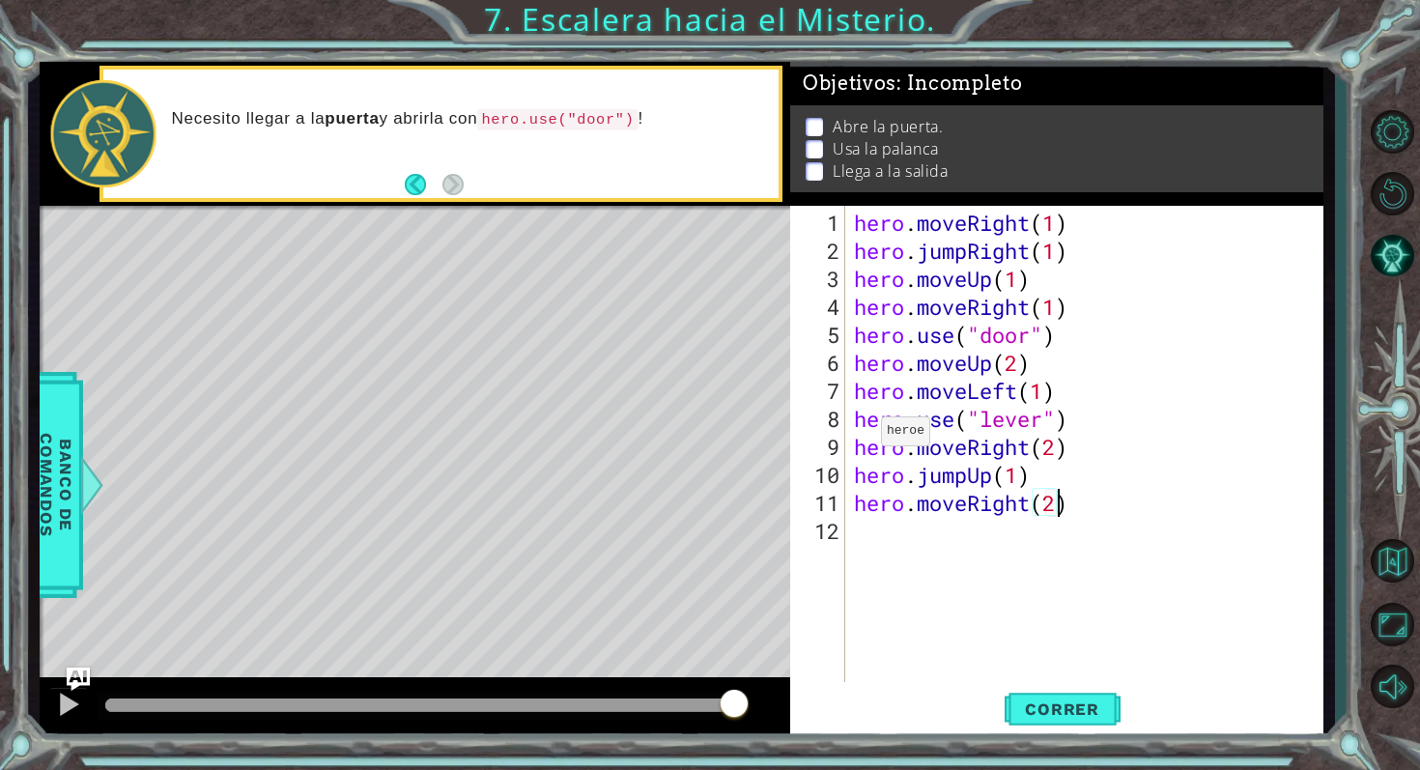
scroll to position [0, 9]
click at [1017, 706] on span "Correr" at bounding box center [1062, 708] width 113 height 19
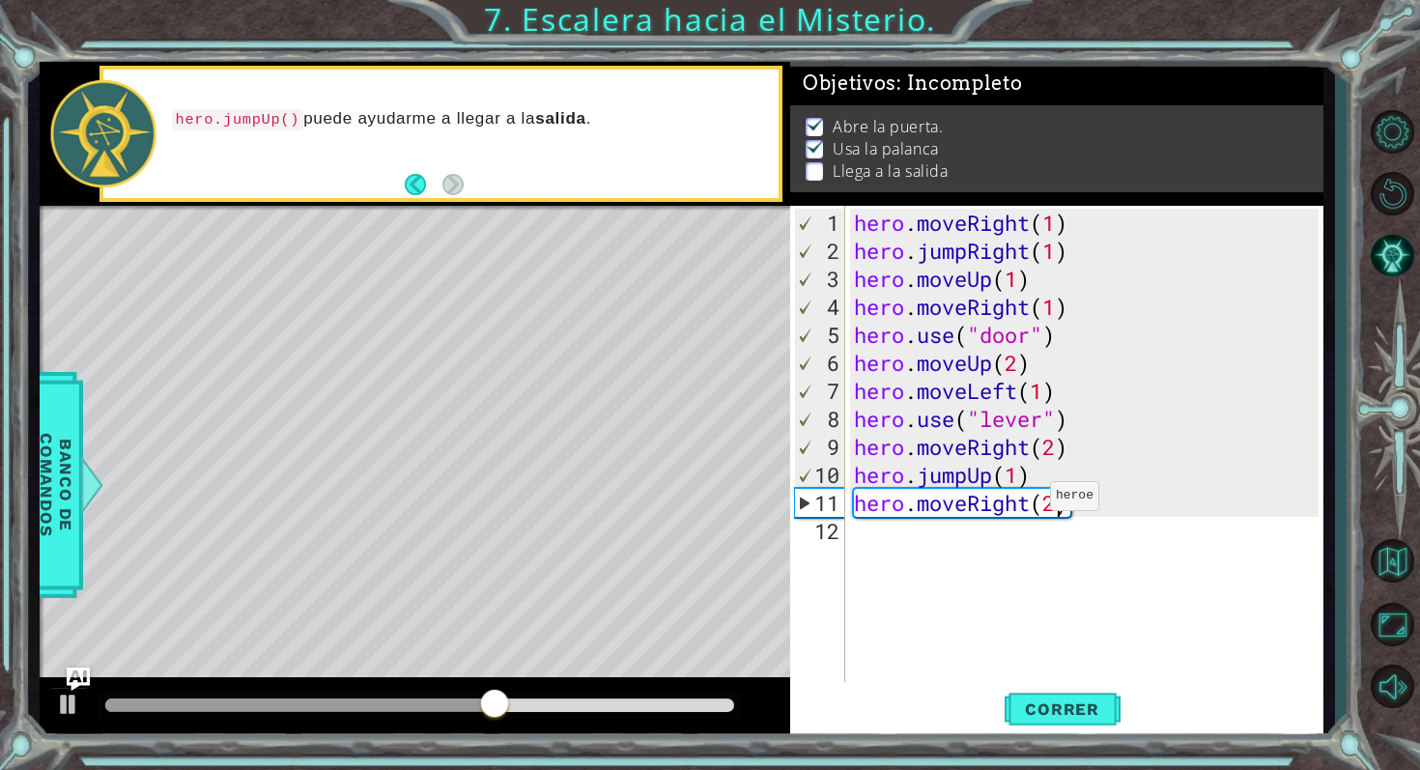
click at [1033, 504] on div "hero . moveRight ( 1 ) hero . jumpRight ( 1 ) hero . moveUp ( 1 ) hero . moveRi…" at bounding box center [1089, 475] width 478 height 532
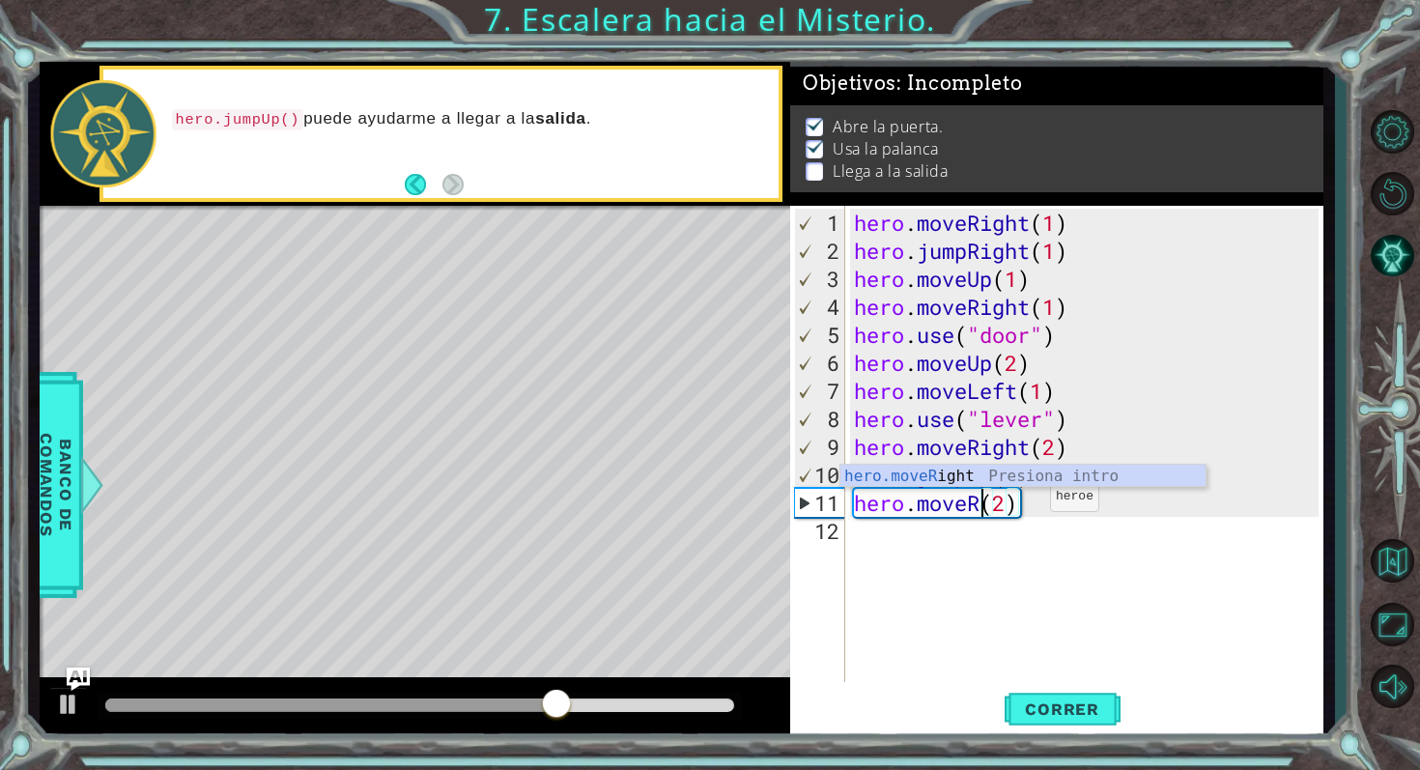
scroll to position [0, 6]
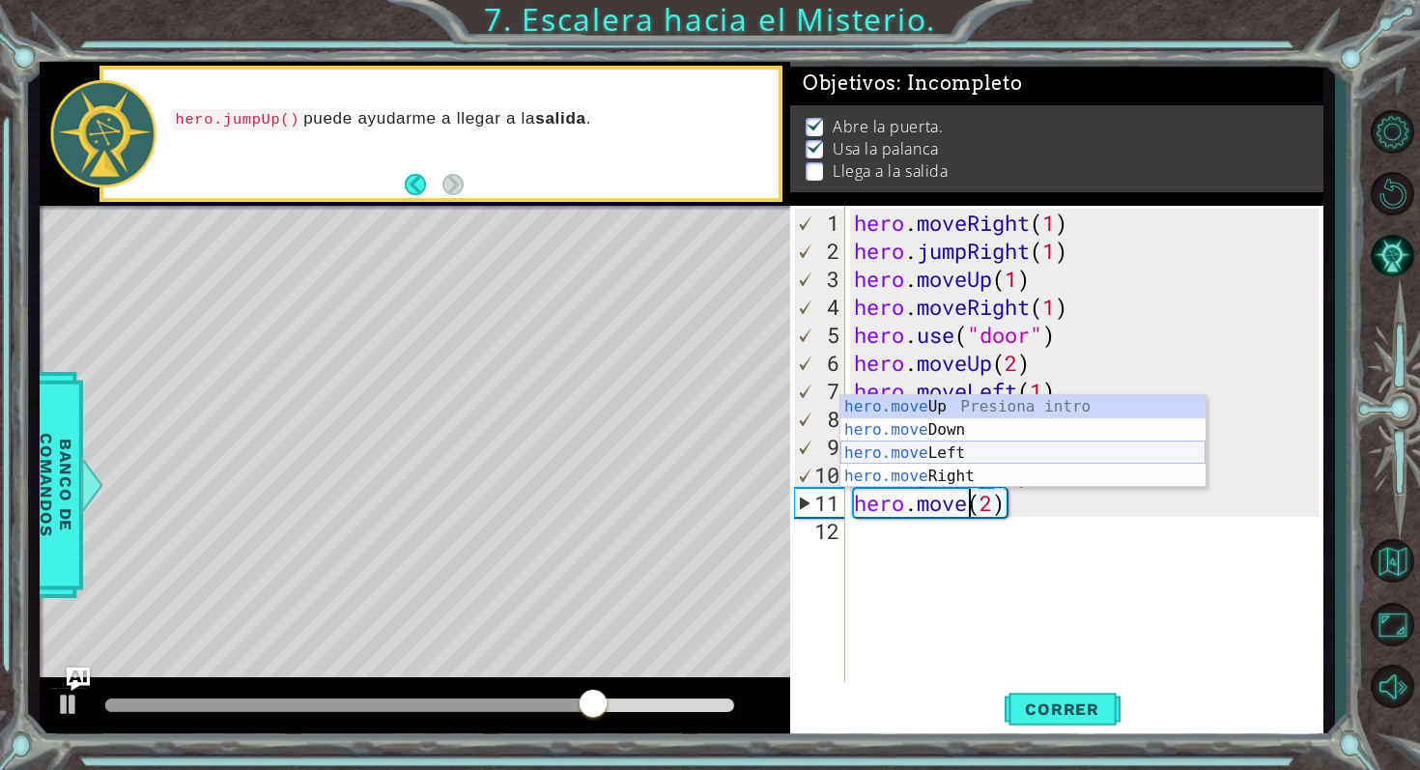
click at [989, 457] on div "hero.move Up Presiona intro hero.move Down Presiona intro hero.move Left Presio…" at bounding box center [1022, 464] width 365 height 139
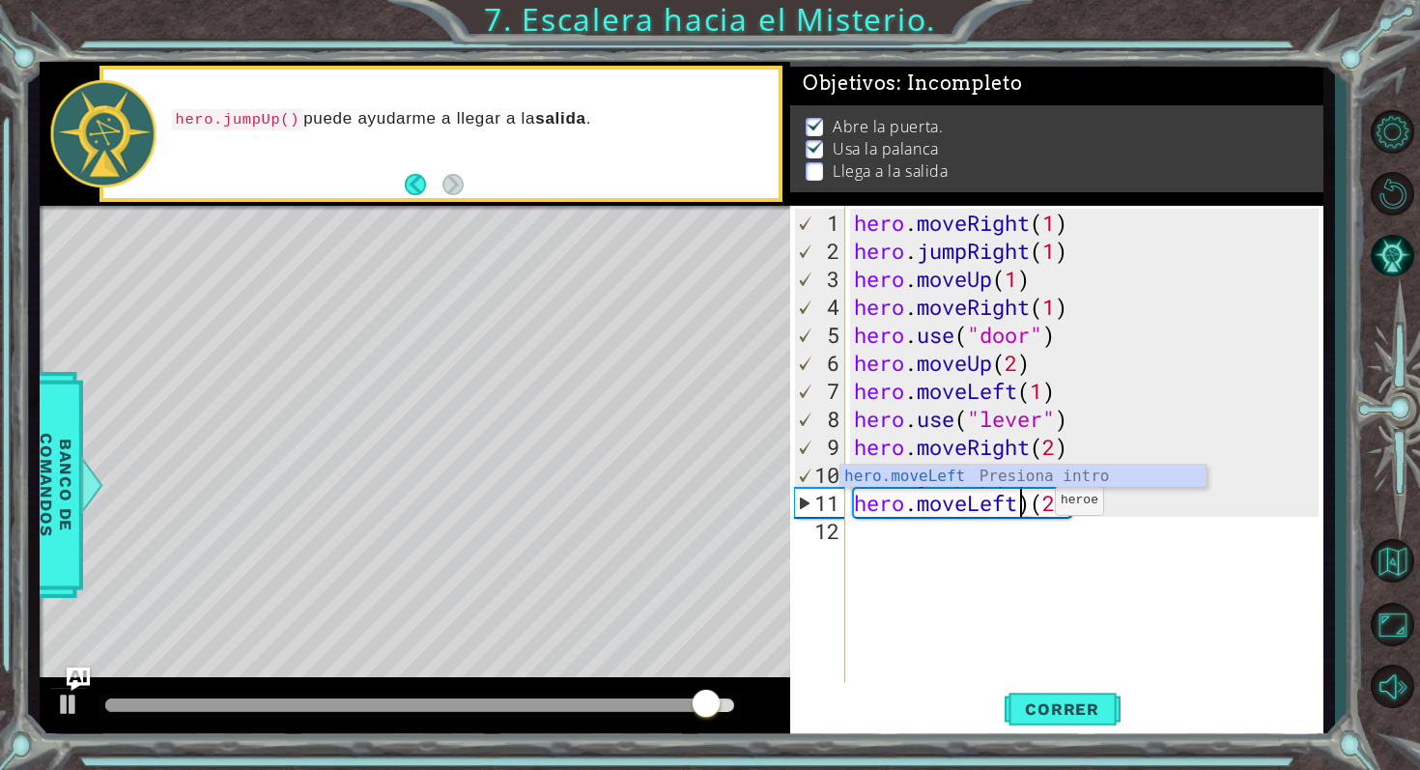
click at [1037, 507] on div "hero . moveRight ( 1 ) hero . jumpRight ( 1 ) hero . moveUp ( 1 ) hero . moveRi…" at bounding box center [1089, 475] width 478 height 532
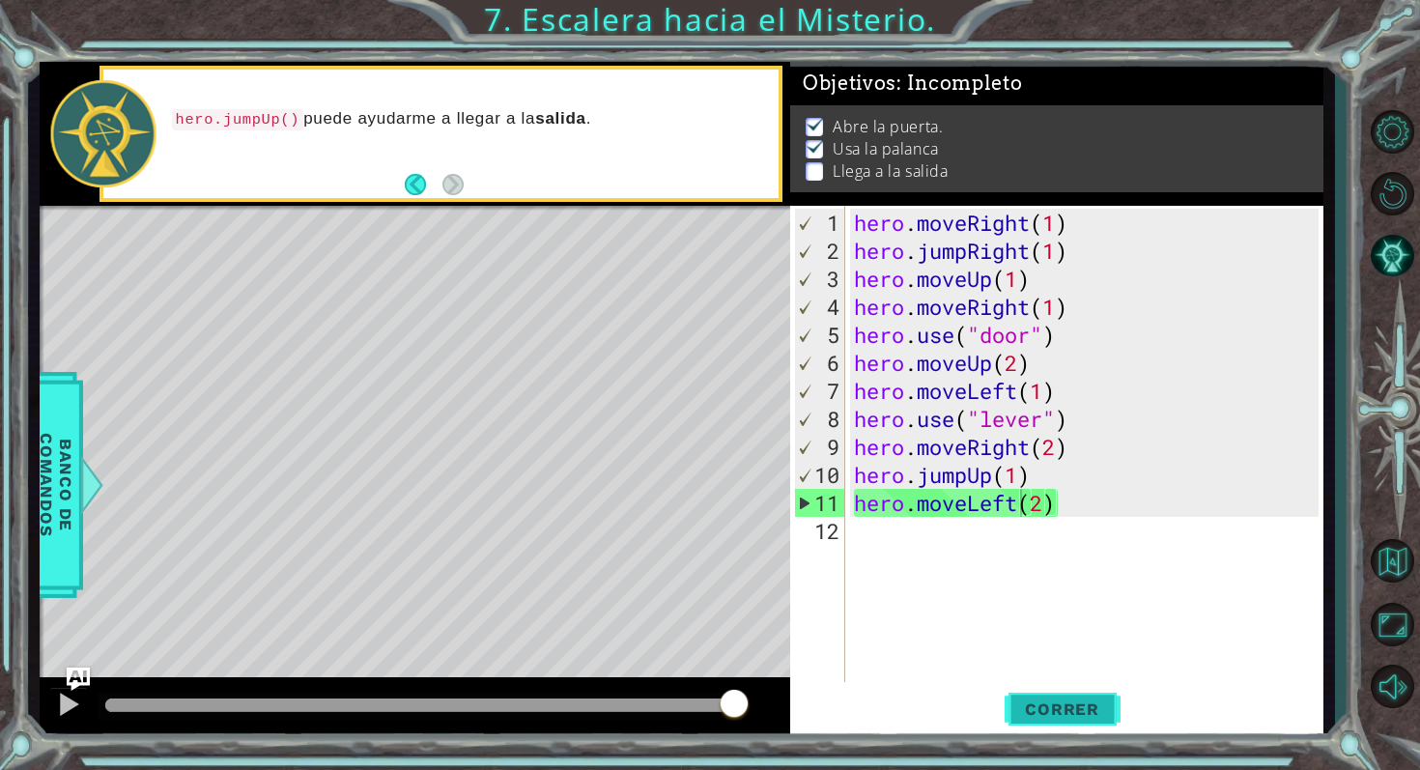
click at [1050, 718] on span "Correr" at bounding box center [1062, 708] width 113 height 19
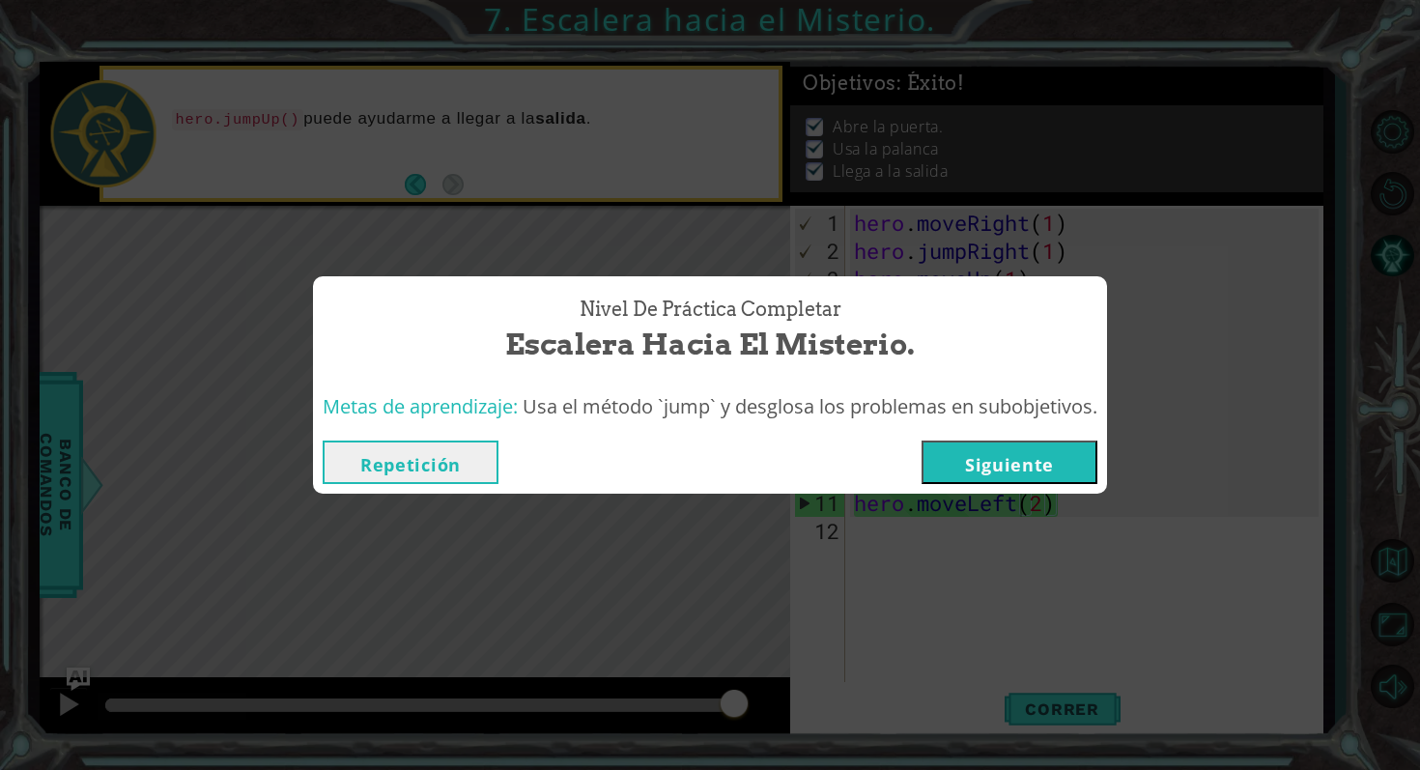
click at [459, 468] on button "Repetición" at bounding box center [411, 462] width 176 height 43
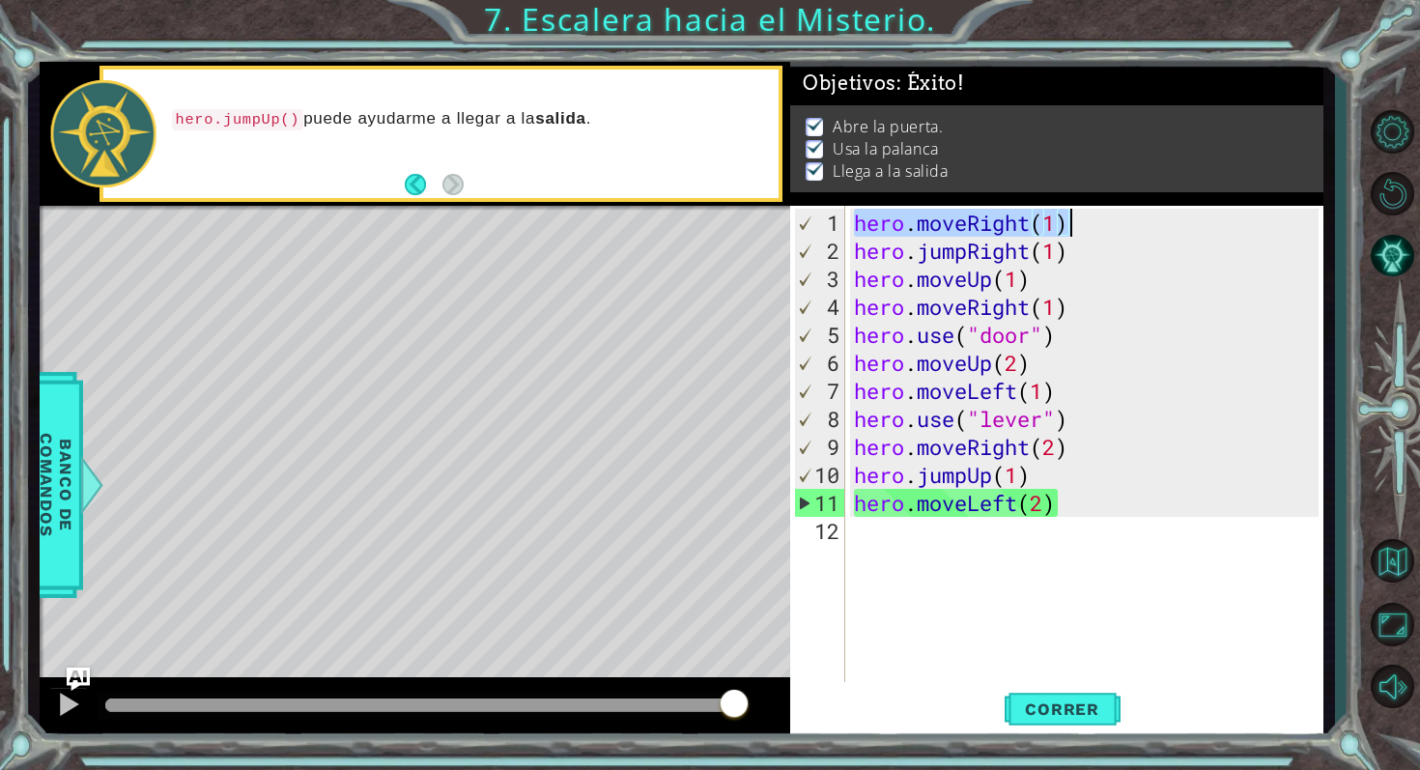
drag, startPoint x: 852, startPoint y: 223, endPoint x: 1068, endPoint y: 222, distance: 216.4
click at [1068, 222] on div "hero . moveRight ( 1 ) hero . jumpRight ( 1 ) hero . moveUp ( 1 ) hero . moveRi…" at bounding box center [1089, 475] width 478 height 532
drag, startPoint x: 856, startPoint y: 255, endPoint x: 1071, endPoint y: 258, distance: 215.4
click at [1072, 258] on div "hero . moveRight ( 1 ) hero . jumpRight ( 1 ) hero . moveUp ( 1 ) hero . moveRi…" at bounding box center [1089, 475] width 478 height 532
drag, startPoint x: 860, startPoint y: 275, endPoint x: 1037, endPoint y: 284, distance: 177.0
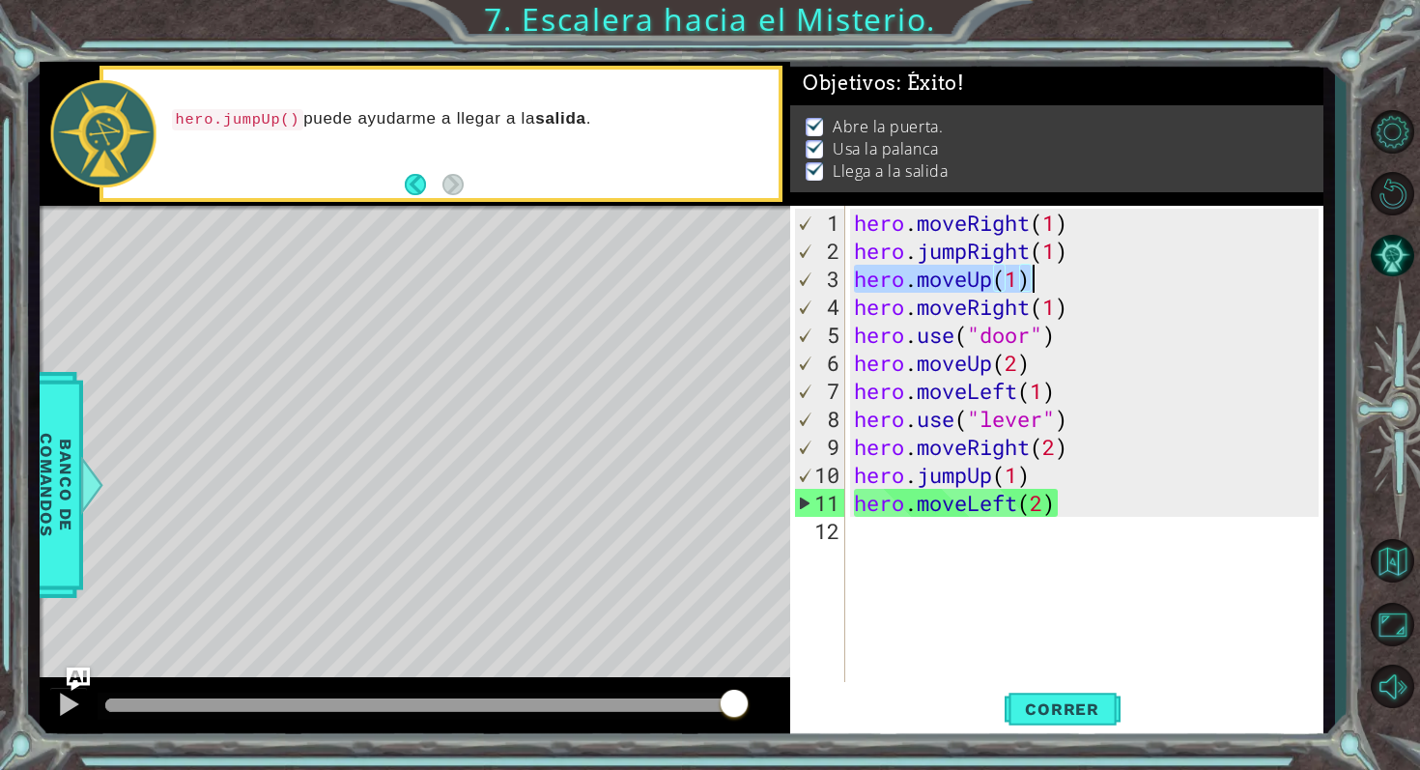
click at [1038, 283] on div "hero . moveRight ( 1 ) hero . jumpRight ( 1 ) hero . moveUp ( 1 ) hero . moveRi…" at bounding box center [1089, 475] width 478 height 532
drag, startPoint x: 859, startPoint y: 311, endPoint x: 1091, endPoint y: 313, distance: 231.9
click at [1092, 313] on div "hero . moveRight ( 1 ) hero . jumpRight ( 1 ) hero . moveUp ( 1 ) hero . moveRi…" at bounding box center [1089, 475] width 478 height 532
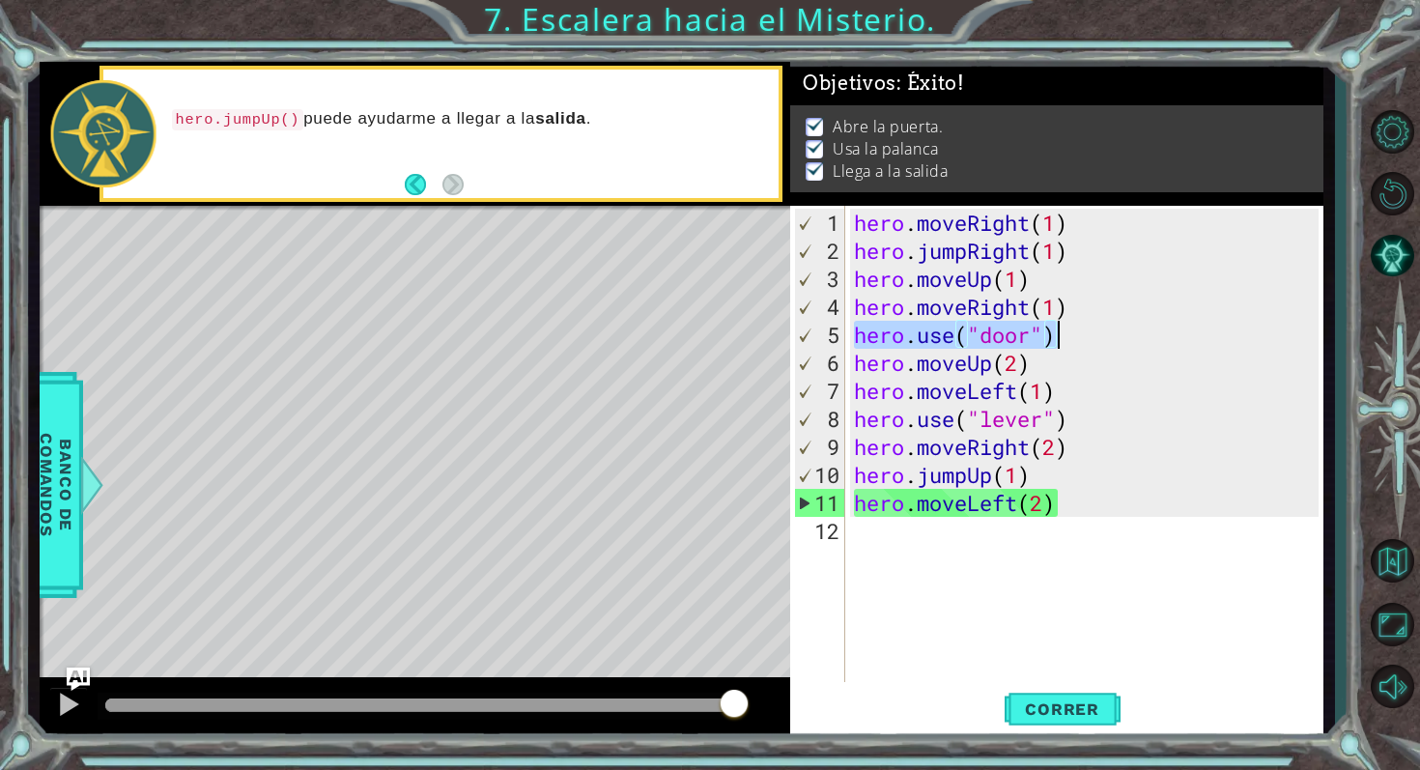
drag, startPoint x: 853, startPoint y: 337, endPoint x: 1063, endPoint y: 330, distance: 209.7
click at [1063, 330] on div "hero . moveRight ( 1 ) hero . jumpRight ( 1 ) hero . moveUp ( 1 ) hero . moveRi…" at bounding box center [1089, 475] width 478 height 532
drag, startPoint x: 853, startPoint y: 367, endPoint x: 1028, endPoint y: 367, distance: 174.9
click at [1028, 367] on div "hero . moveRight ( 1 ) hero . jumpRight ( 1 ) hero . moveUp ( 1 ) hero . moveRi…" at bounding box center [1089, 475] width 478 height 532
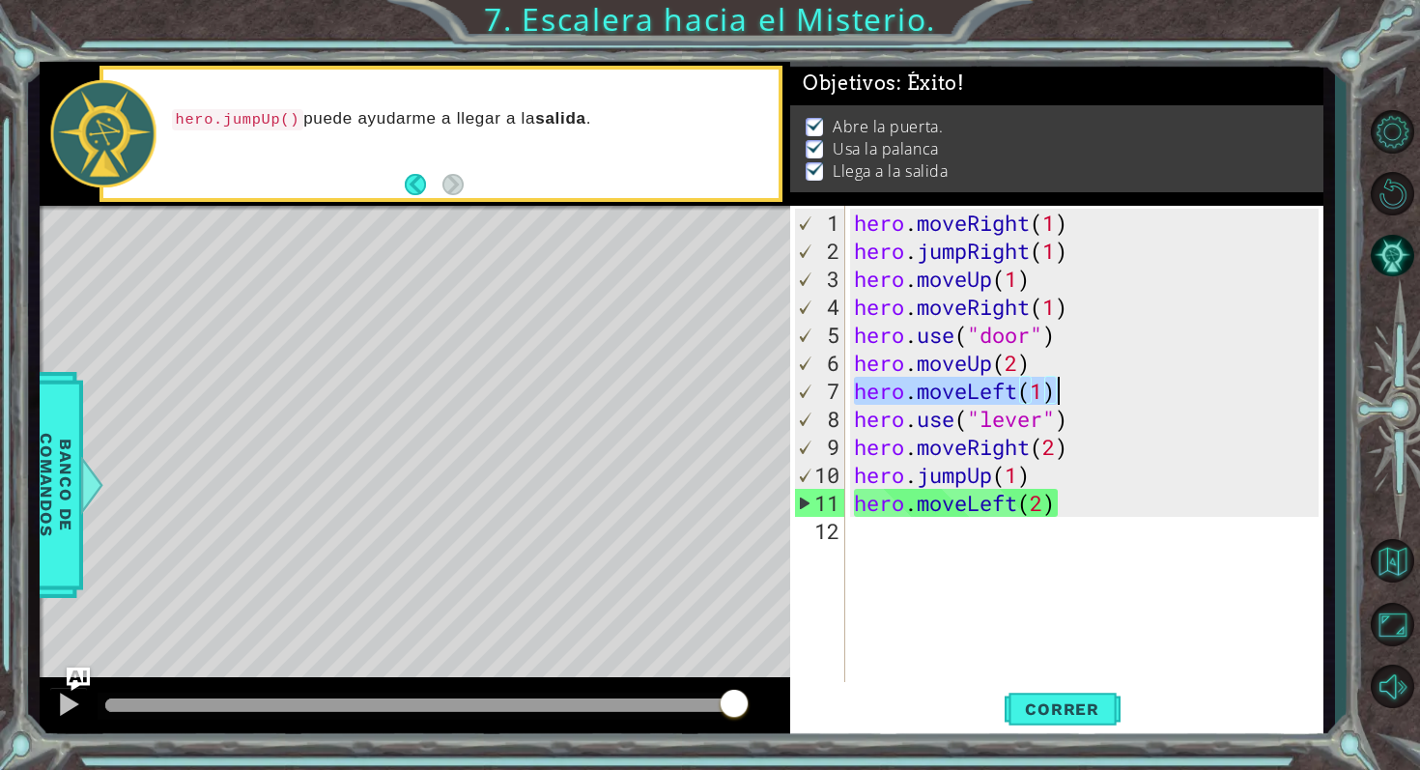
drag, startPoint x: 858, startPoint y: 394, endPoint x: 1071, endPoint y: 396, distance: 213.5
click at [1071, 396] on div "hero . moveRight ( 1 ) hero . jumpRight ( 1 ) hero . moveUp ( 1 ) hero . moveRi…" at bounding box center [1089, 475] width 478 height 532
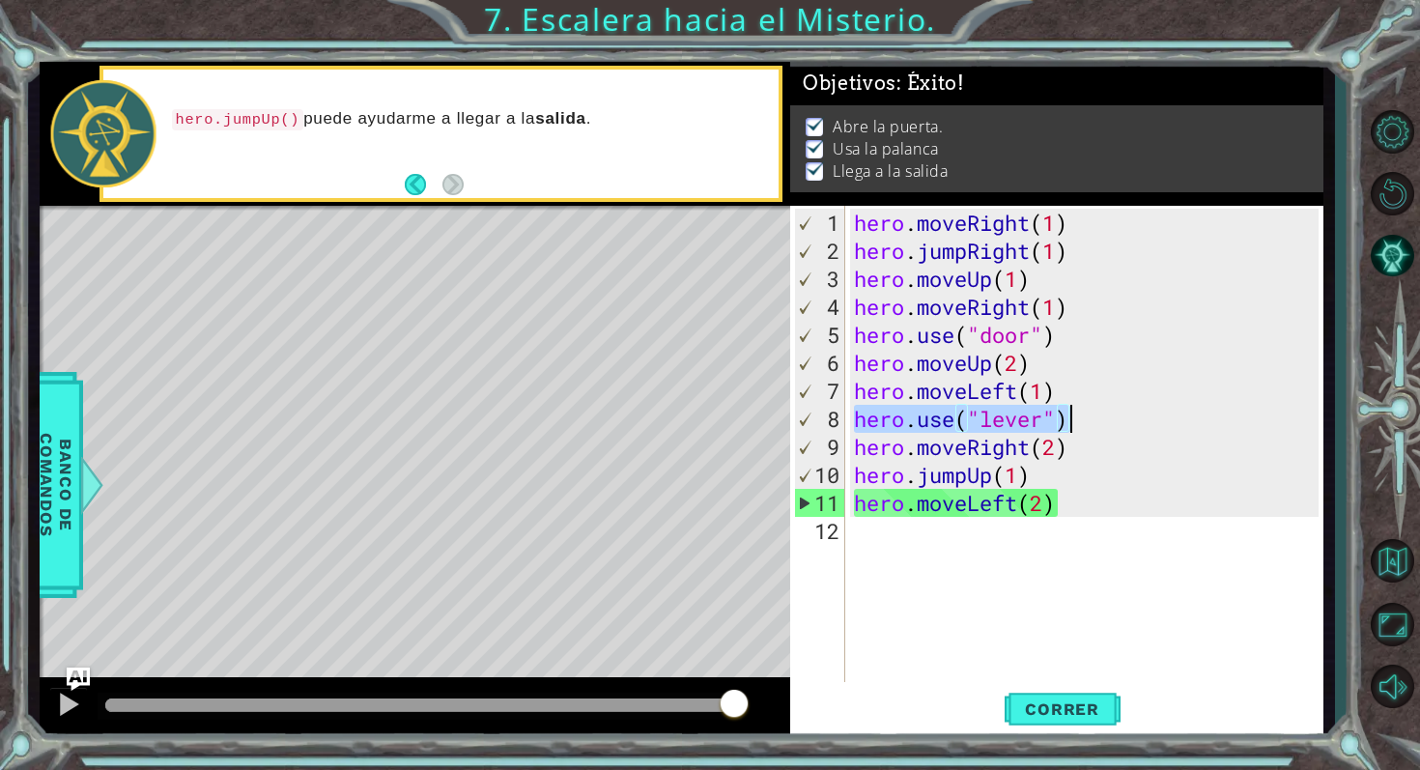
drag, startPoint x: 856, startPoint y: 423, endPoint x: 1078, endPoint y: 420, distance: 222.2
click at [1079, 419] on div "hero . moveRight ( 1 ) hero . jumpRight ( 1 ) hero . moveUp ( 1 ) hero . moveRi…" at bounding box center [1089, 475] width 478 height 532
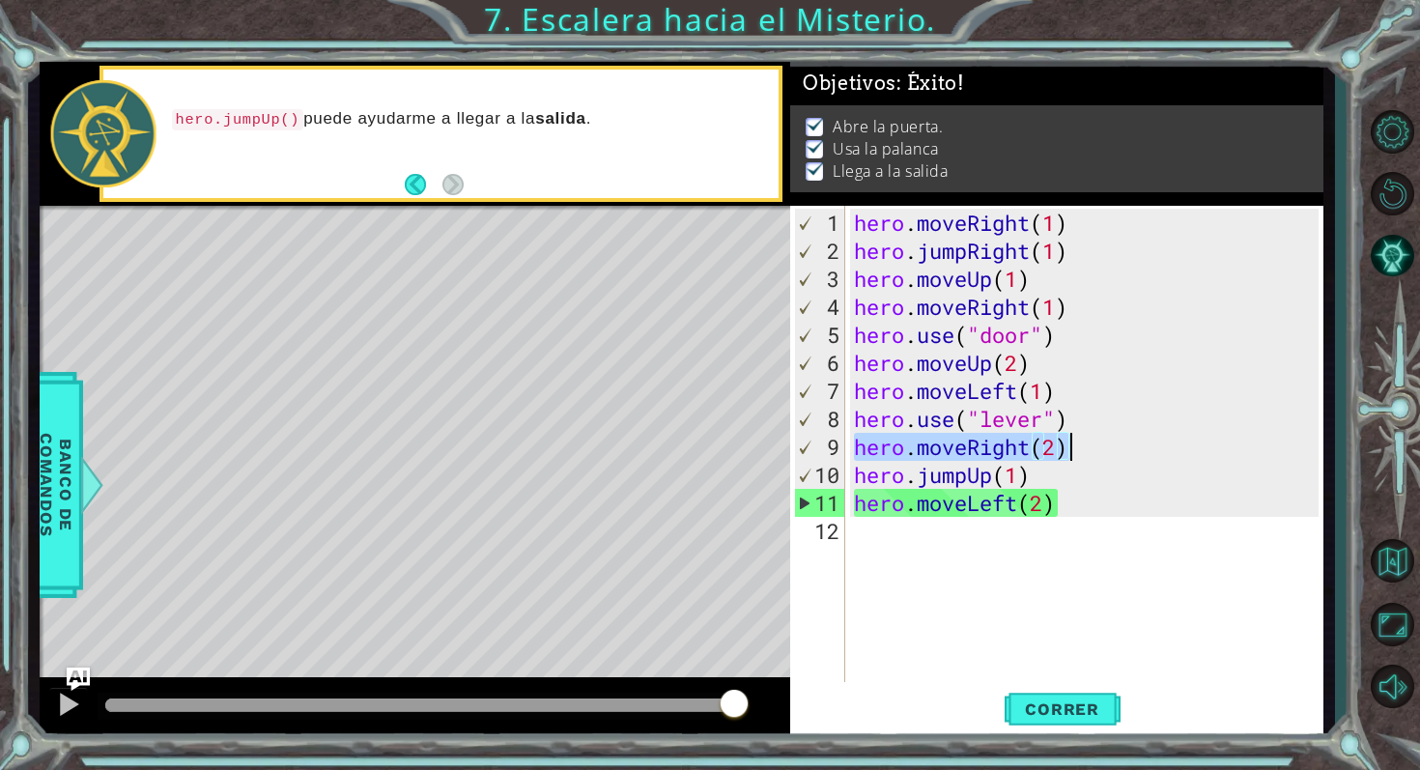
drag, startPoint x: 853, startPoint y: 445, endPoint x: 1076, endPoint y: 441, distance: 223.2
click at [1076, 441] on div "hero . moveRight ( 1 ) hero . jumpRight ( 1 ) hero . moveUp ( 1 ) hero . moveRi…" at bounding box center [1089, 475] width 478 height 532
drag, startPoint x: 855, startPoint y: 474, endPoint x: 1031, endPoint y: 476, distance: 175.8
click at [1031, 476] on div "hero . moveRight ( 1 ) hero . jumpRight ( 1 ) hero . moveUp ( 1 ) hero . moveRi…" at bounding box center [1089, 475] width 478 height 532
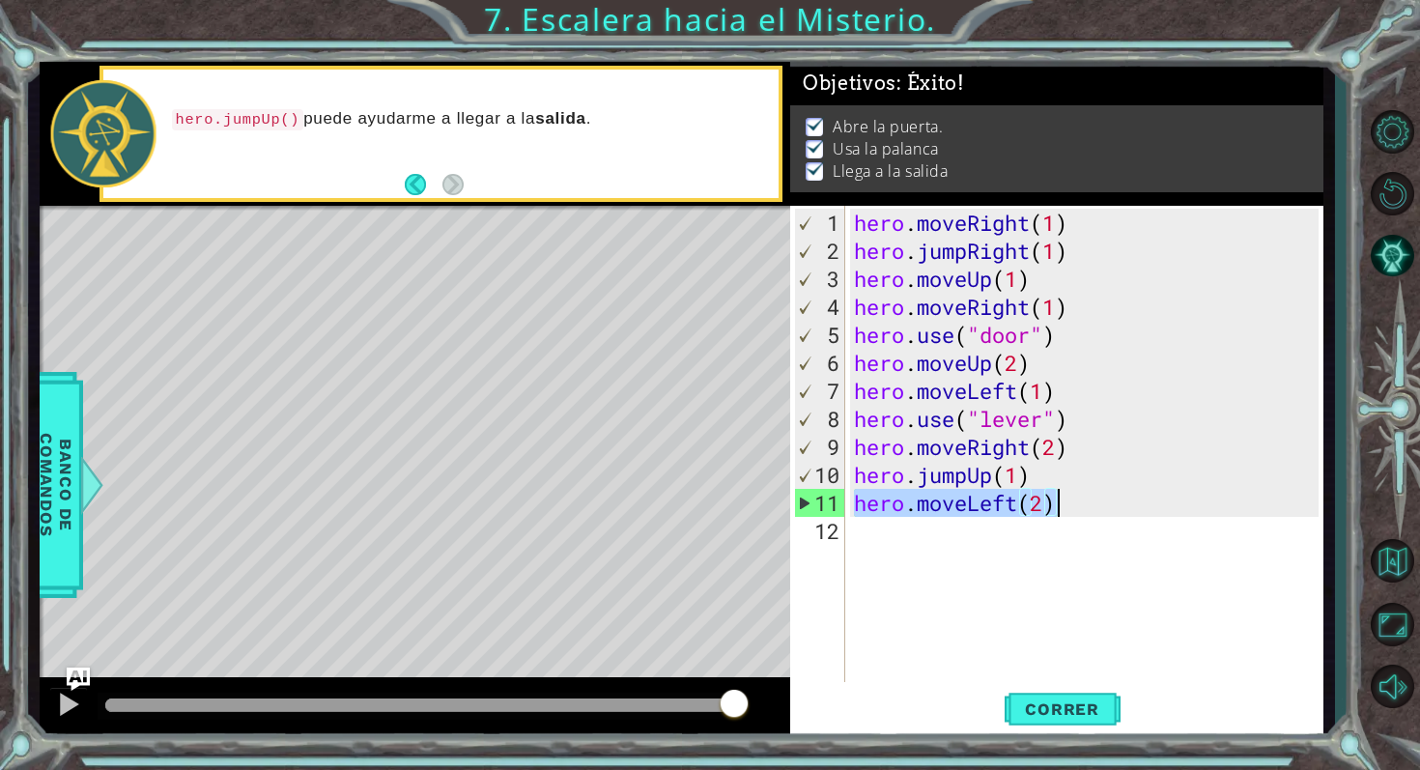
drag, startPoint x: 860, startPoint y: 503, endPoint x: 1064, endPoint y: 496, distance: 204.0
click at [1064, 496] on div "hero . moveRight ( 1 ) hero . jumpRight ( 1 ) hero . moveUp ( 1 ) hero . moveRi…" at bounding box center [1089, 475] width 478 height 532
type textarea "hero.moveLeft(2)"
click at [1054, 699] on span "Correr" at bounding box center [1062, 708] width 113 height 19
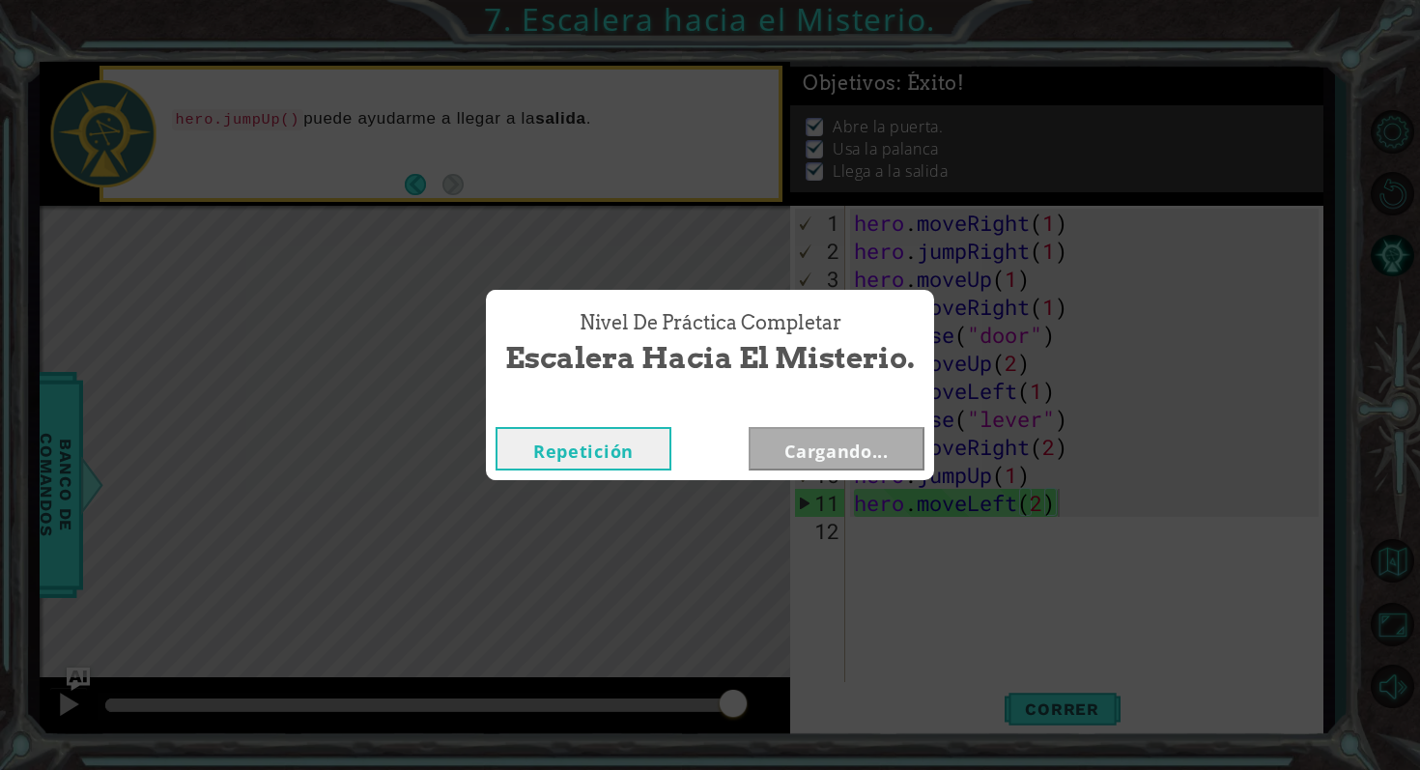
drag, startPoint x: 287, startPoint y: 702, endPoint x: 839, endPoint y: 702, distance: 552.6
click at [839, 702] on body "1 ההההההההההההההההההההההההההההההההההההההההההההההההההההההההההההההההההההההההההההה…" at bounding box center [710, 385] width 1420 height 770
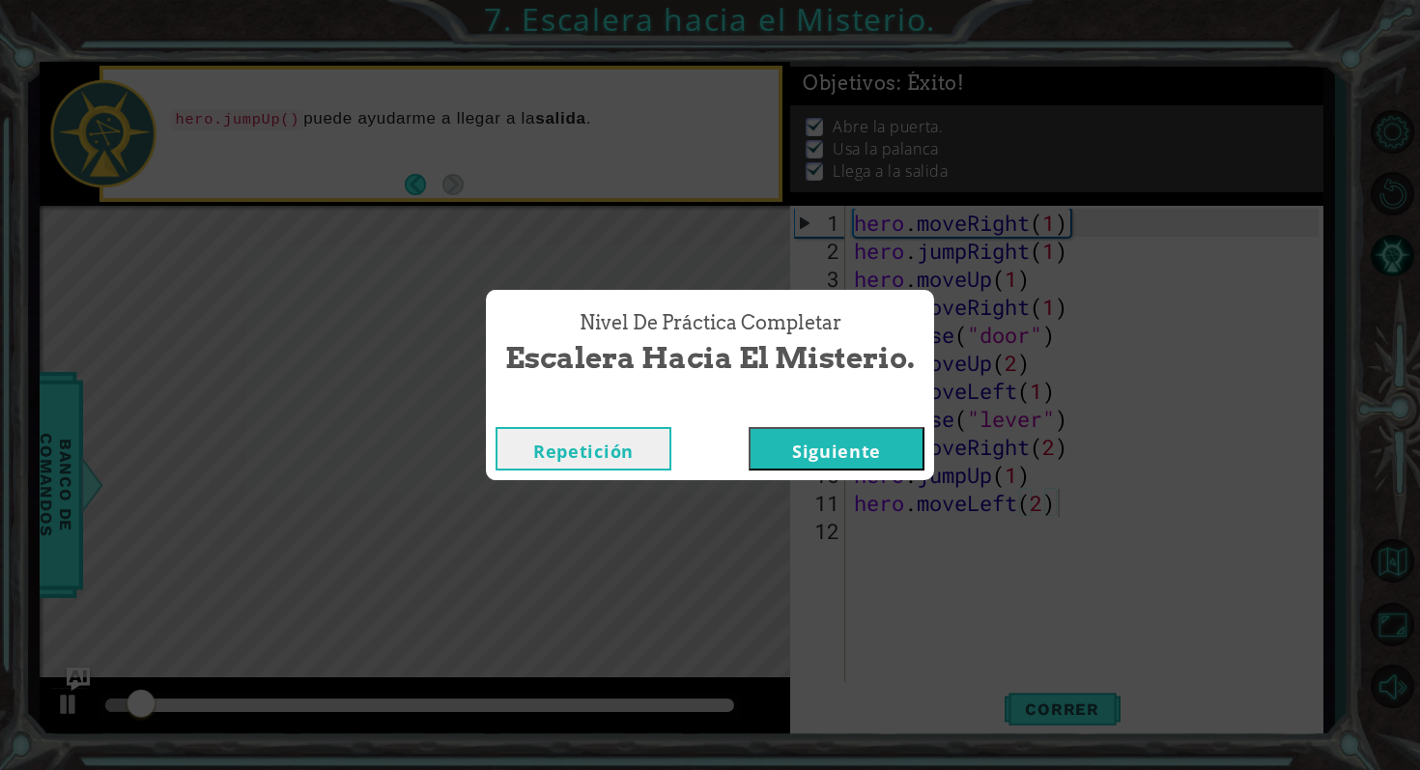
click at [886, 453] on button "Siguiente" at bounding box center [837, 448] width 176 height 43
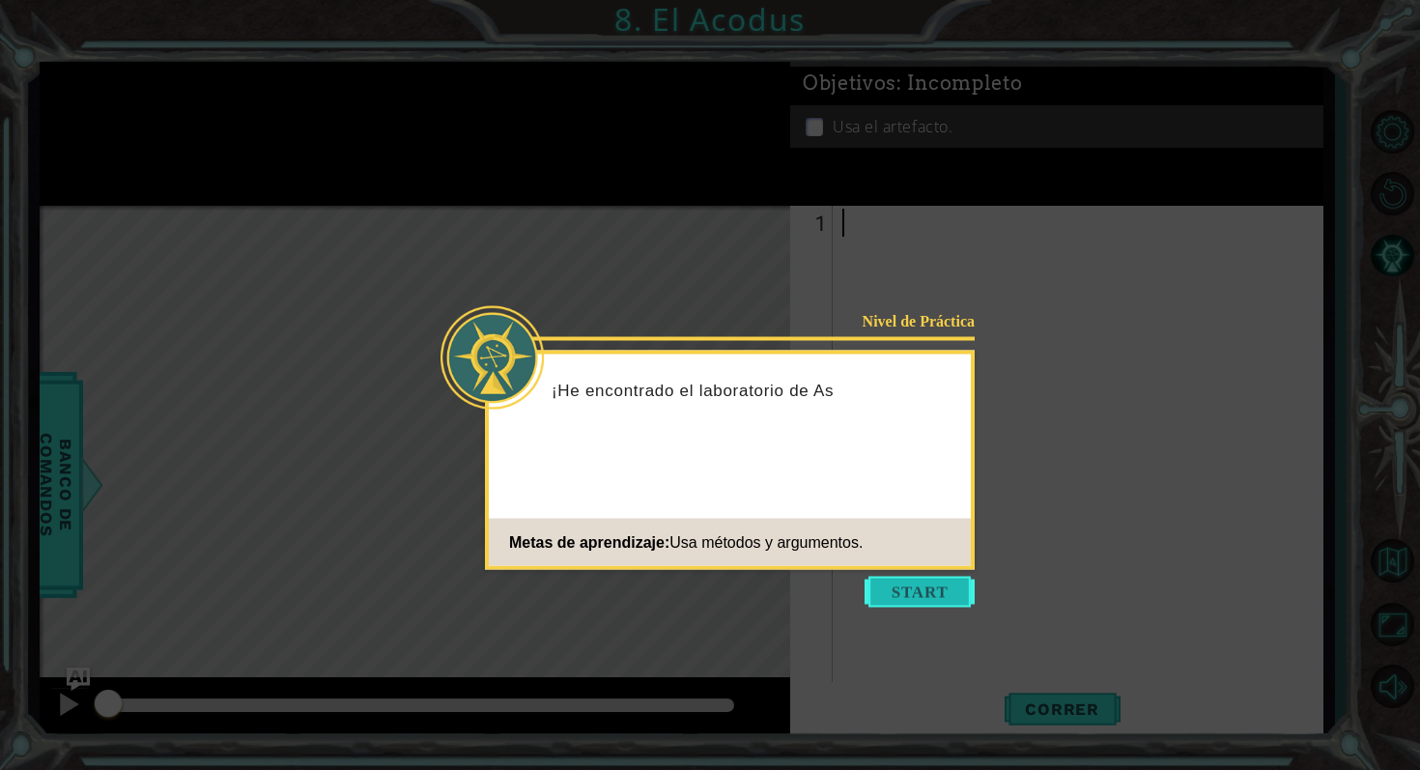
click at [925, 600] on button "Start" at bounding box center [920, 592] width 110 height 31
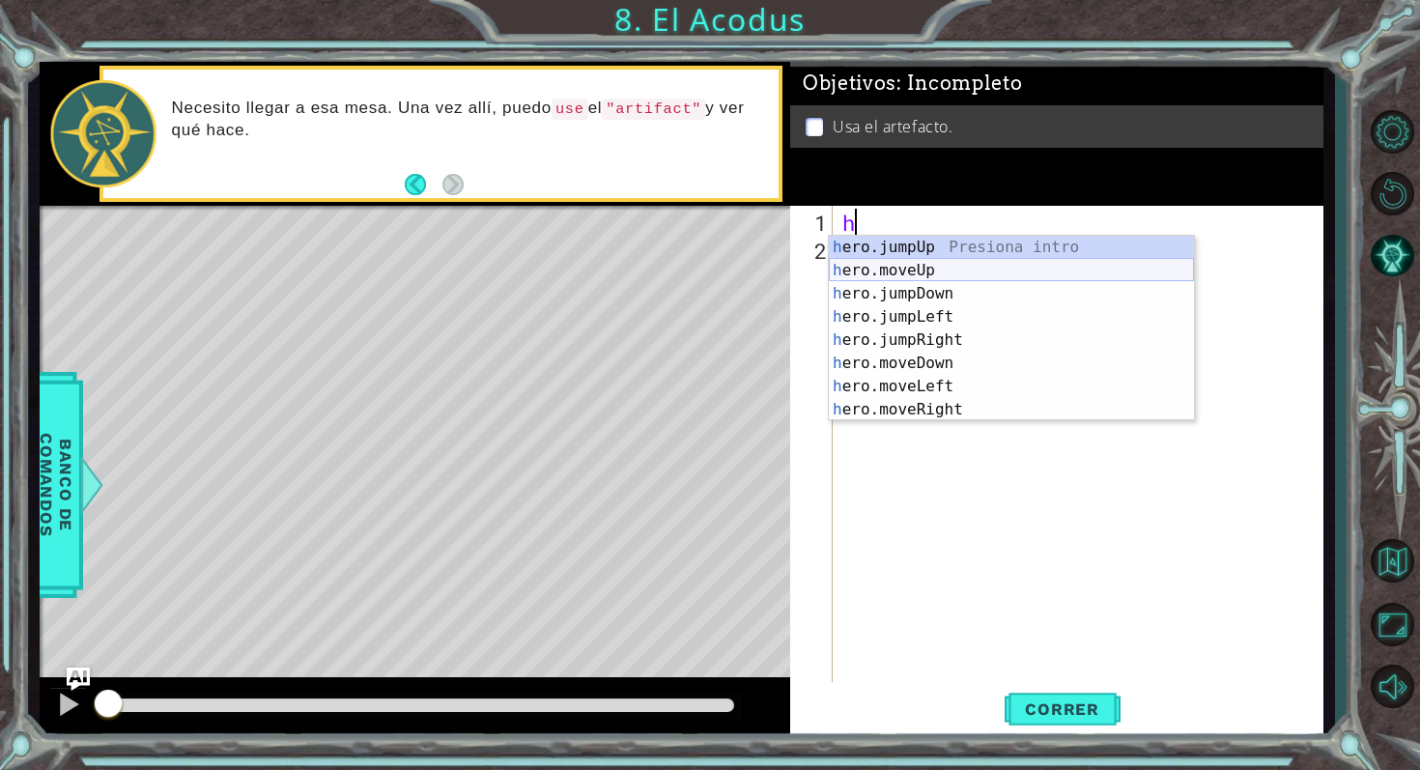
click at [930, 277] on div "h ero.jumpUp Presiona intro h ero.moveUp Presiona intro h ero.jumpDown Presiona…" at bounding box center [1011, 352] width 365 height 232
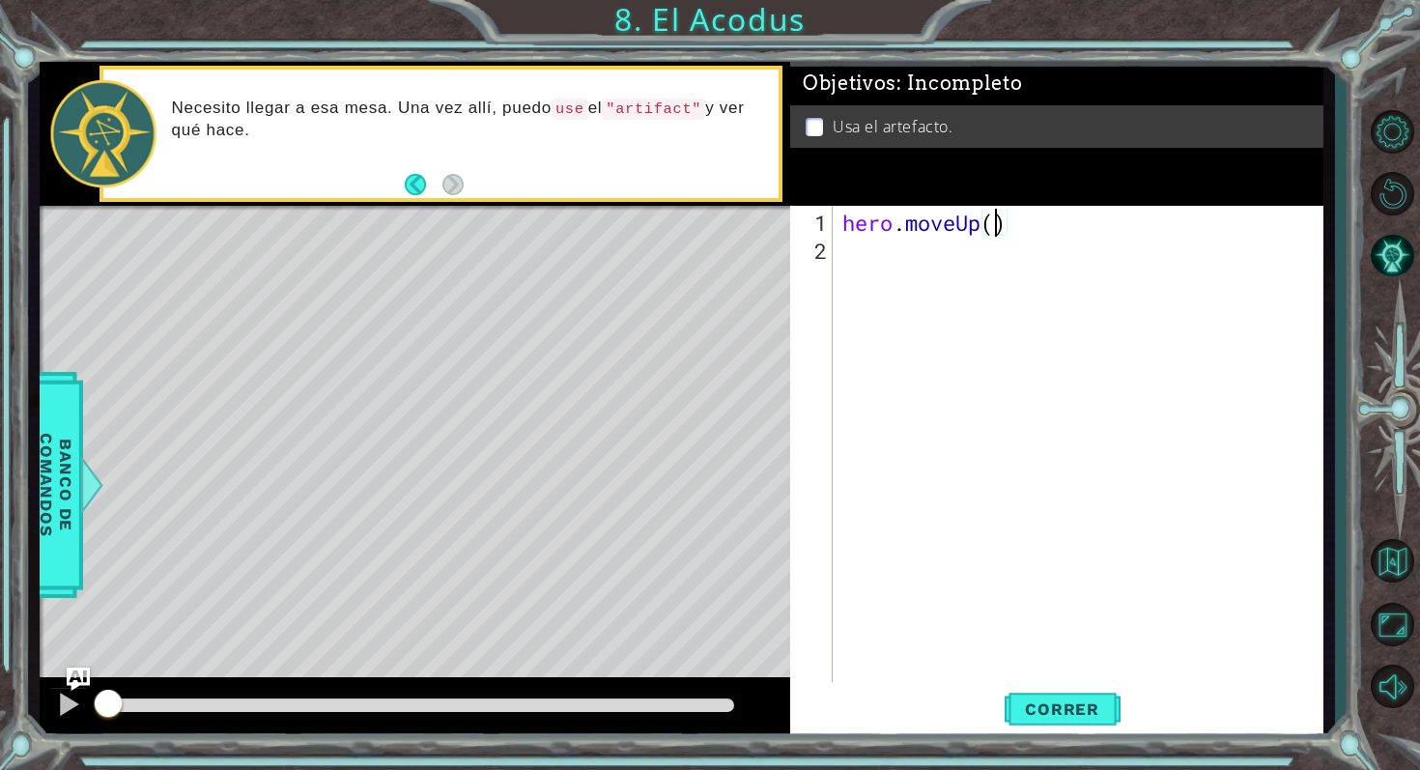
type textarea "hero.moveUp(2)"
click at [925, 262] on div "hero . moveUp ( 2 )" at bounding box center [1084, 475] width 490 height 532
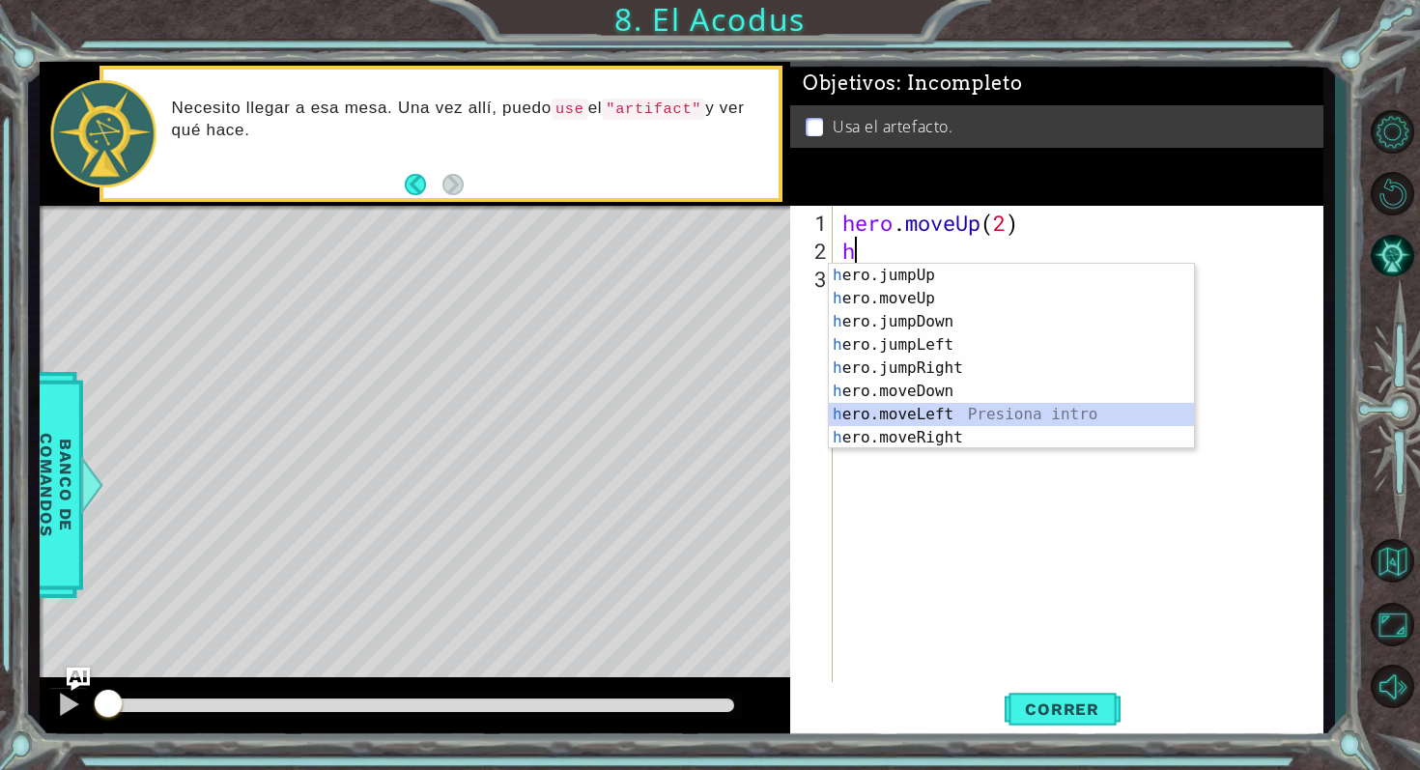
click at [905, 407] on div "h ero.jumpUp Presiona intro h ero.moveUp Presiona intro h ero.jumpDown Presiona…" at bounding box center [1011, 380] width 365 height 232
type textarea "hero.moveLeft(1)"
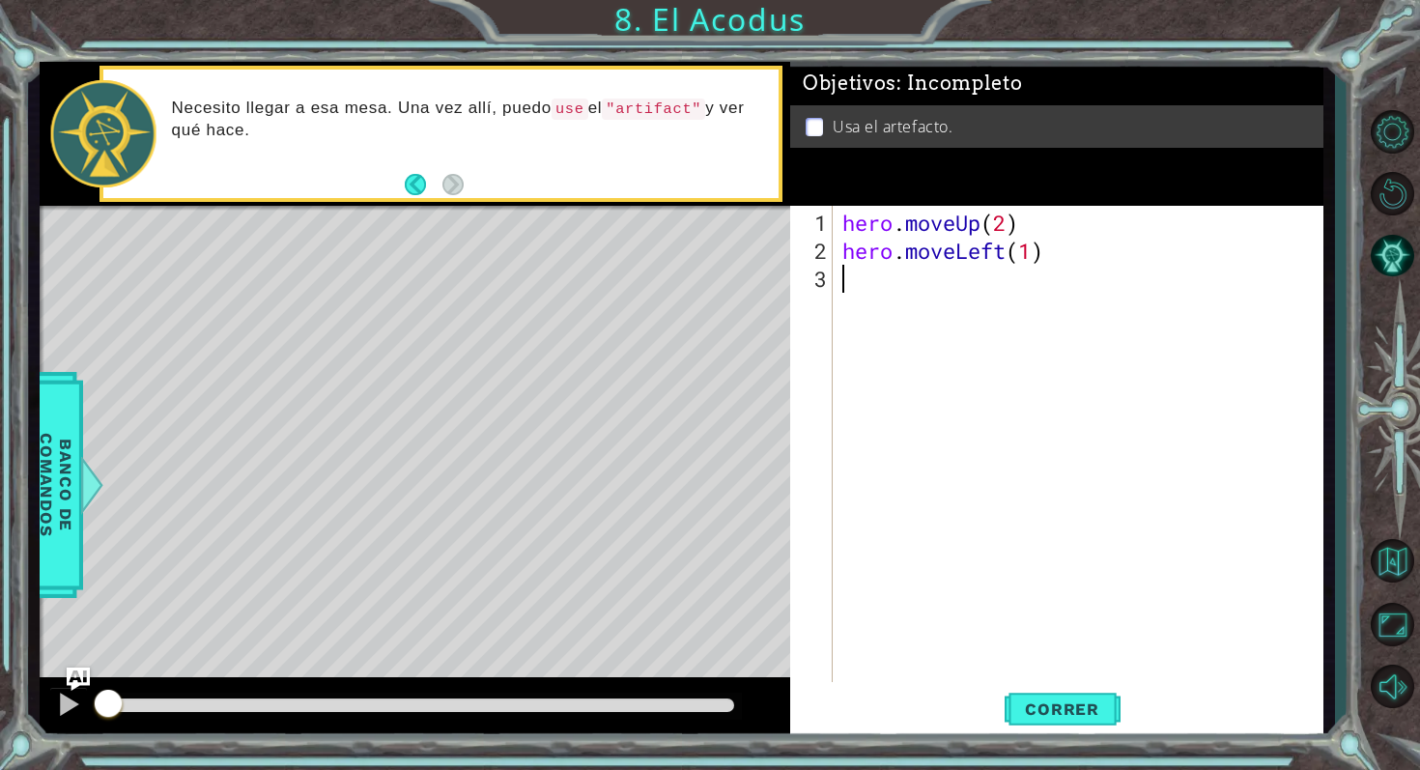
click at [918, 282] on div "hero . moveUp ( 2 ) hero . moveLeft ( 1 )" at bounding box center [1084, 475] width 490 height 532
type textarea "h"
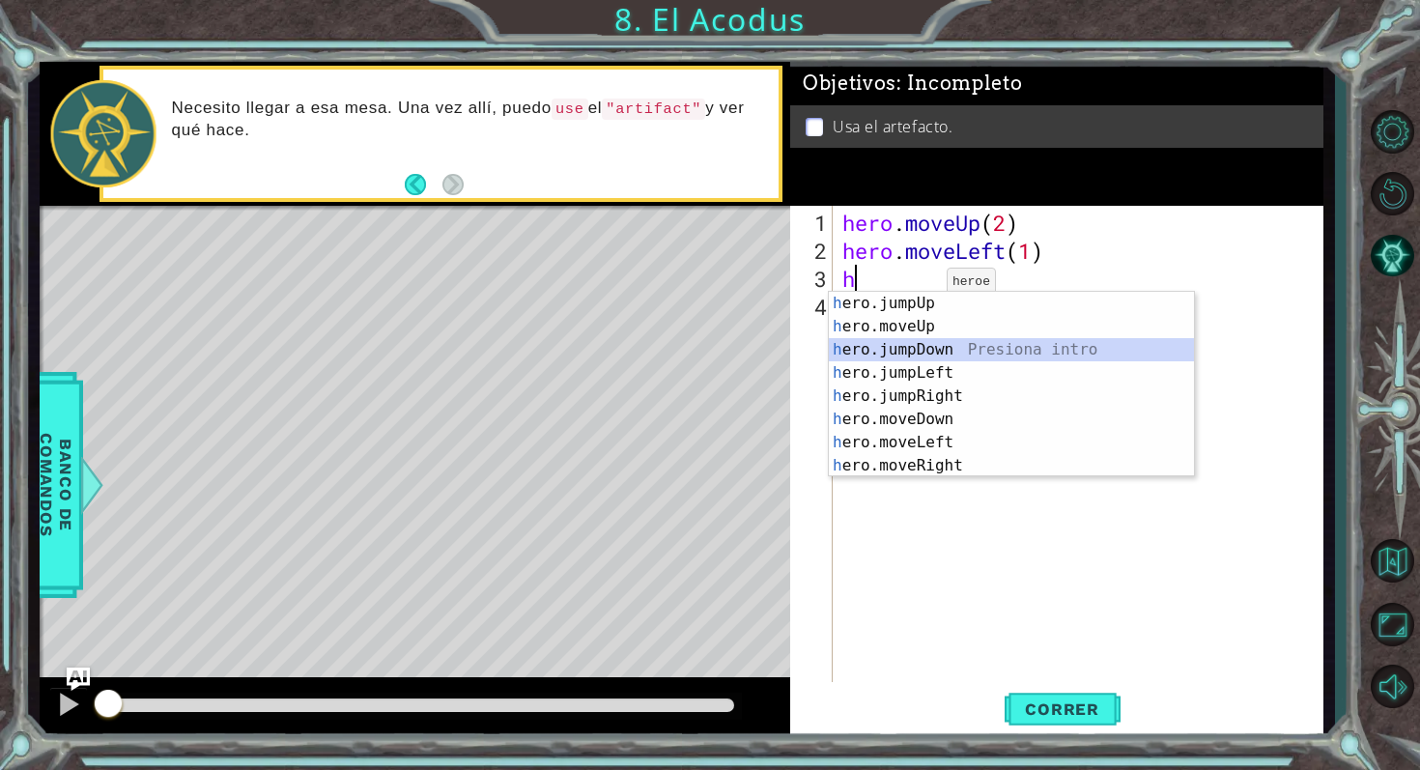
click at [911, 350] on div "h ero.jumpUp Presiona intro h ero.moveUp Presiona intro h ero.jumpDown Presiona…" at bounding box center [1011, 408] width 365 height 232
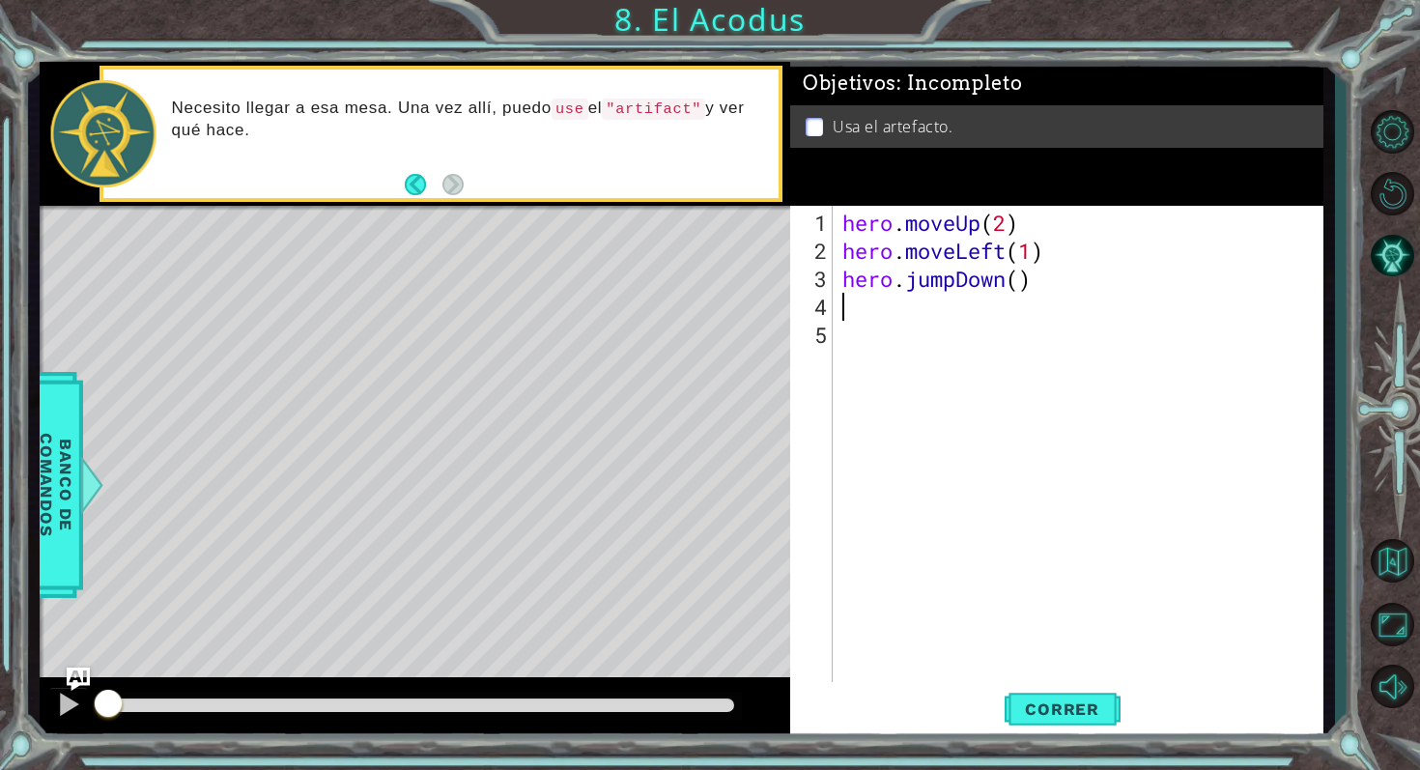
click at [1035, 282] on div "hero . moveUp ( 2 ) hero . moveLeft ( 1 ) hero . jumpDown ( )" at bounding box center [1084, 475] width 490 height 532
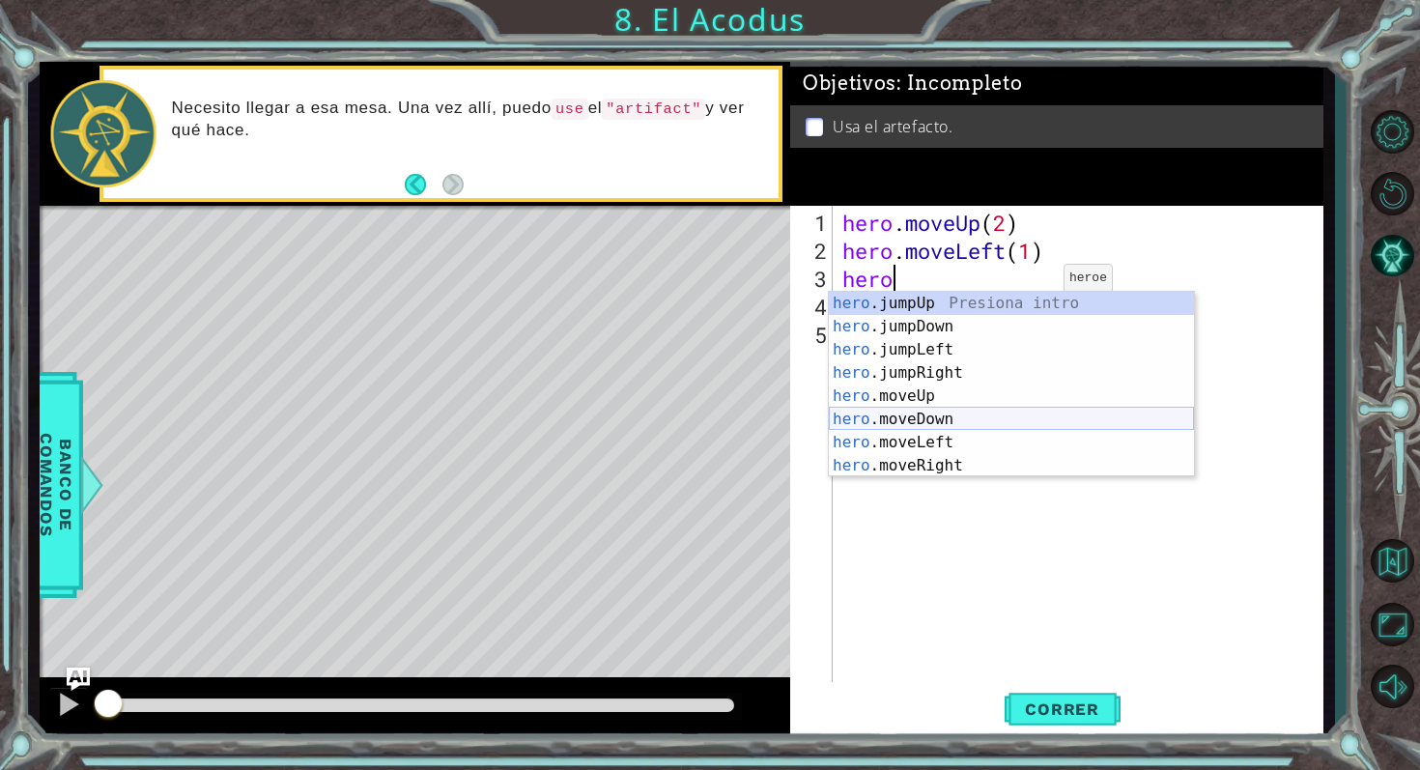
click at [931, 421] on div "hero .jumpUp Presiona intro hero .jumpDown Presiona intro hero .jumpLeft Presio…" at bounding box center [1011, 408] width 365 height 232
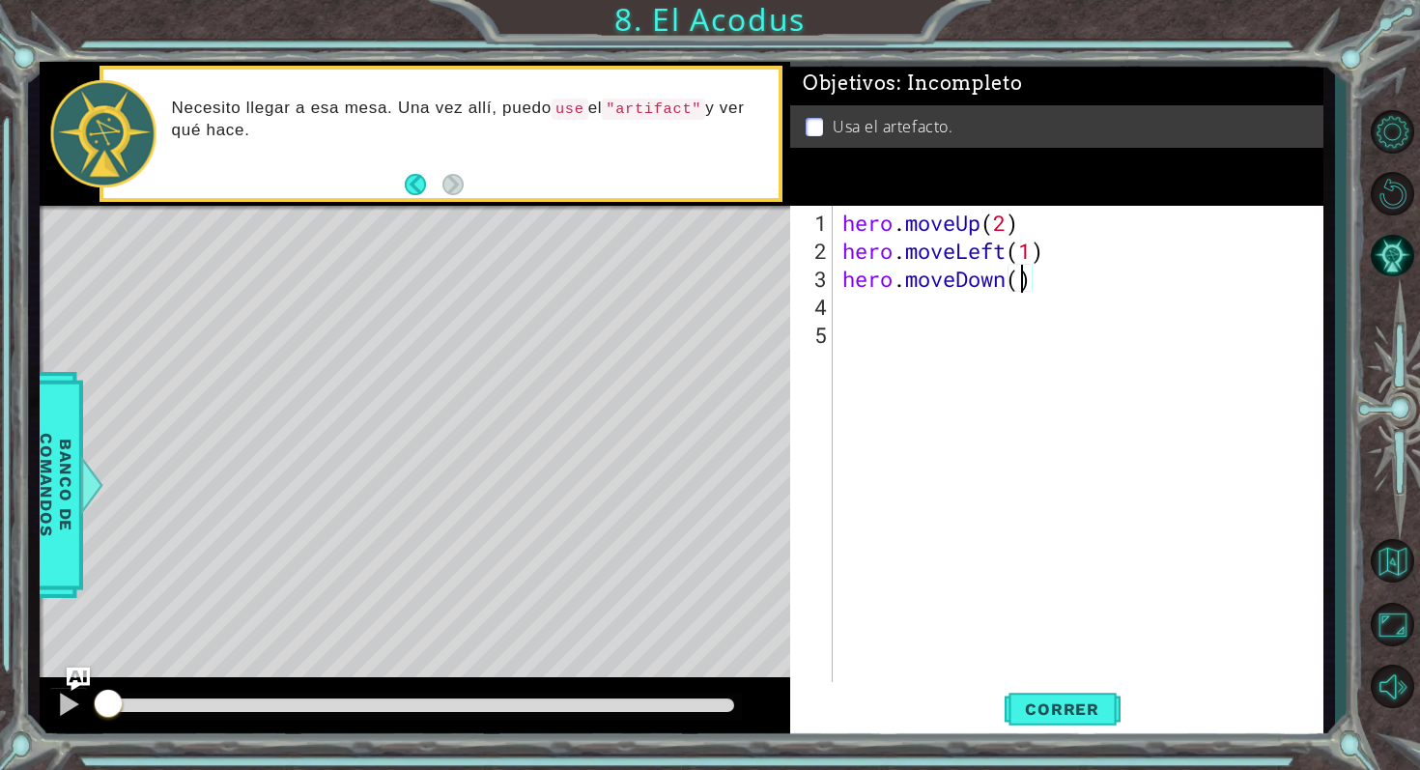
type textarea "hero.moveDown(2)"
click at [879, 301] on div "hero . moveUp ( 2 ) hero . moveLeft ( 1 ) hero . moveDown ( 2 )" at bounding box center [1084, 475] width 490 height 532
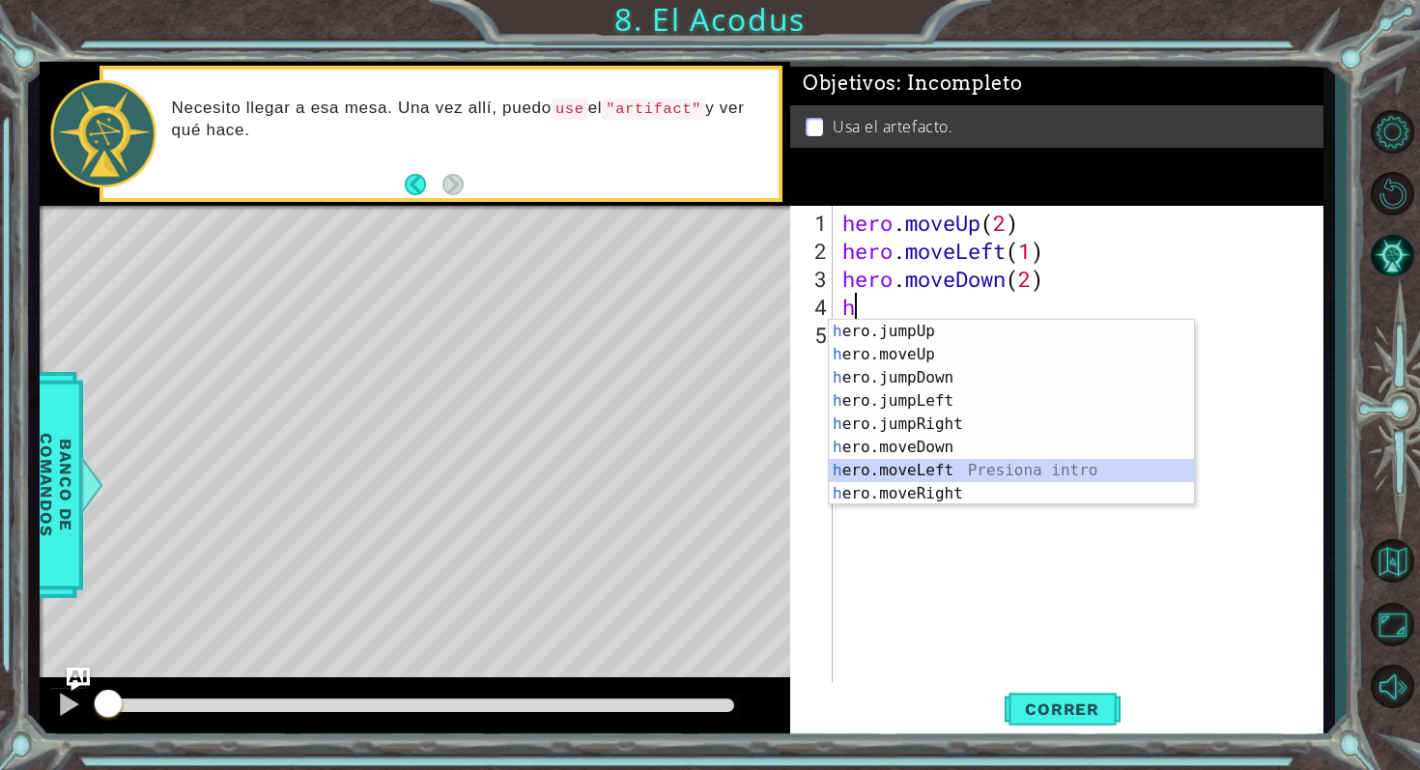
click at [940, 472] on div "h ero.jumpUp Presiona intro h ero.moveUp Presiona intro h ero.jumpDown Presiona…" at bounding box center [1011, 436] width 365 height 232
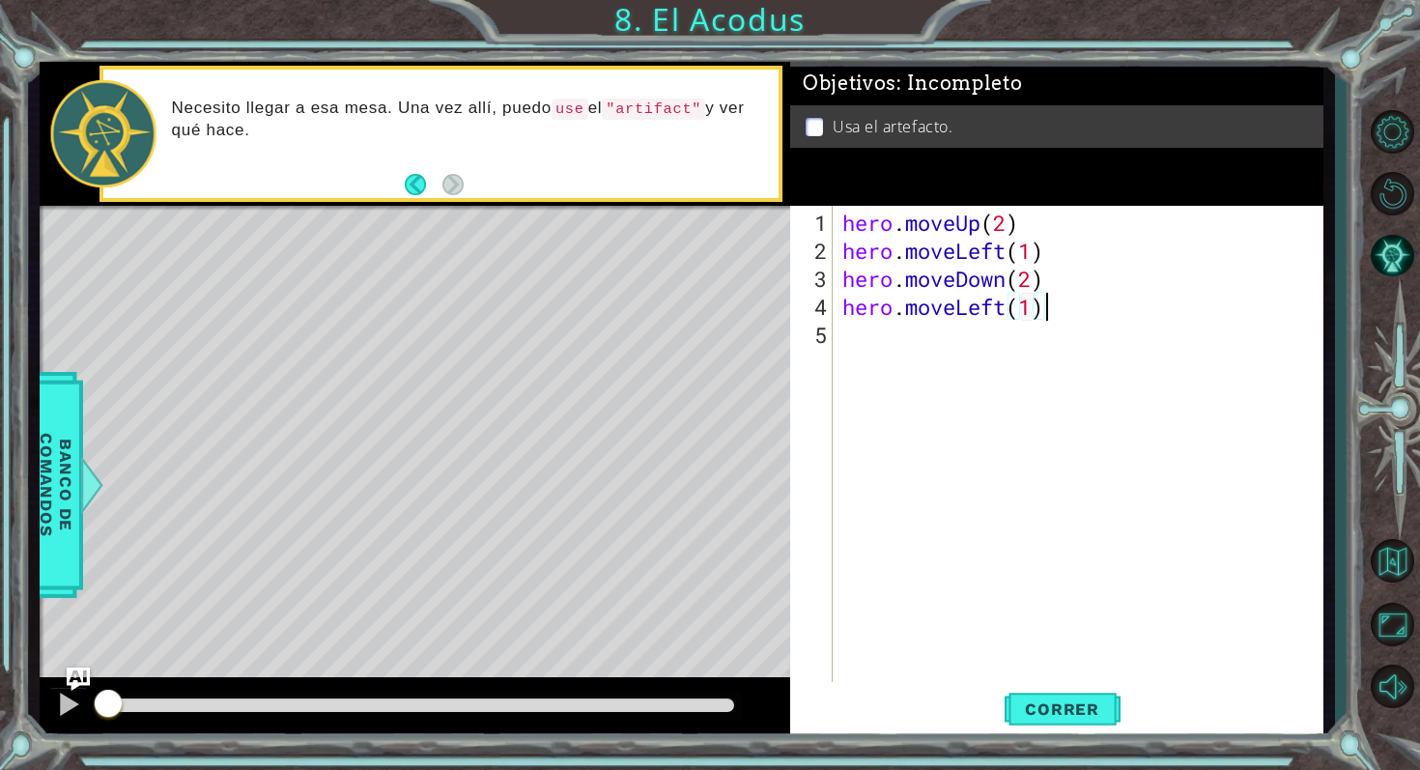
click at [1052, 314] on div "hero . moveUp ( 2 ) hero . moveLeft ( 1 ) hero . moveDown ( 2 ) hero . moveLeft…" at bounding box center [1084, 475] width 490 height 532
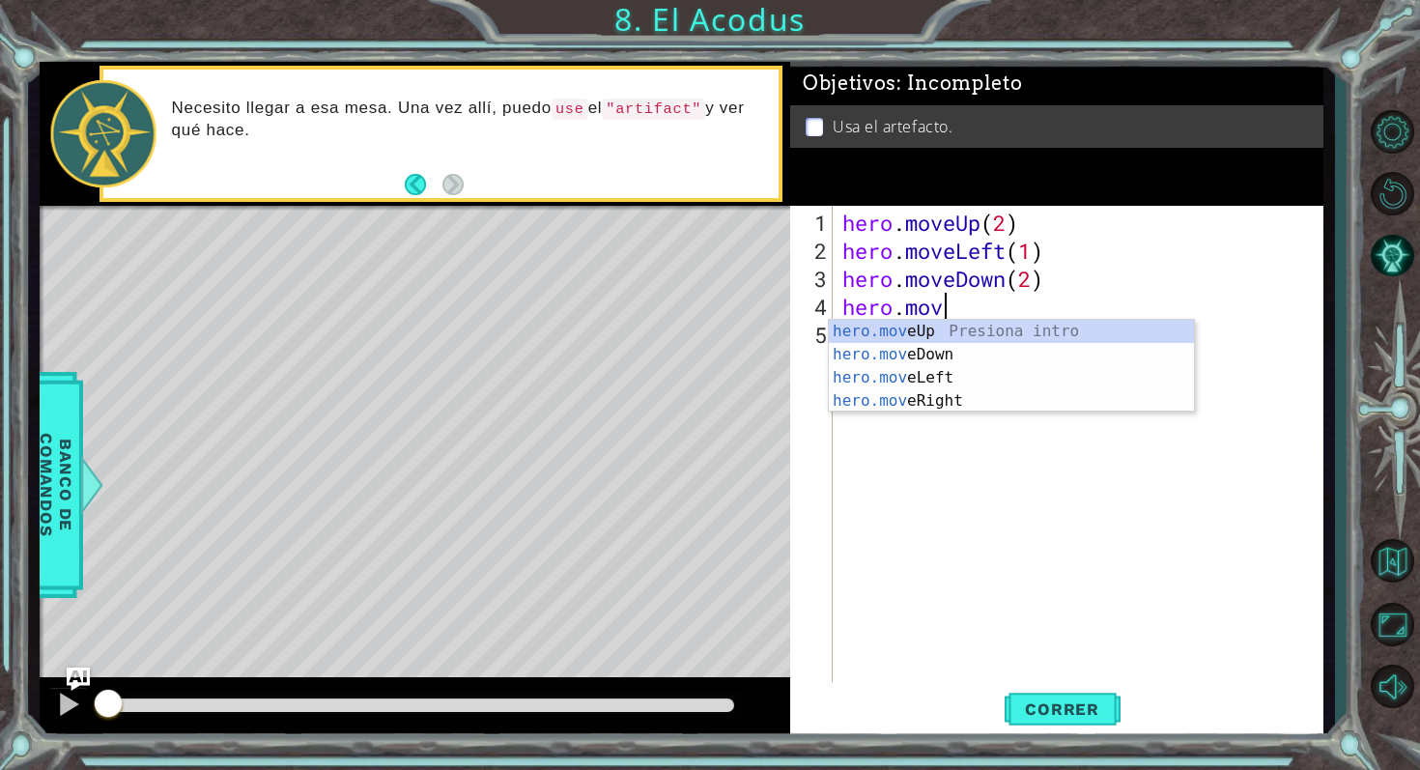
type textarea "hero."
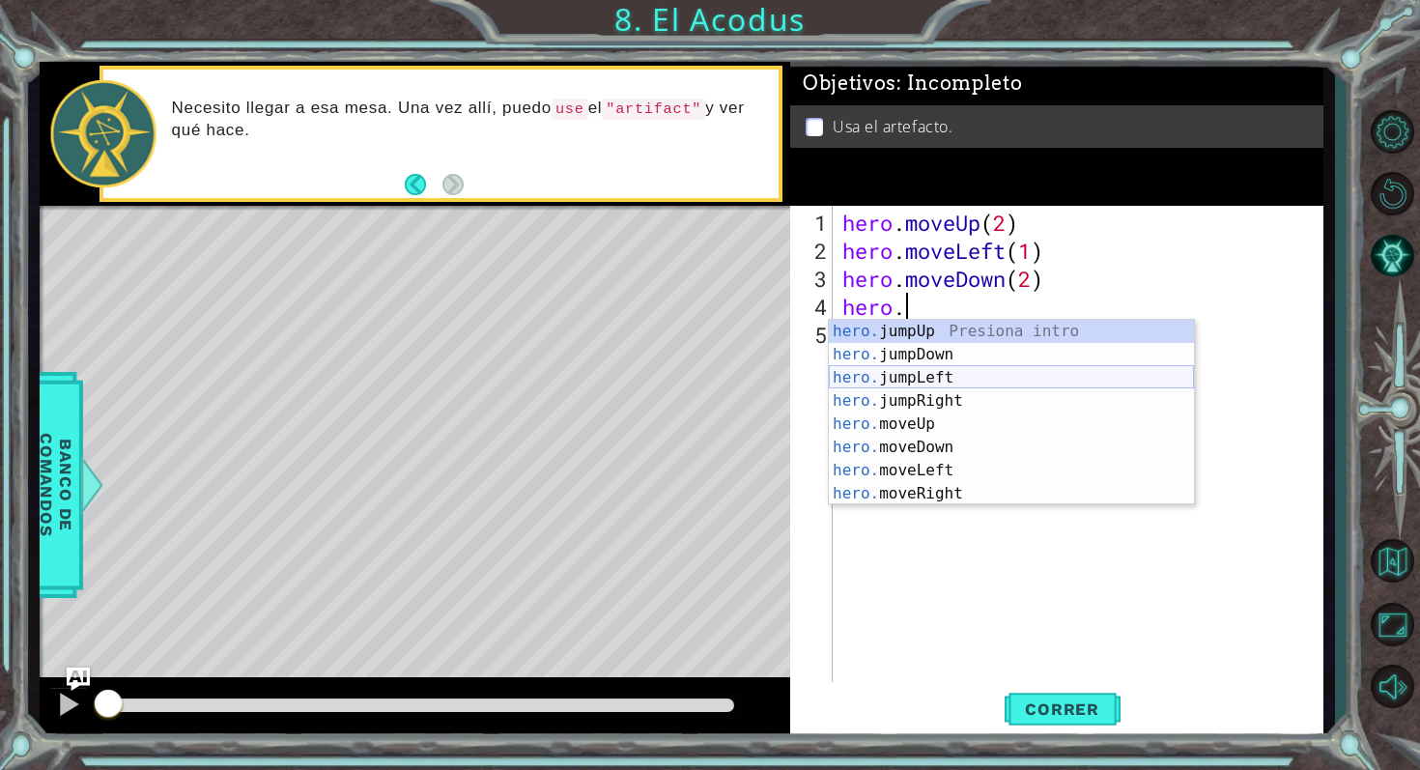
click at [958, 377] on div "hero. jumpUp Presiona intro hero. jumpDown Presiona intro hero. jumpLeft Presio…" at bounding box center [1011, 436] width 365 height 232
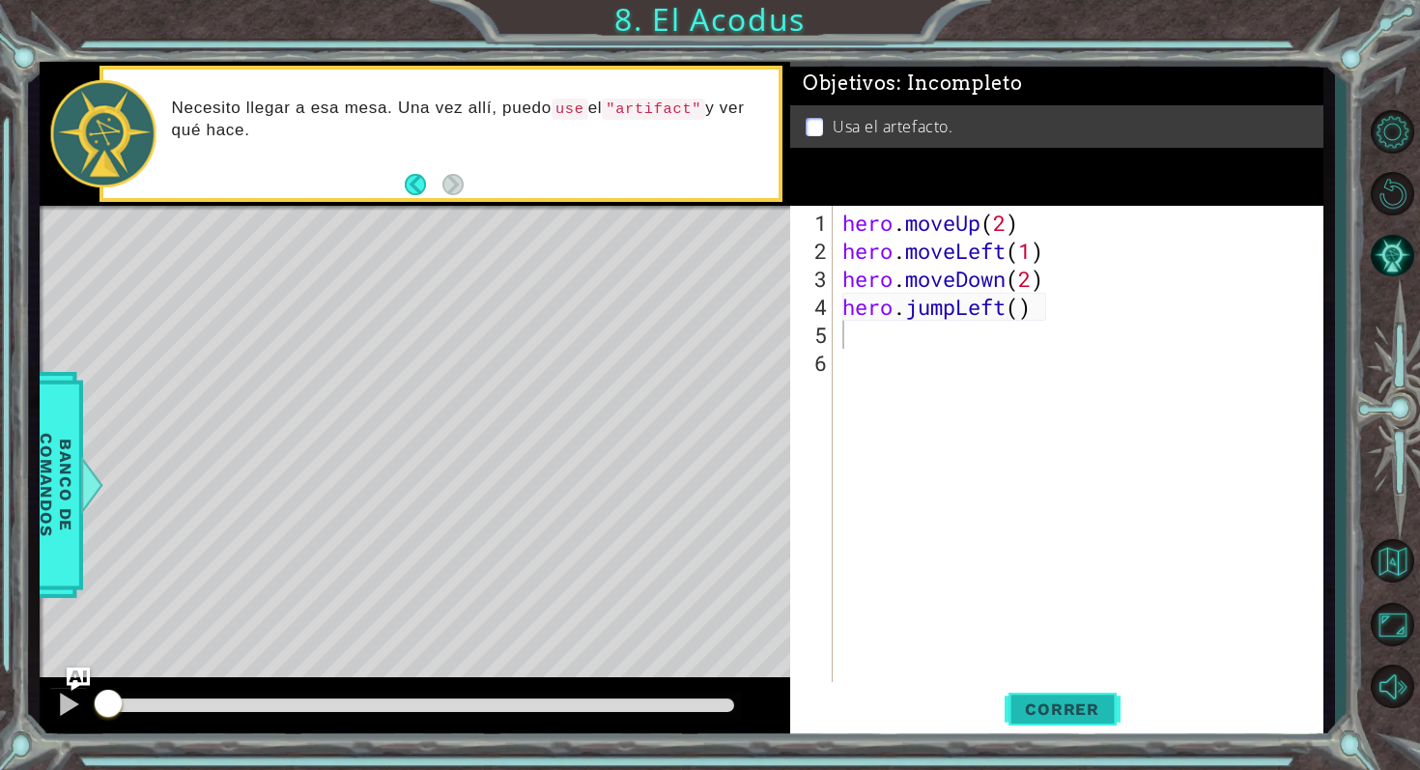
click at [1094, 716] on span "Correr" at bounding box center [1062, 708] width 113 height 19
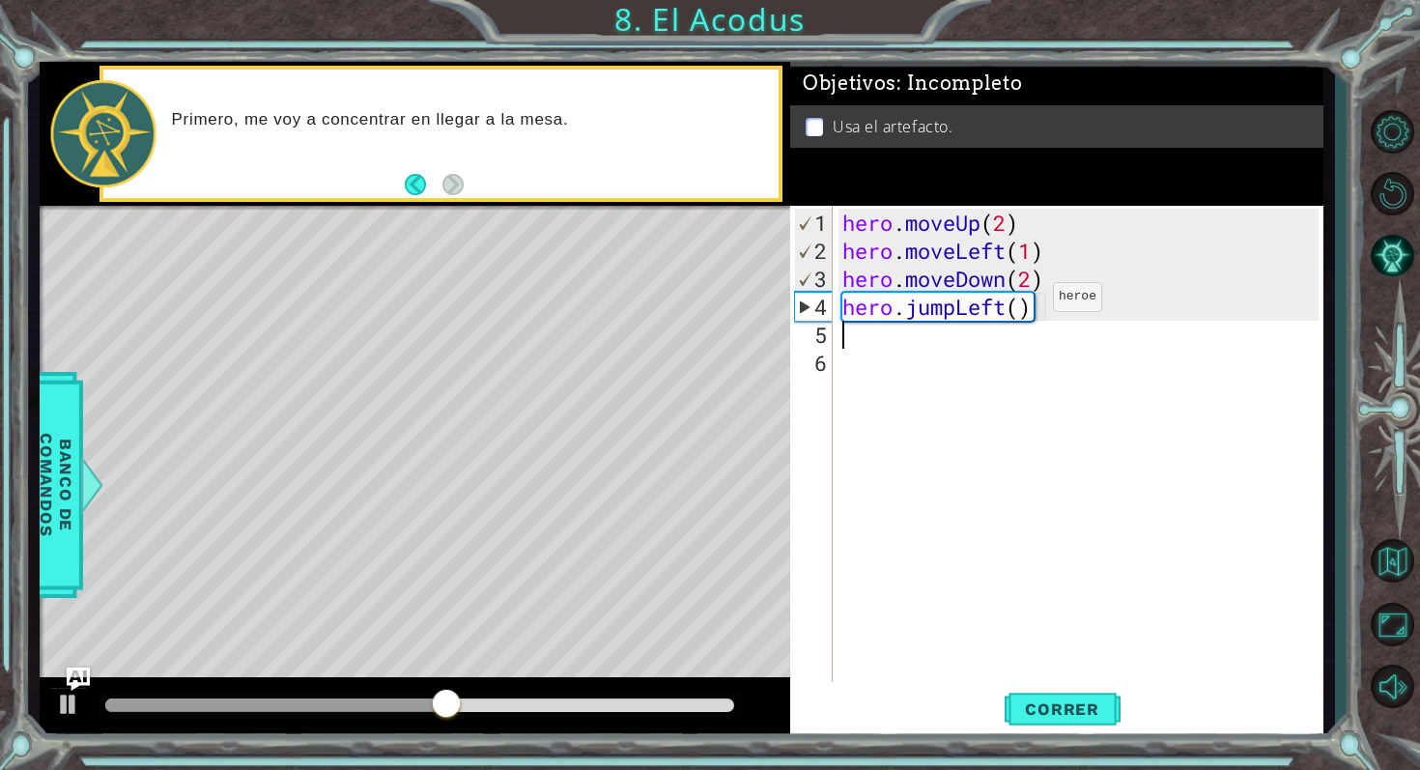
click at [1024, 304] on div "hero . moveUp ( 2 ) hero . moveLeft ( 1 ) hero . moveDown ( 2 ) hero . jumpLeft…" at bounding box center [1084, 475] width 490 height 532
type textarea "hero.jumpLeft(1)"
click at [893, 344] on div "hero . moveUp ( 2 ) hero . moveLeft ( 1 ) hero . moveDown ( 2 ) hero . jumpLeft…" at bounding box center [1084, 475] width 490 height 532
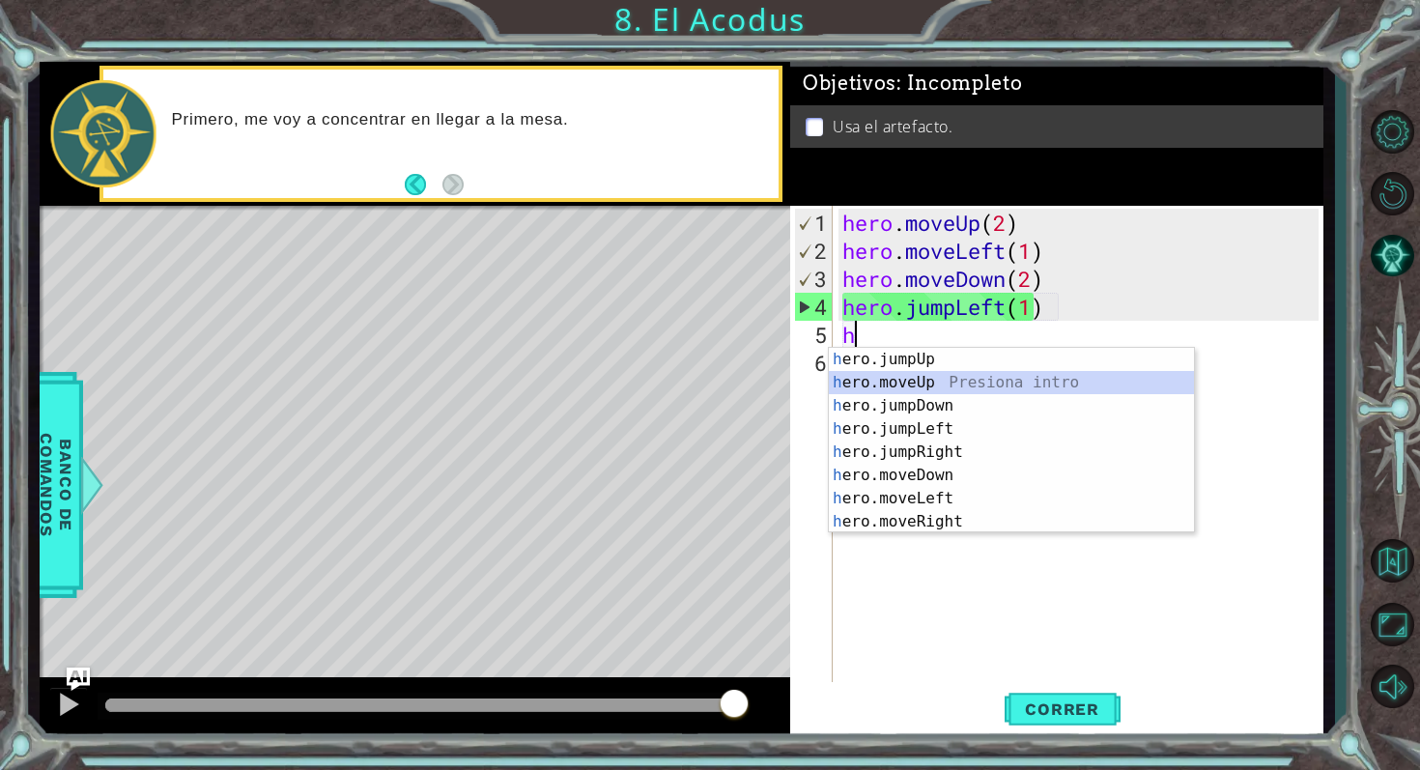
click at [927, 384] on div "h ero.jumpUp Presiona intro h ero.moveUp Presiona intro h ero.jumpDown Presiona…" at bounding box center [1011, 464] width 365 height 232
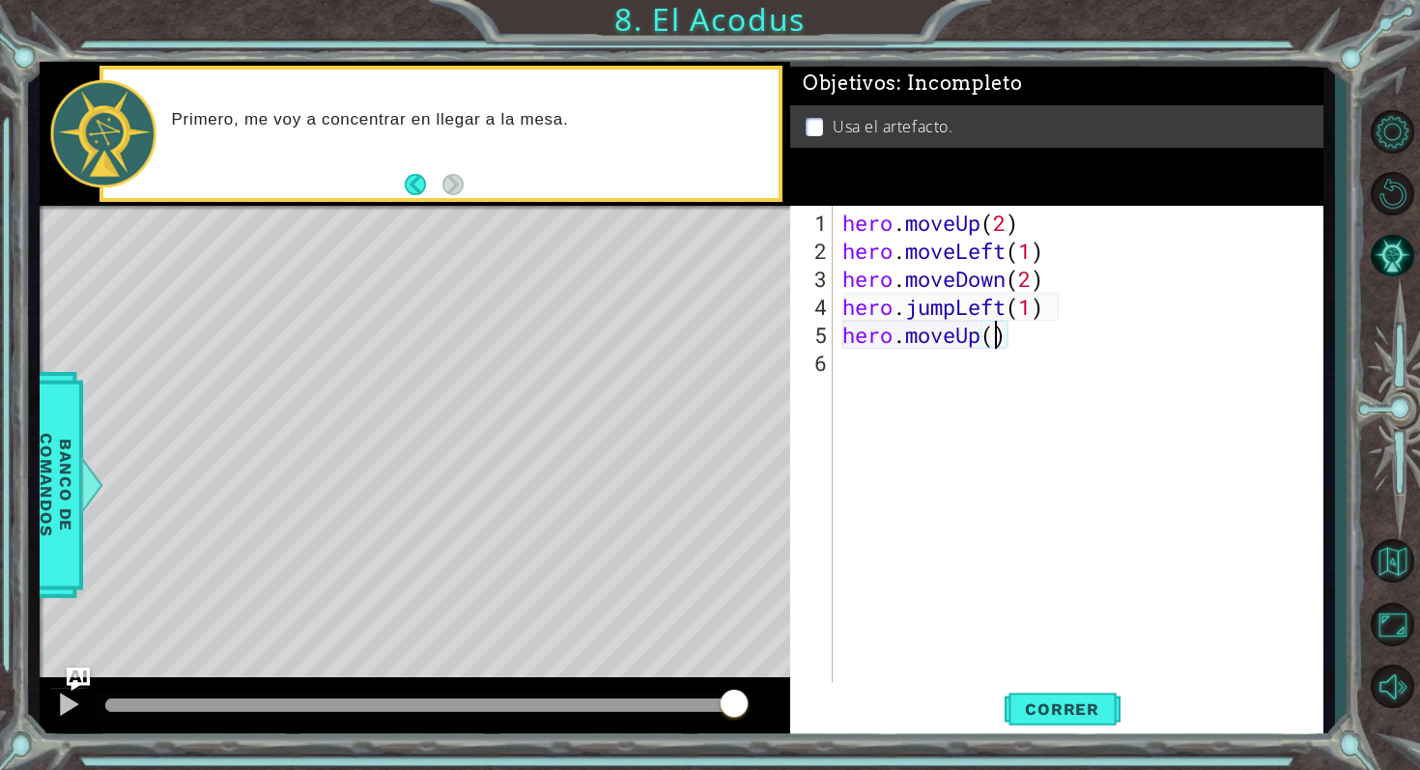
type textarea "hero.moveUp(2)"
click at [906, 374] on div "hero . moveUp ( 2 ) hero . moveLeft ( 1 ) hero . moveDown ( 2 ) hero . jumpLeft…" at bounding box center [1084, 475] width 490 height 532
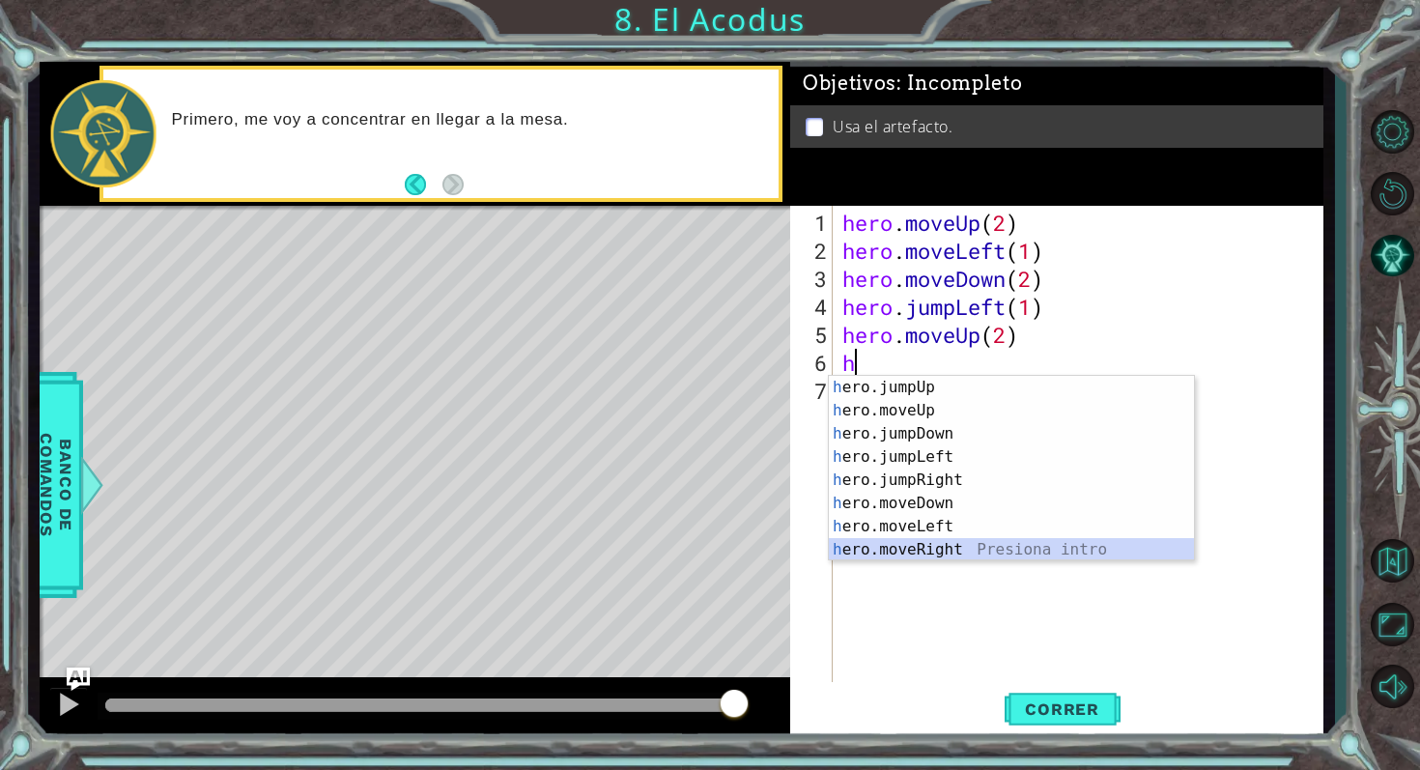
click at [935, 546] on div "h ero.jumpUp Presiona intro h ero.moveUp Presiona intro h ero.jumpDown Presiona…" at bounding box center [1011, 492] width 365 height 232
type textarea "hero.moveRight(1)"
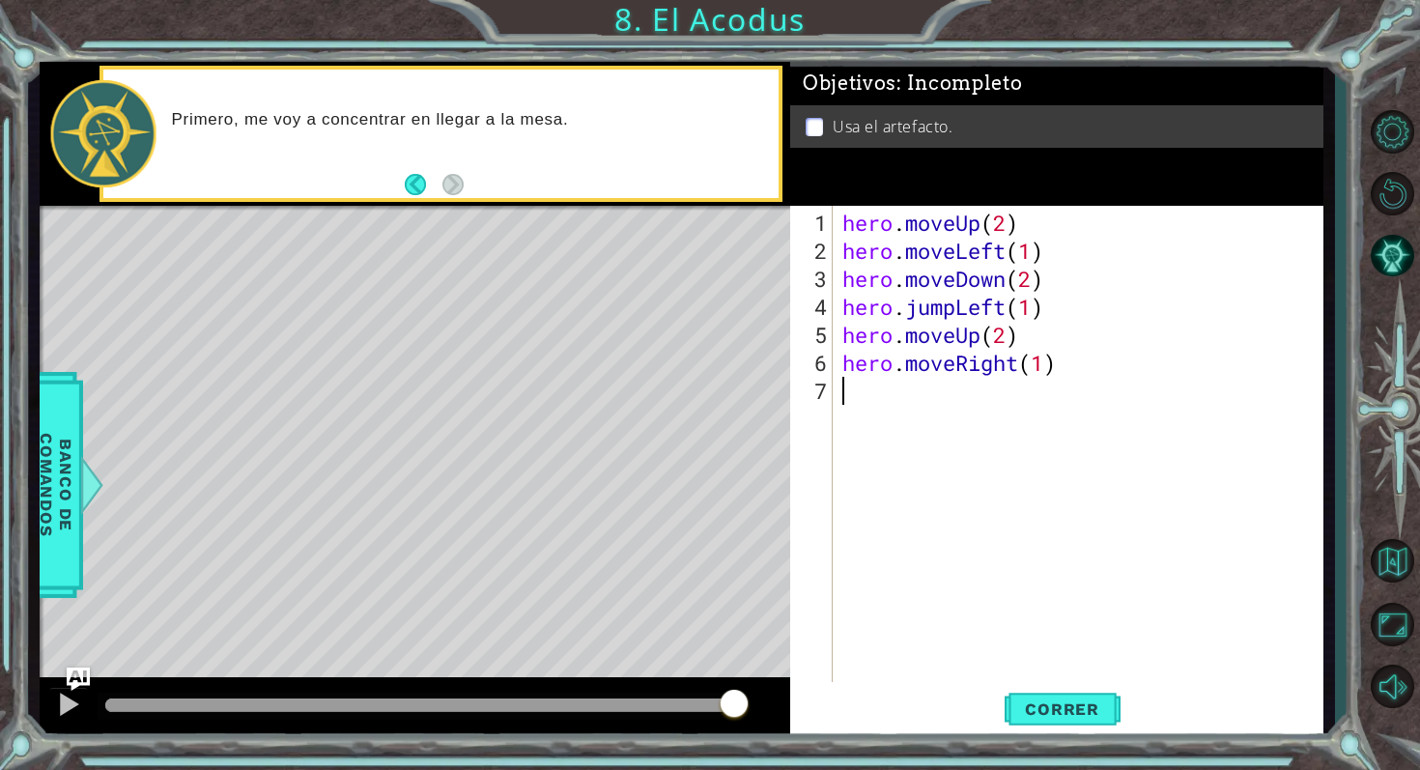
click at [898, 407] on div "hero . moveUp ( 2 ) hero . moveLeft ( 1 ) hero . moveDown ( 2 ) hero . jumpLeft…" at bounding box center [1084, 475] width 490 height 532
click at [1020, 418] on div "hero.use Presiona intro" at bounding box center [1011, 439] width 365 height 70
click at [1042, 706] on span "Correr" at bounding box center [1062, 708] width 113 height 19
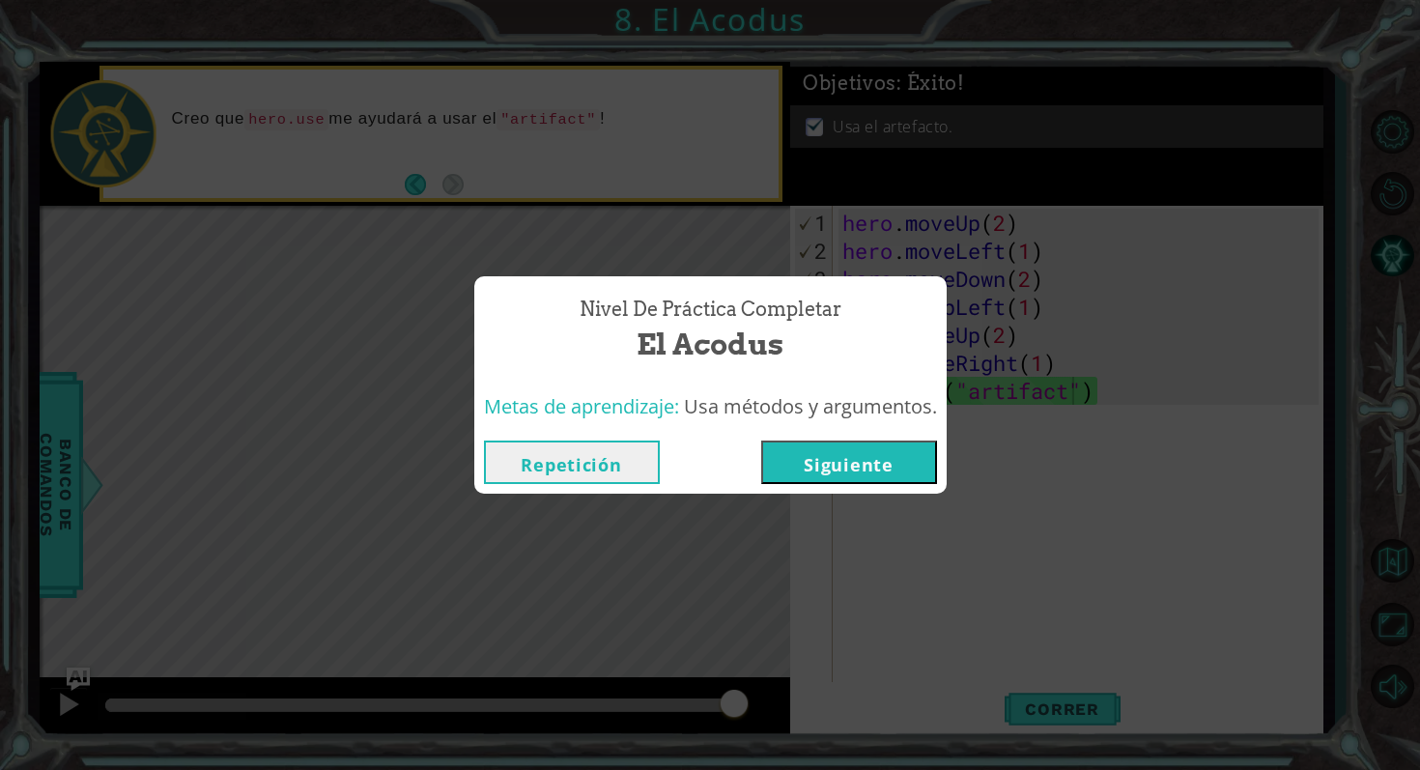
click at [619, 454] on button "Repetición" at bounding box center [572, 462] width 176 height 43
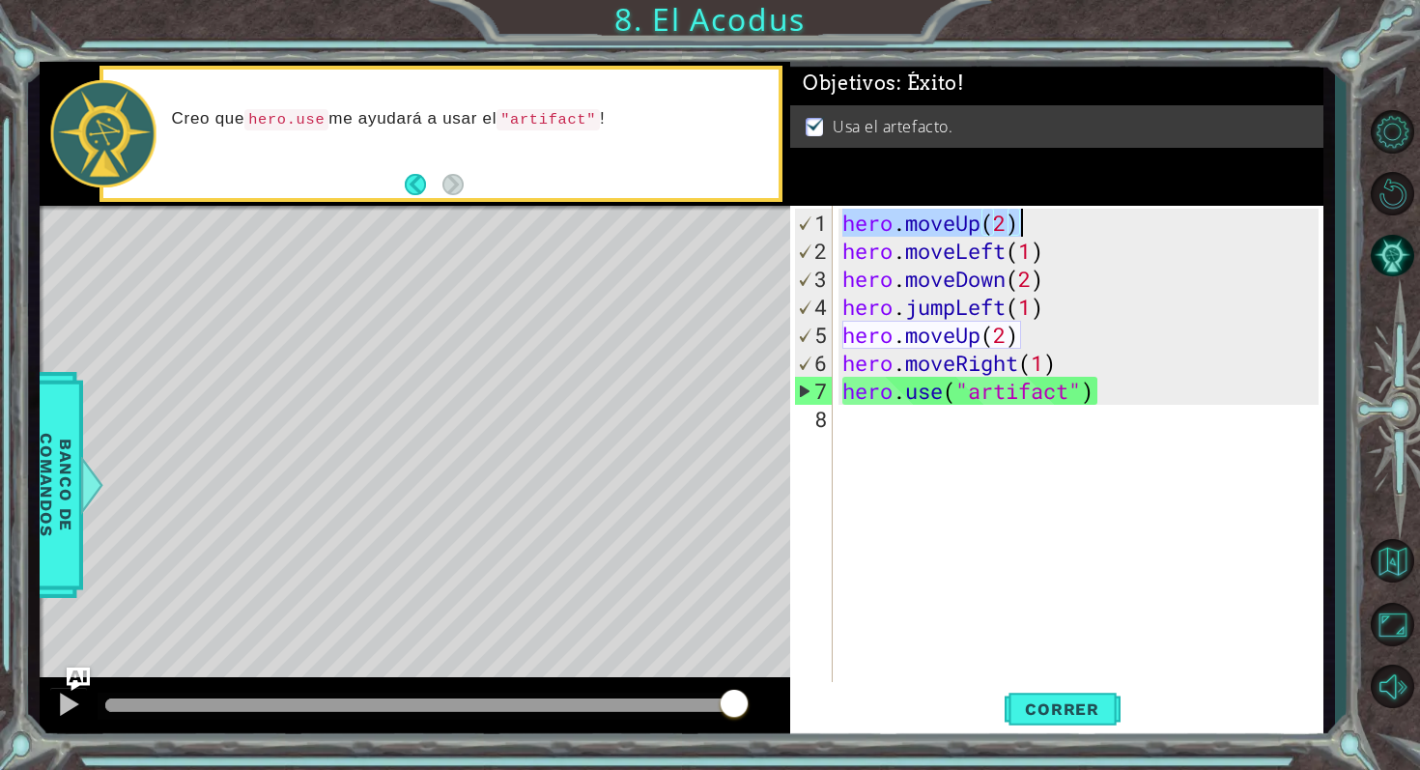
drag, startPoint x: 845, startPoint y: 221, endPoint x: 1036, endPoint y: 217, distance: 190.4
click at [1036, 217] on div "hero . moveUp ( 2 ) hero . moveLeft ( 1 ) hero . moveDown ( 2 ) hero . jumpLeft…" at bounding box center [1084, 475] width 490 height 532
drag, startPoint x: 843, startPoint y: 252, endPoint x: 1041, endPoint y: 262, distance: 198.3
click at [1041, 262] on div "hero . moveUp ( 2 ) hero . moveLeft ( 1 ) hero . moveDown ( 2 ) hero . jumpLeft…" at bounding box center [1084, 475] width 490 height 532
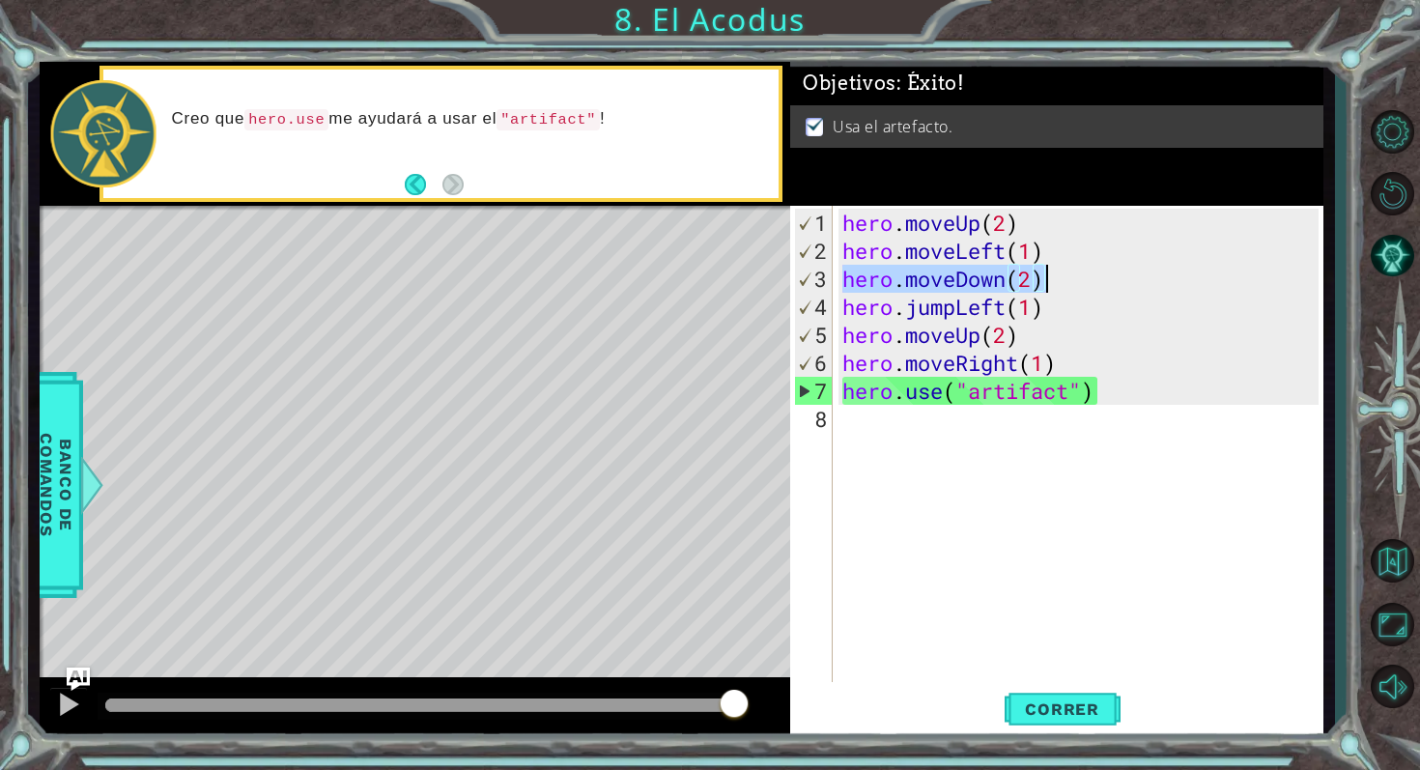
drag, startPoint x: 839, startPoint y: 275, endPoint x: 1050, endPoint y: 285, distance: 211.8
click at [1050, 285] on div "hero . moveUp ( 2 ) hero . moveLeft ( 1 ) hero . moveDown ( 2 ) hero . jumpLeft…" at bounding box center [1084, 475] width 490 height 532
drag, startPoint x: 846, startPoint y: 303, endPoint x: 1042, endPoint y: 316, distance: 196.5
click at [1043, 316] on div "hero . moveUp ( 2 ) hero . moveLeft ( 1 ) hero . moveDown ( 2 ) hero . jumpLeft…" at bounding box center [1084, 475] width 490 height 532
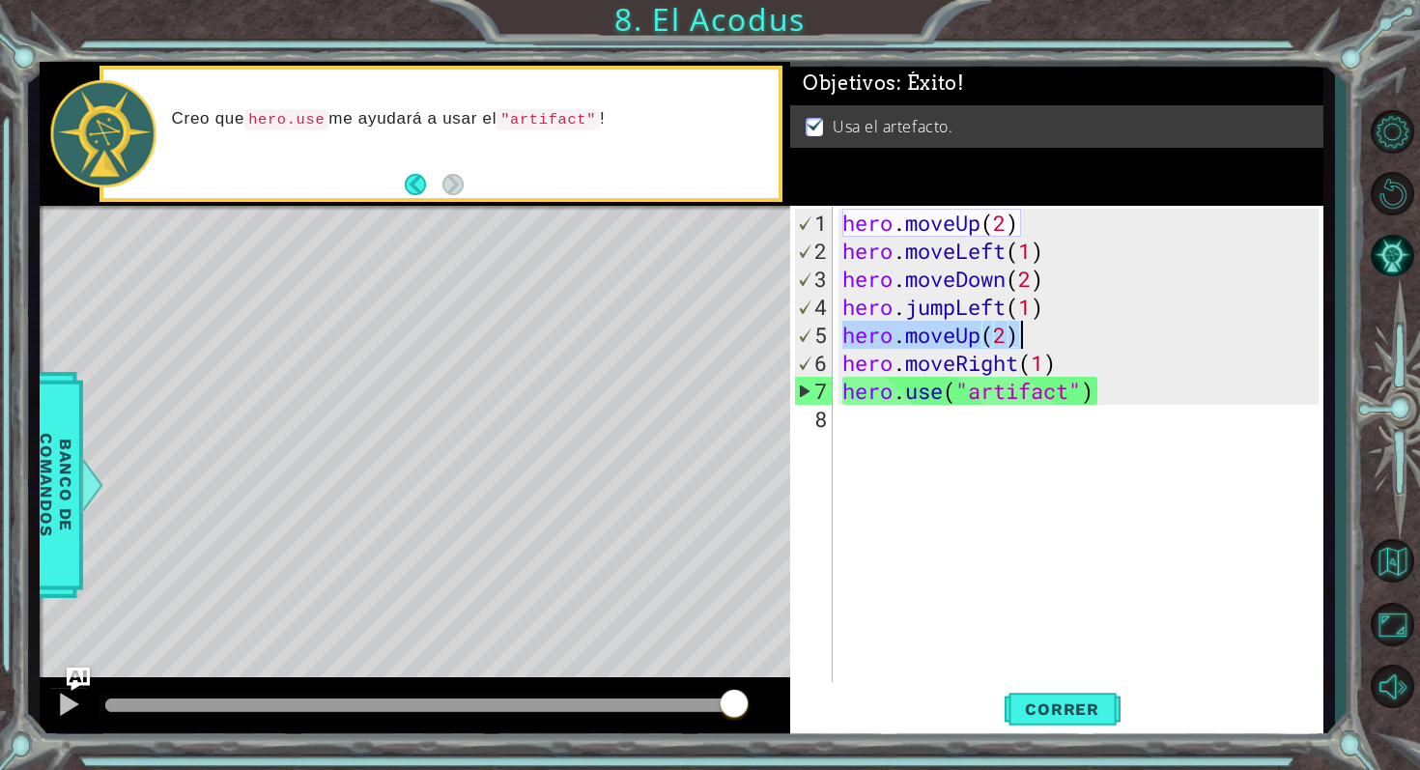
drag, startPoint x: 847, startPoint y: 341, endPoint x: 1014, endPoint y: 341, distance: 167.1
click at [1015, 341] on div "hero . moveUp ( 2 ) hero . moveLeft ( 1 ) hero . moveDown ( 2 ) hero . jumpLeft…" at bounding box center [1084, 475] width 490 height 532
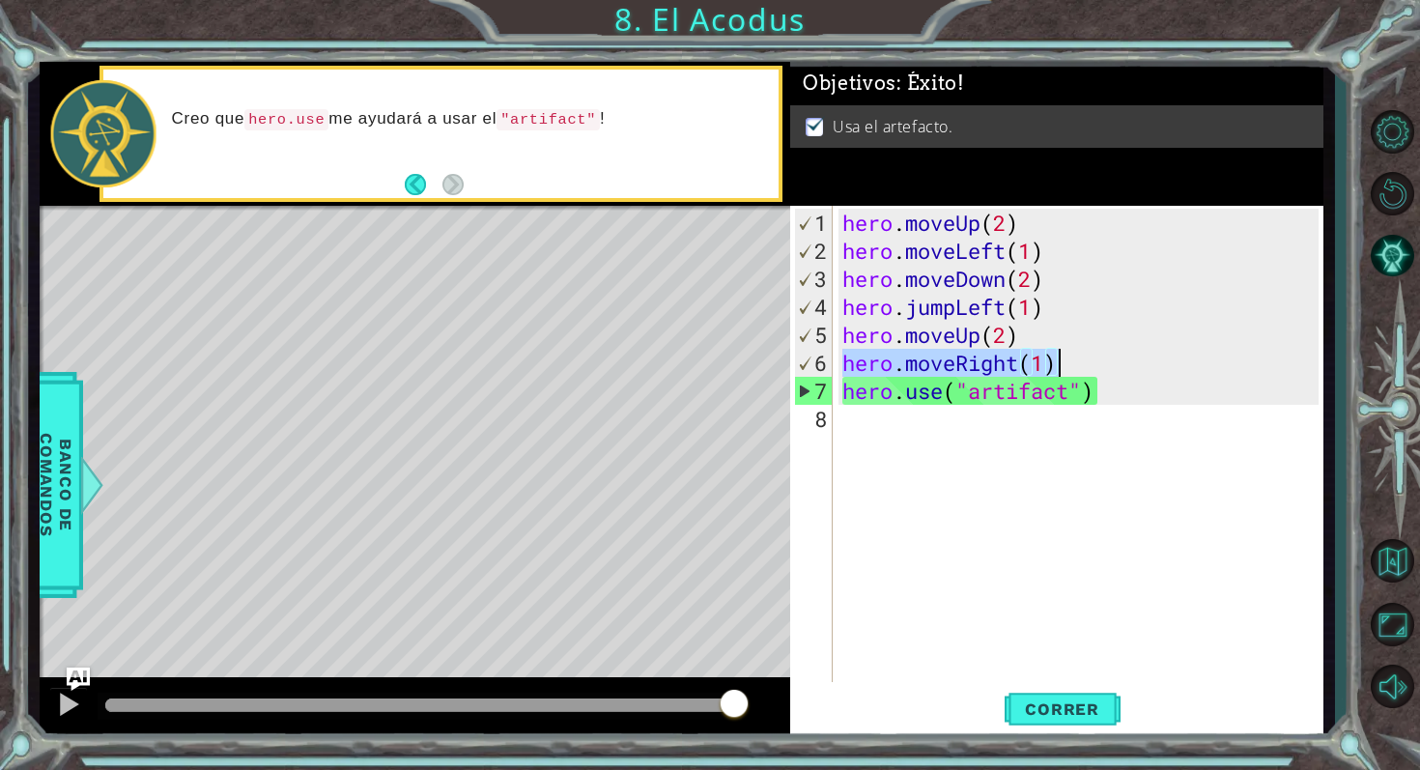
drag, startPoint x: 847, startPoint y: 362, endPoint x: 1065, endPoint y: 359, distance: 217.4
click at [1065, 359] on div "hero . moveUp ( 2 ) hero . moveLeft ( 1 ) hero . moveDown ( 2 ) hero . jumpLeft…" at bounding box center [1084, 475] width 490 height 532
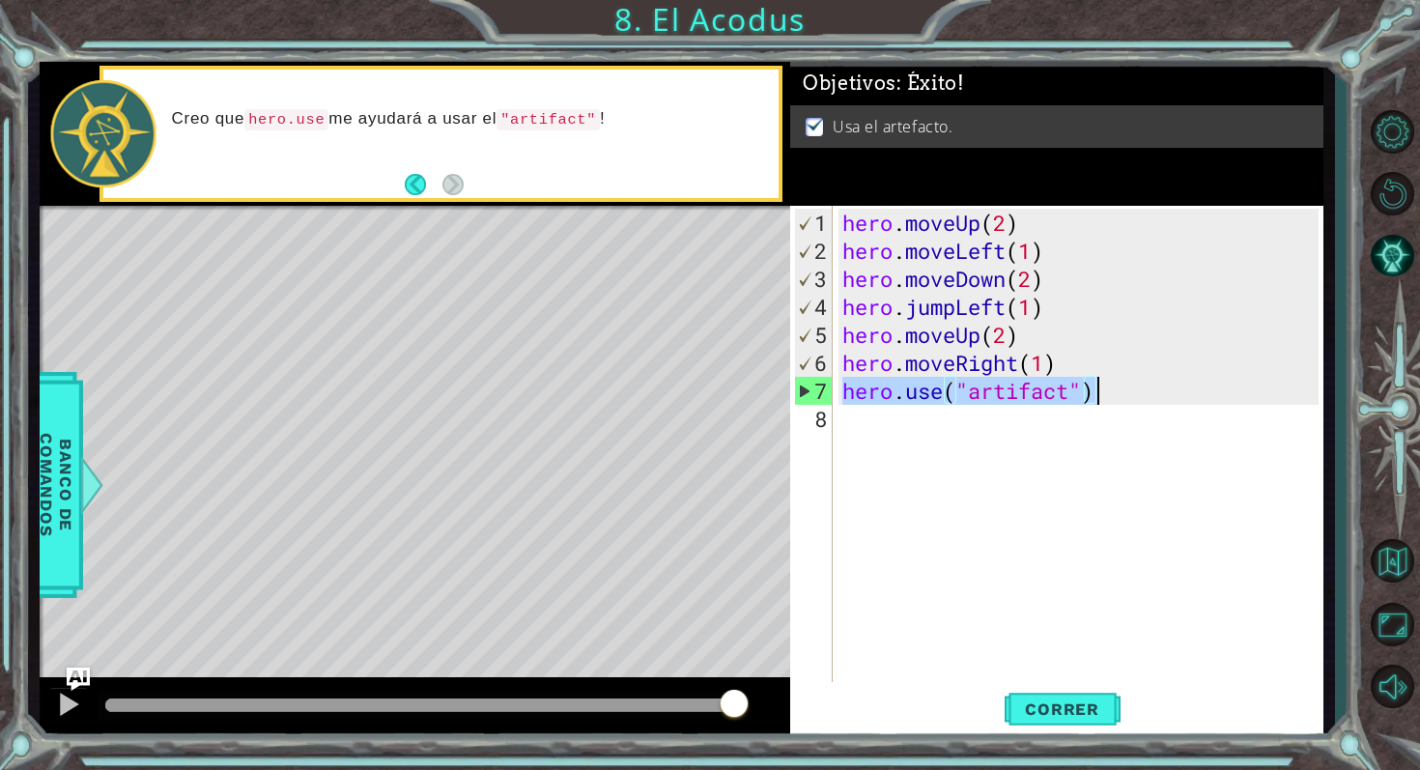
drag, startPoint x: 841, startPoint y: 387, endPoint x: 1094, endPoint y: 384, distance: 252.2
click at [1094, 384] on div "hero . moveUp ( 2 ) hero . moveLeft ( 1 ) hero . moveDown ( 2 ) hero . jumpLeft…" at bounding box center [1084, 475] width 490 height 532
type textarea "hero.use("artifact")"
click at [1049, 713] on span "Correr" at bounding box center [1062, 708] width 113 height 19
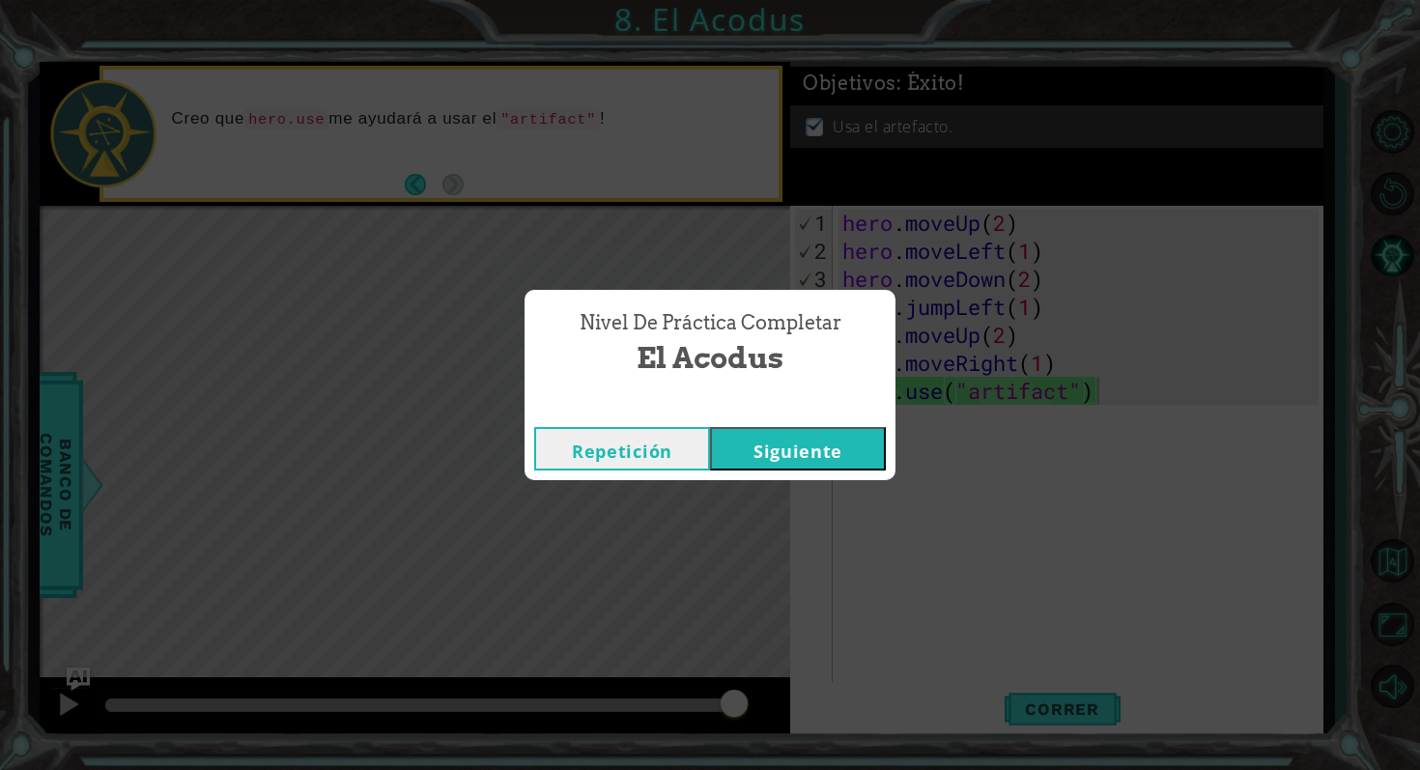
click at [794, 447] on button "Siguiente" at bounding box center [798, 448] width 176 height 43
